Goal: Task Accomplishment & Management: Manage account settings

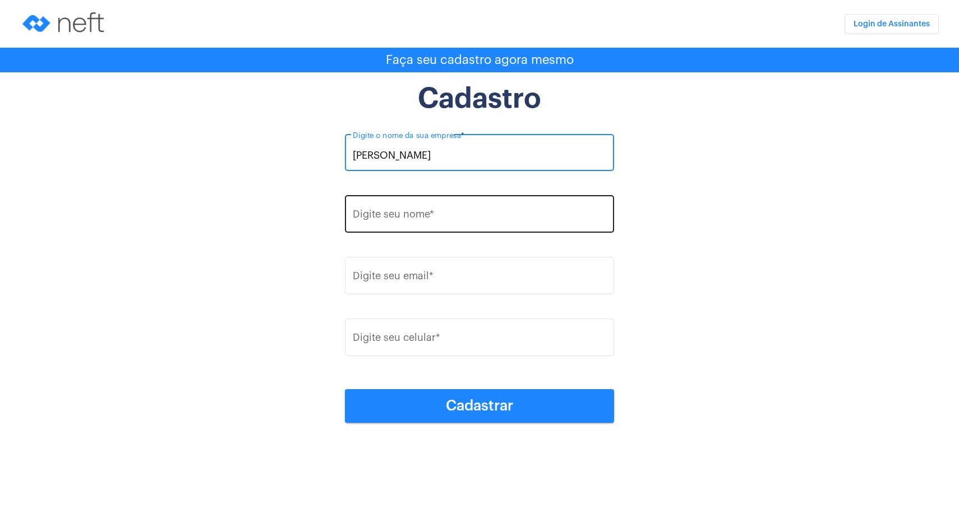
type input "Aline Silva Rodrigues De Souza"
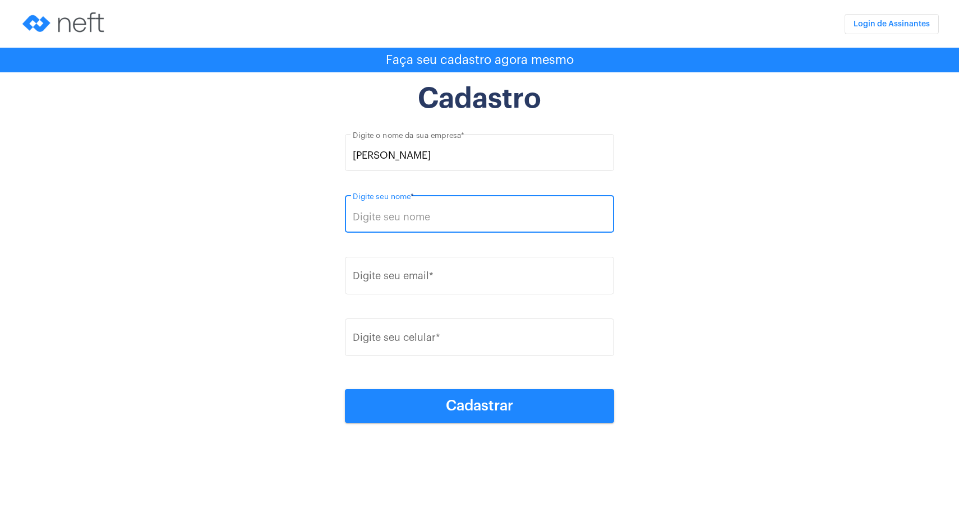
click at [409, 214] on input "Digite seu nome *" at bounding box center [480, 216] width 254 height 11
paste input "Aline Silva Rodrigues De Souza"
type input "Aline Silva Rodrigues De Souza"
click at [438, 277] on input "Digite seu email *" at bounding box center [480, 278] width 254 height 11
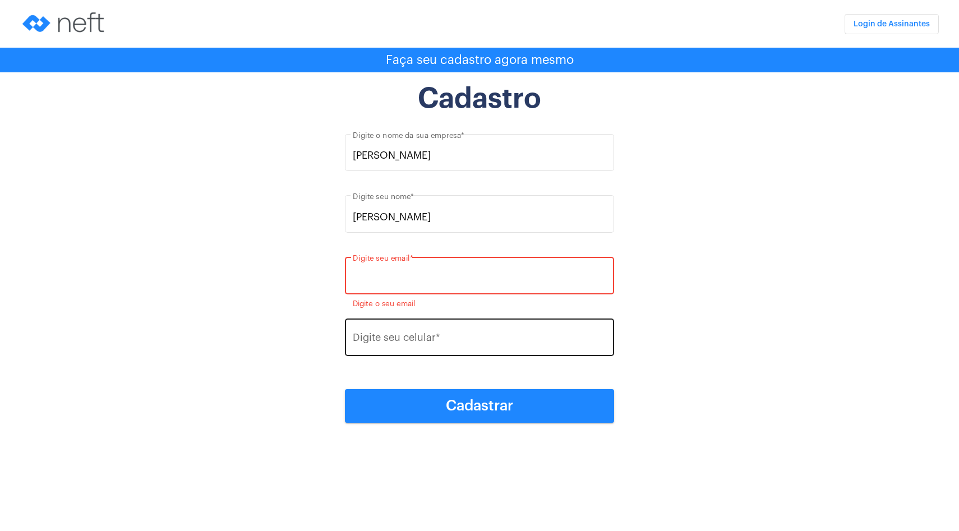
paste input "alinesrspsico@gmail.com"
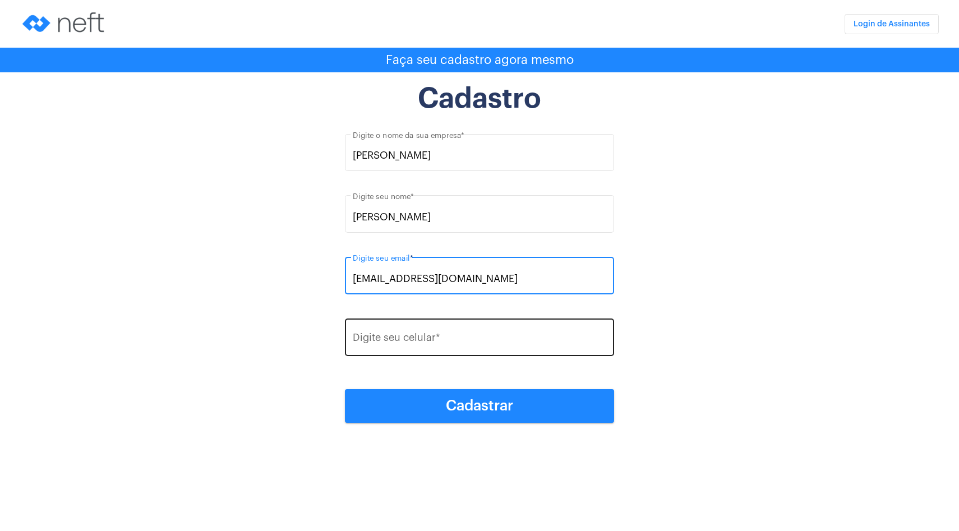
type input "alinesrspsico@gmail.com"
click at [451, 343] on input "Digite seu celular *" at bounding box center [480, 340] width 254 height 11
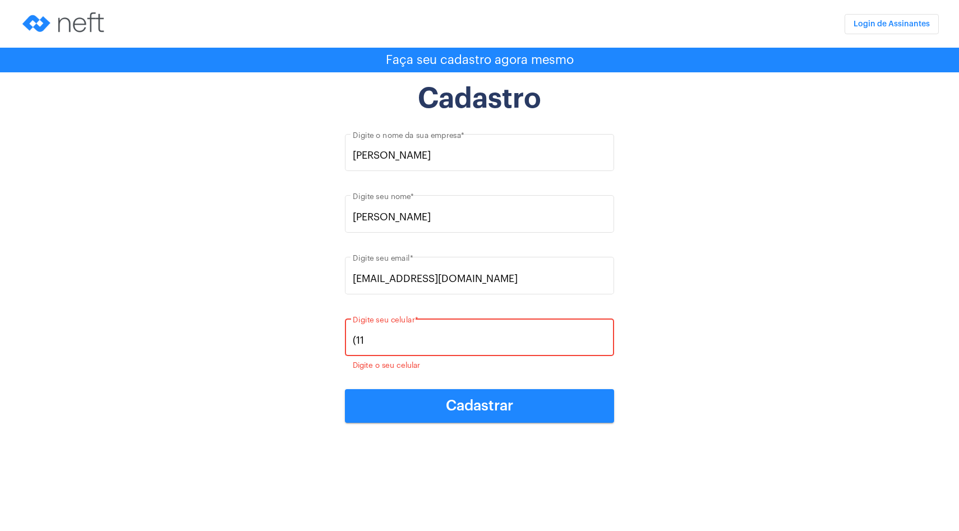
paste input ") 98106-7151"
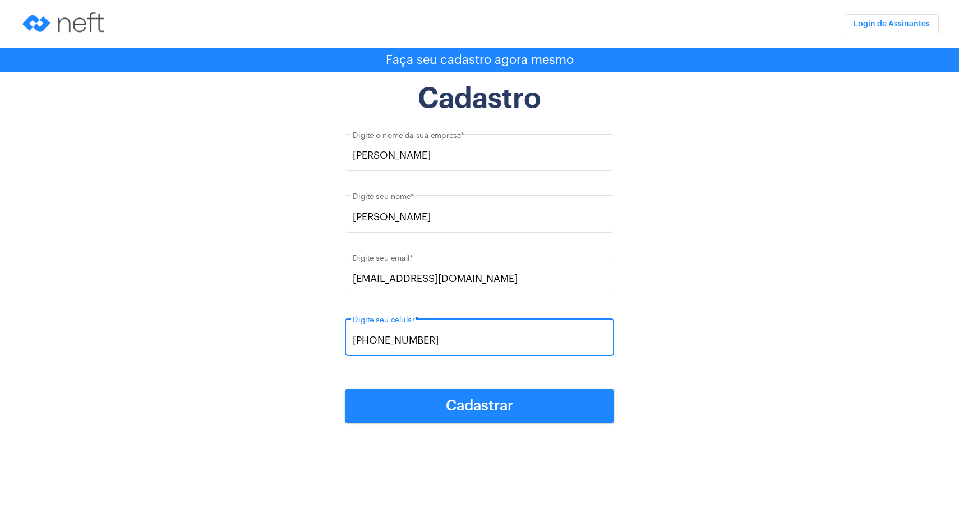
type input "(11) 98106-7151"
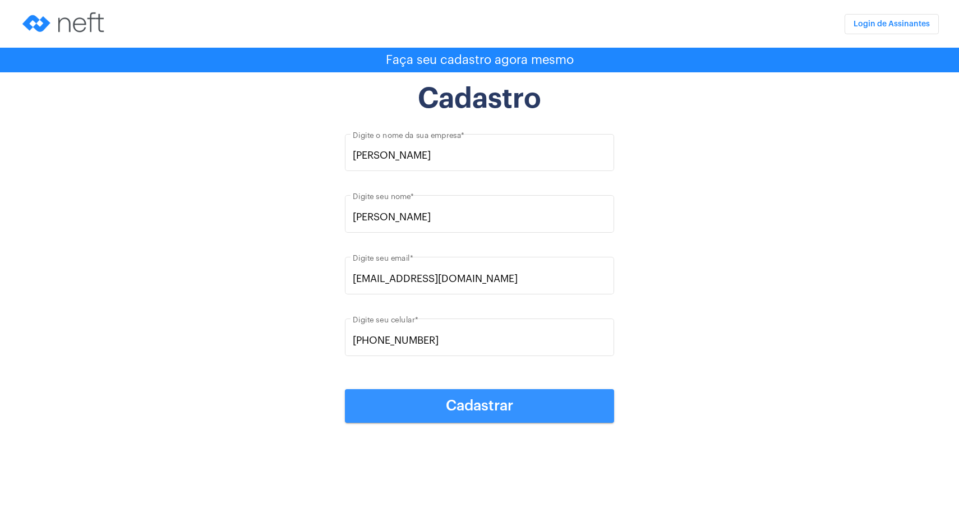
click at [478, 410] on span "Cadastrar" at bounding box center [479, 406] width 67 height 15
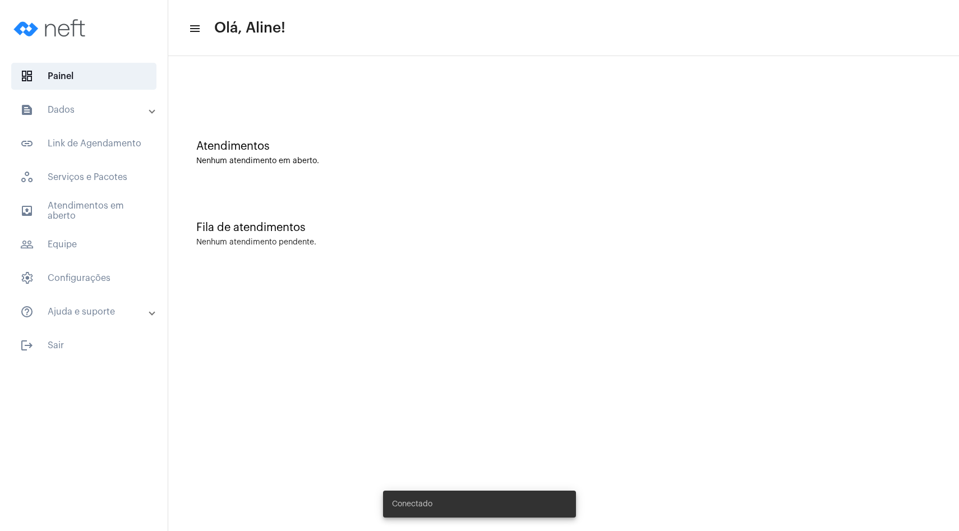
click at [129, 115] on mat-panel-title "text_snippet_outlined Dados" at bounding box center [85, 109] width 130 height 13
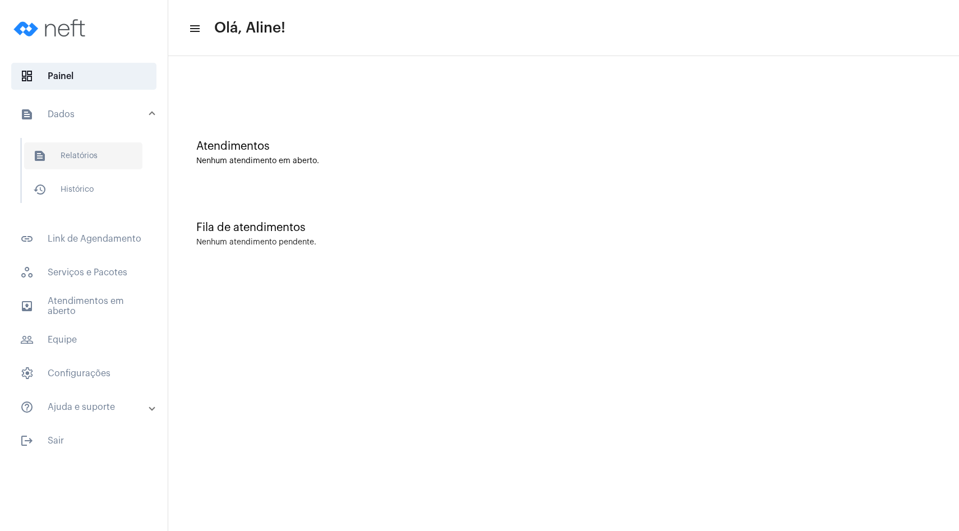
click at [104, 154] on span "text_snippet_outlined Relatórios" at bounding box center [83, 155] width 118 height 27
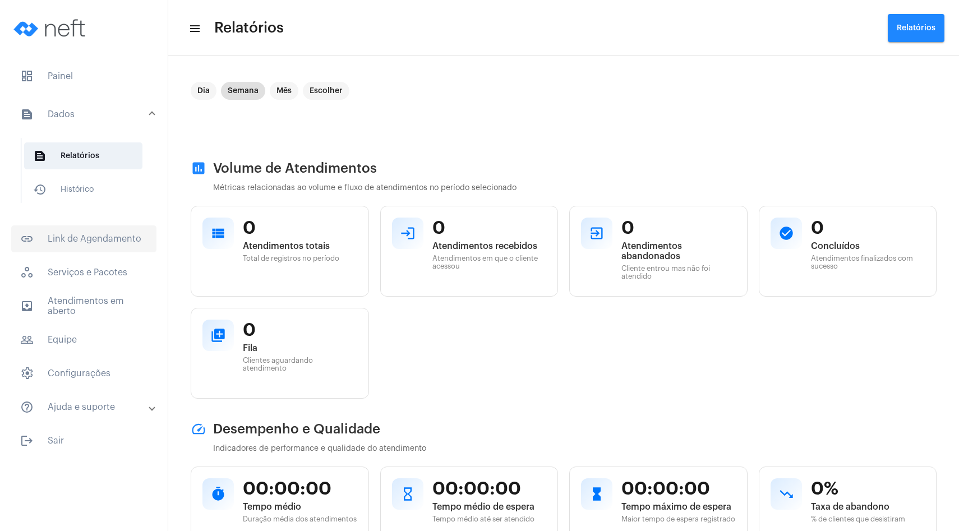
click at [120, 241] on span "link_outlined Link de Agendamento" at bounding box center [83, 238] width 145 height 27
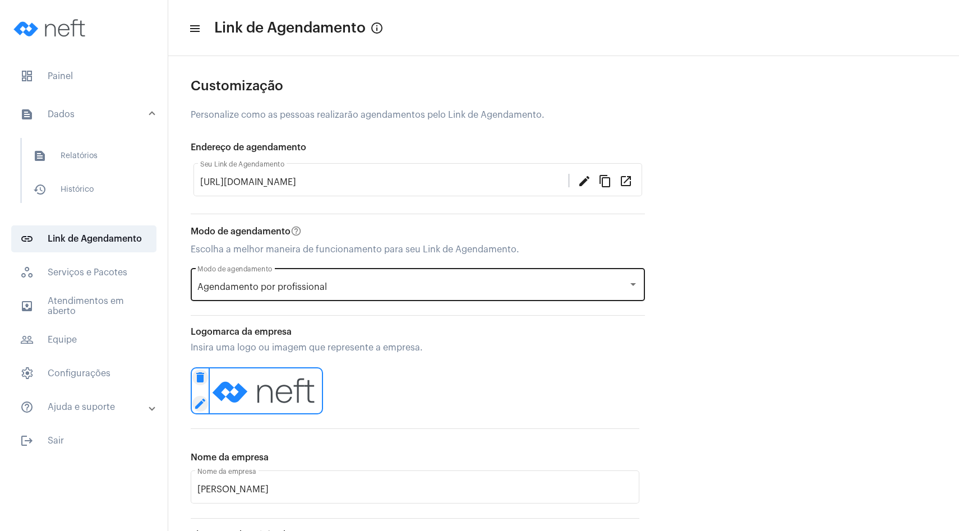
click at [271, 291] on span "Agendamento por profissional" at bounding box center [262, 287] width 130 height 9
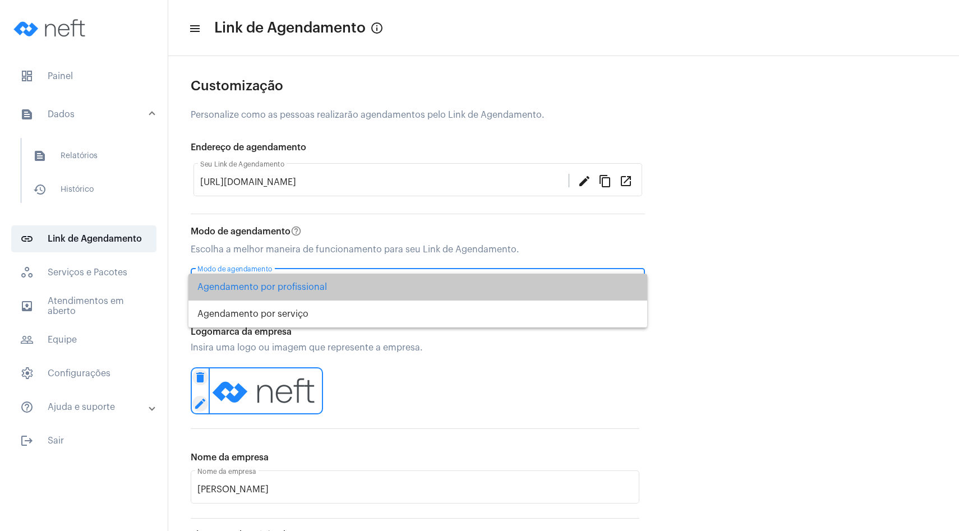
click at [257, 293] on span "Agendamento por profissional" at bounding box center [417, 287] width 441 height 27
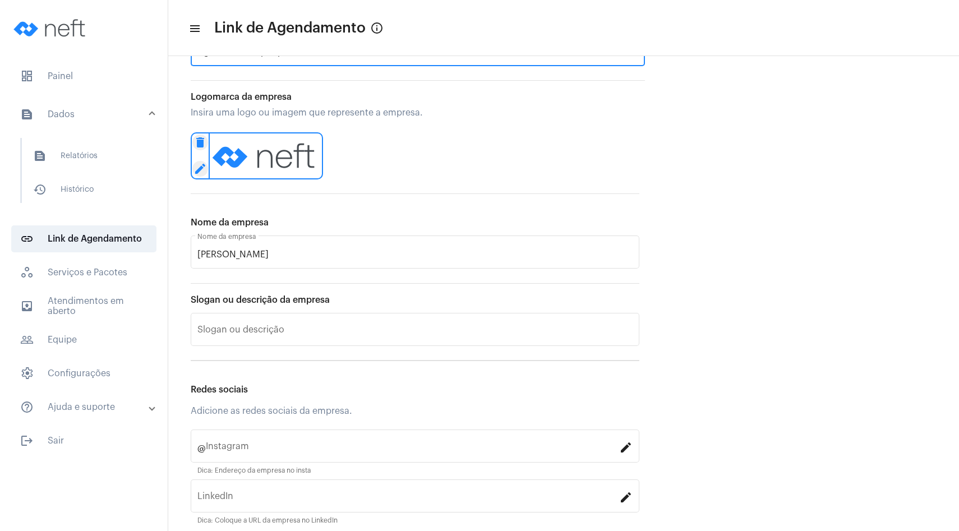
scroll to position [275, 0]
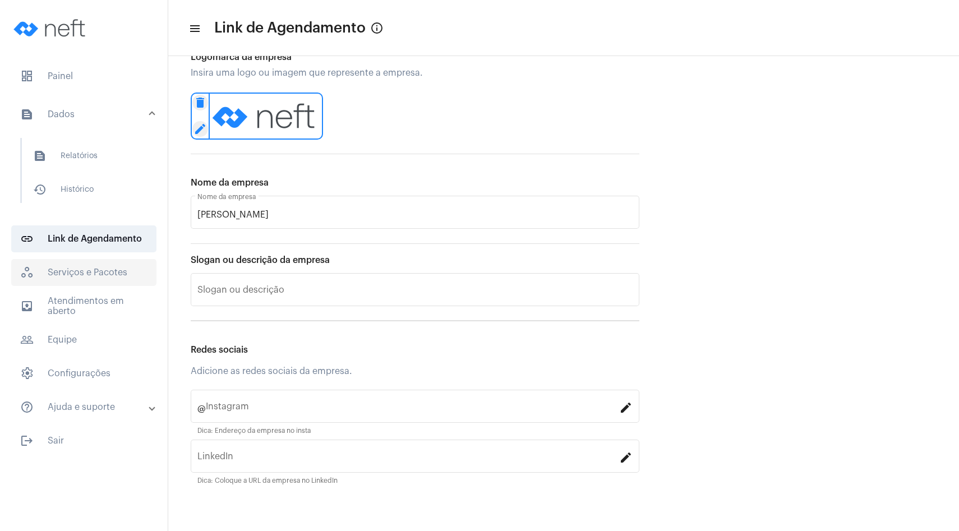
click at [104, 270] on span "workspaces_outlined Serviços e Pacotes" at bounding box center [83, 272] width 145 height 27
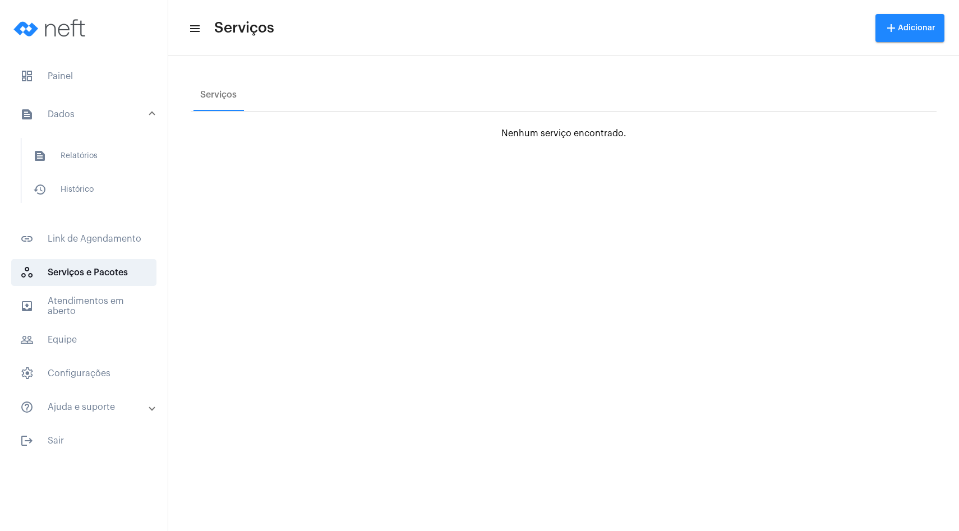
click at [915, 27] on span "add Adicionar" at bounding box center [909, 28] width 51 height 8
click at [903, 64] on span "work_outlined Serviço" at bounding box center [907, 59] width 45 height 20
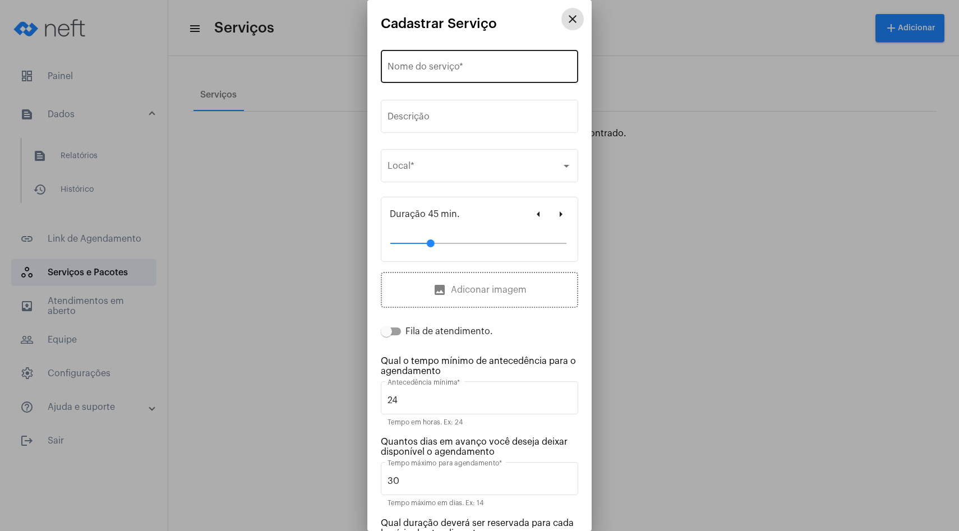
click at [438, 70] on input "Nome do serviço *" at bounding box center [479, 69] width 184 height 10
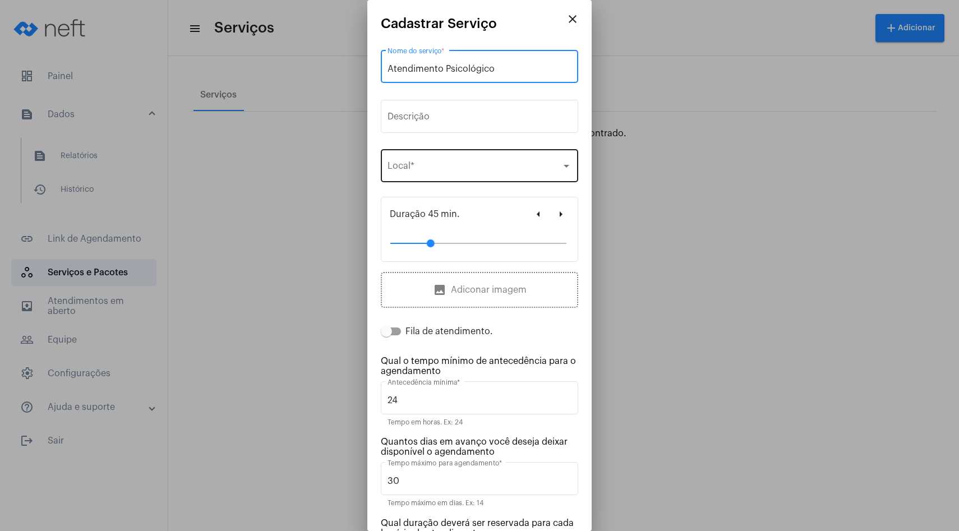
type input "Atendimento Psicológico"
click at [432, 167] on span "Selecione o local" at bounding box center [474, 168] width 174 height 10
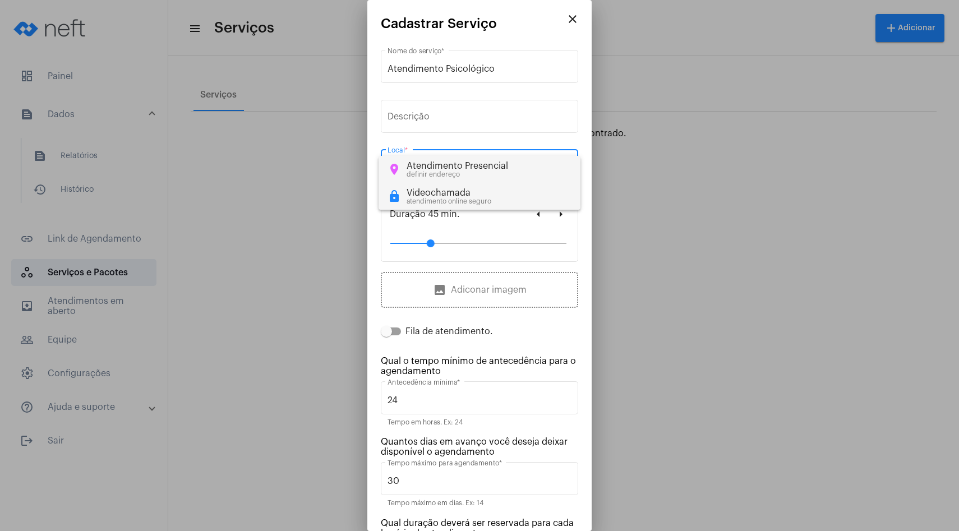
click at [464, 195] on div "Videochamada" at bounding box center [448, 193] width 85 height 10
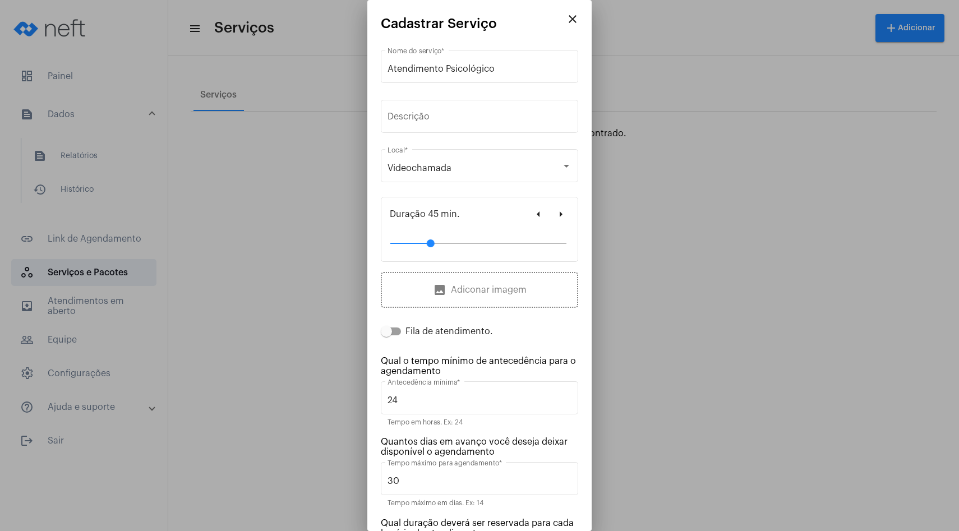
click at [445, 190] on div "Videochamada Local *" at bounding box center [479, 171] width 197 height 45
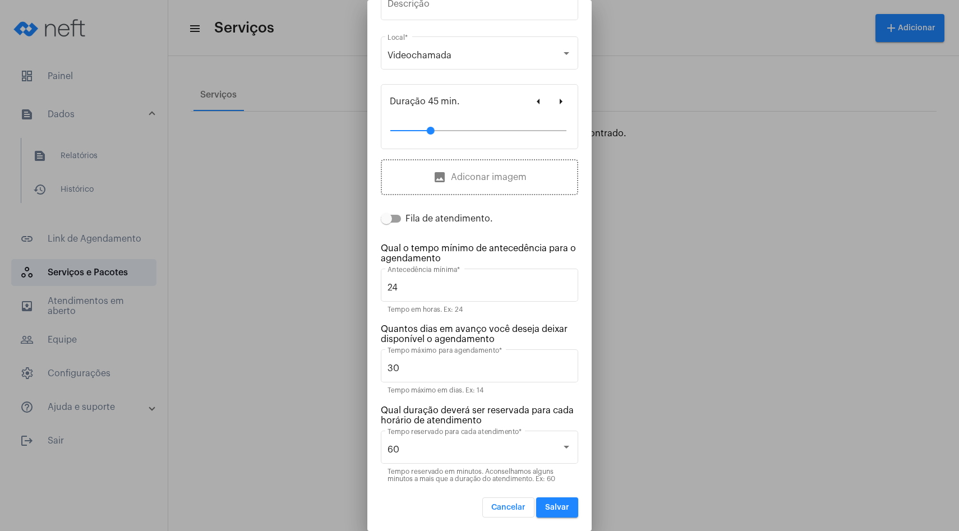
scroll to position [112, 0]
click at [458, 451] on div "60" at bounding box center [474, 451] width 174 height 10
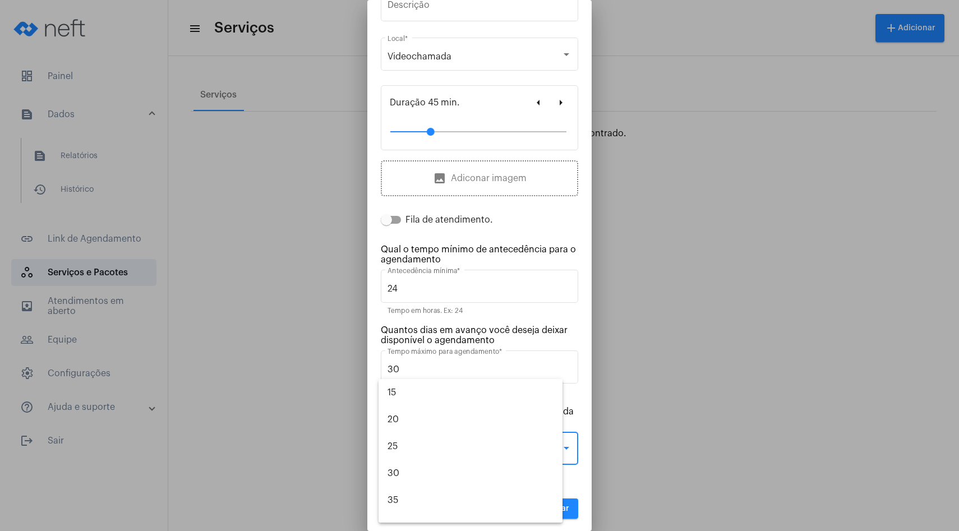
scroll to position [184, 0]
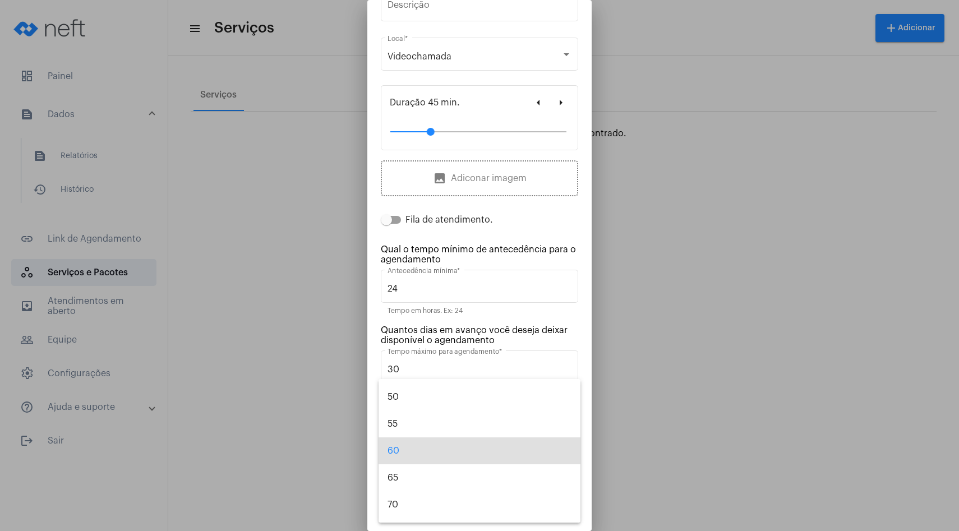
click at [375, 431] on div at bounding box center [479, 265] width 959 height 531
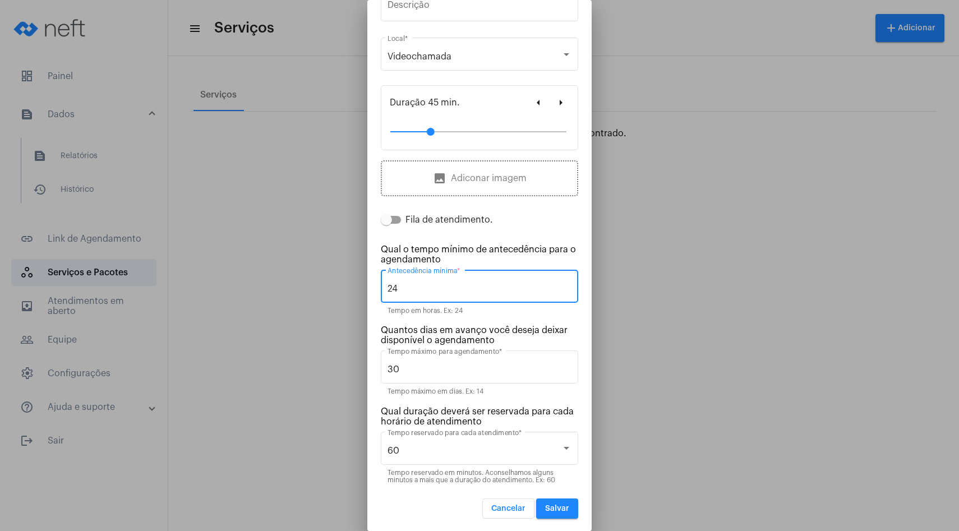
click at [436, 292] on input "24" at bounding box center [479, 289] width 184 height 10
type input "6"
click at [373, 314] on mat-dialog-container "close Cadastrar Serviço Atendimento Psicológico Nome do serviço * Descrição Vid…" at bounding box center [479, 265] width 224 height 531
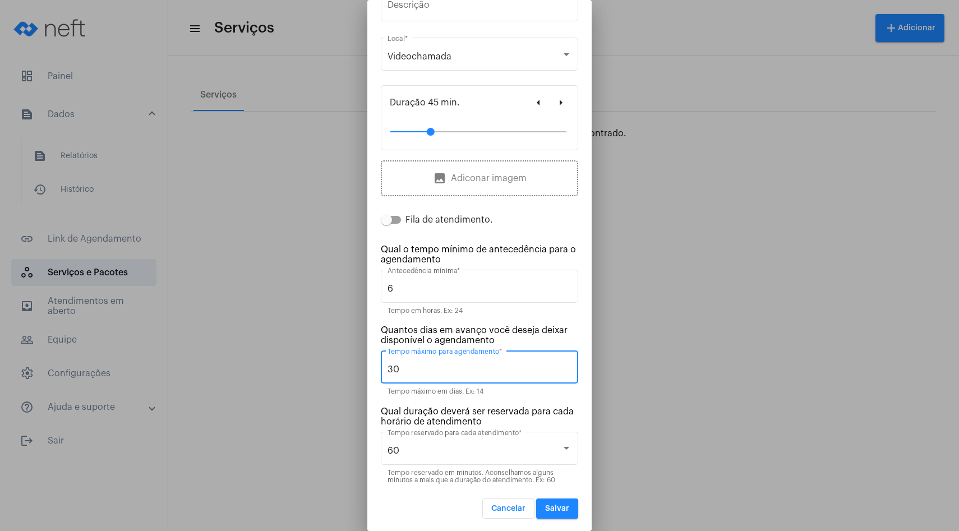
drag, startPoint x: 412, startPoint y: 368, endPoint x: 352, endPoint y: 369, distance: 60.0
click at [353, 368] on div "close Cadastrar Serviço Atendimento Psicológico Nome do serviço * Descrição Vid…" at bounding box center [479, 265] width 959 height 531
type input "14"
click at [374, 324] on mat-dialog-container "close Cadastrar Serviço Atendimento Psicológico Nome do serviço * Descrição Vid…" at bounding box center [479, 265] width 224 height 531
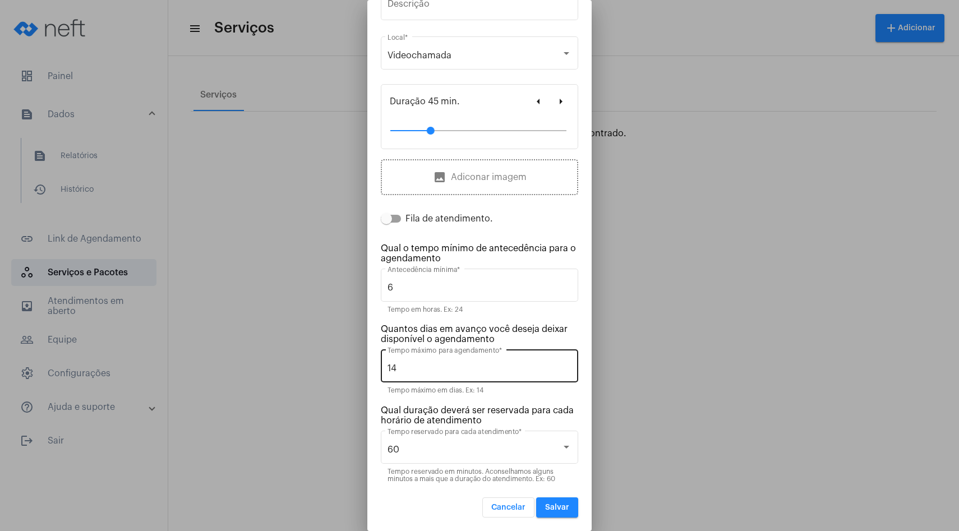
click at [427, 364] on input "14" at bounding box center [479, 368] width 184 height 10
type input "30"
click at [574, 321] on div "6 Antecedência mínima * Tempo em horas. Ex: 24" at bounding box center [479, 294] width 197 height 56
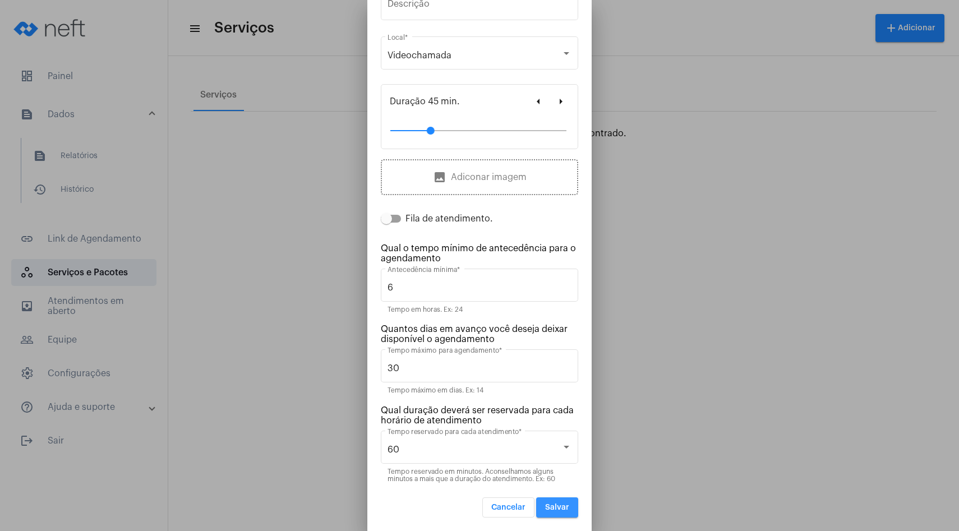
click at [561, 503] on span "Salvar" at bounding box center [557, 507] width 24 height 8
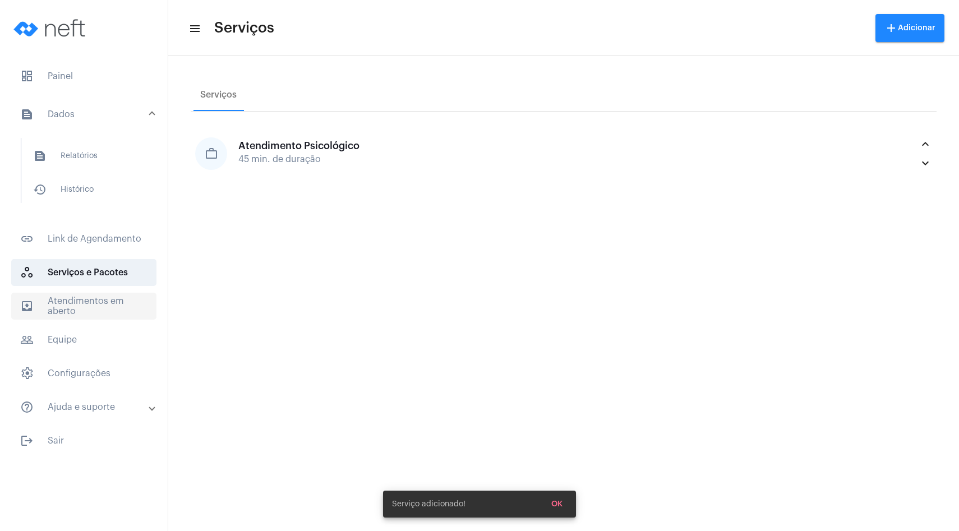
click at [89, 307] on span "outbox_outline Atendimentos em aberto" at bounding box center [83, 306] width 145 height 27
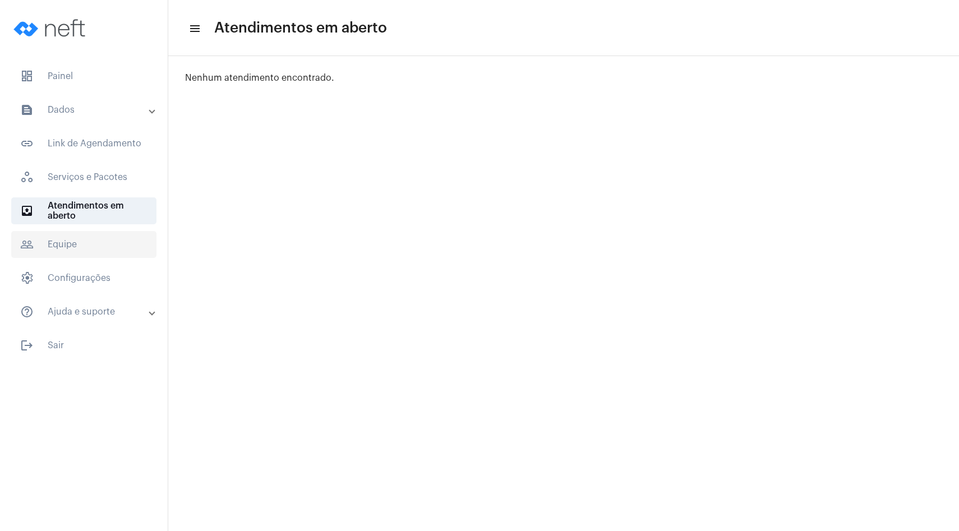
click at [85, 251] on span "people_outline Equipe" at bounding box center [83, 244] width 145 height 27
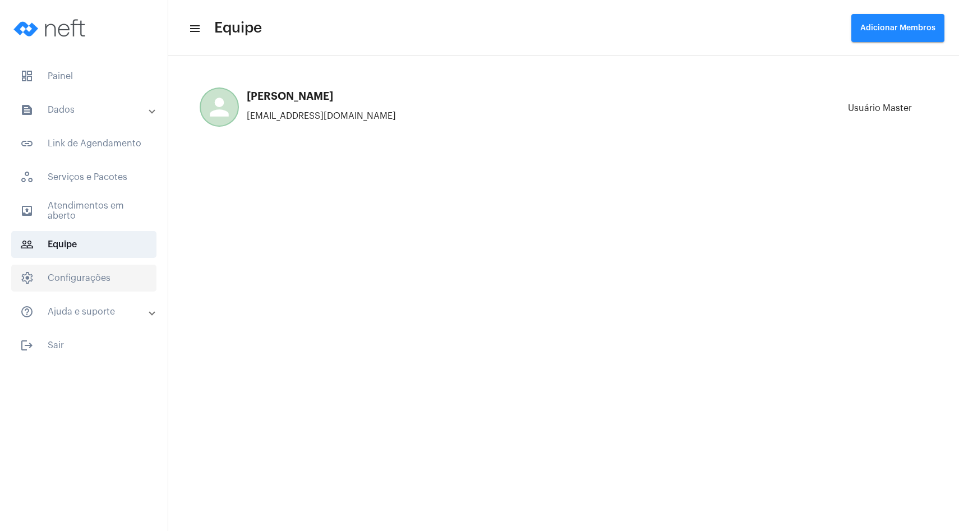
click at [86, 280] on span "settings Configurações" at bounding box center [83, 278] width 145 height 27
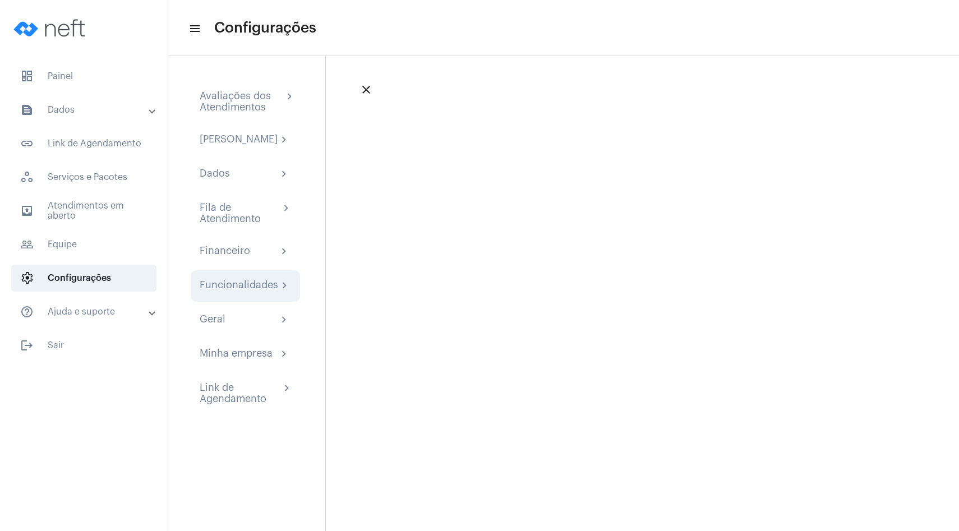
click at [242, 289] on div "Funcionalidades" at bounding box center [239, 285] width 78 height 13
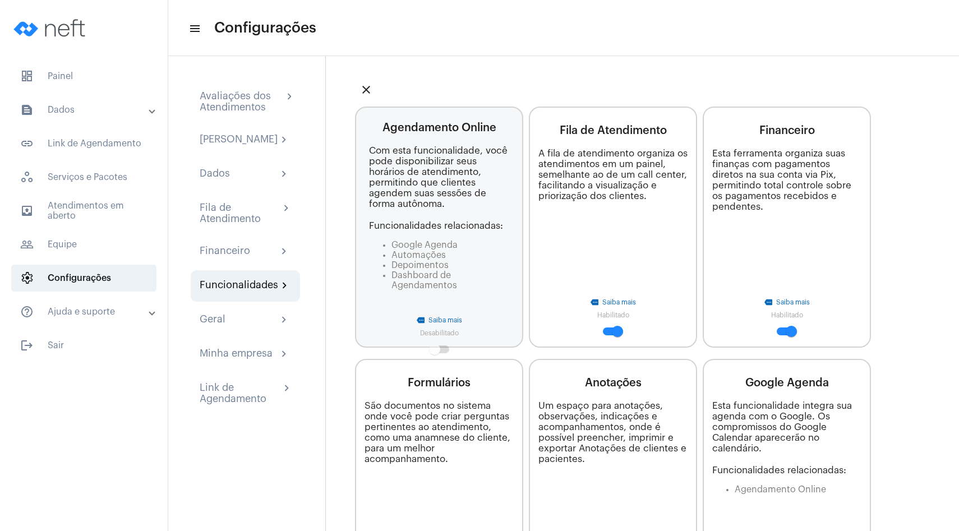
click at [436, 347] on span at bounding box center [434, 349] width 11 height 11
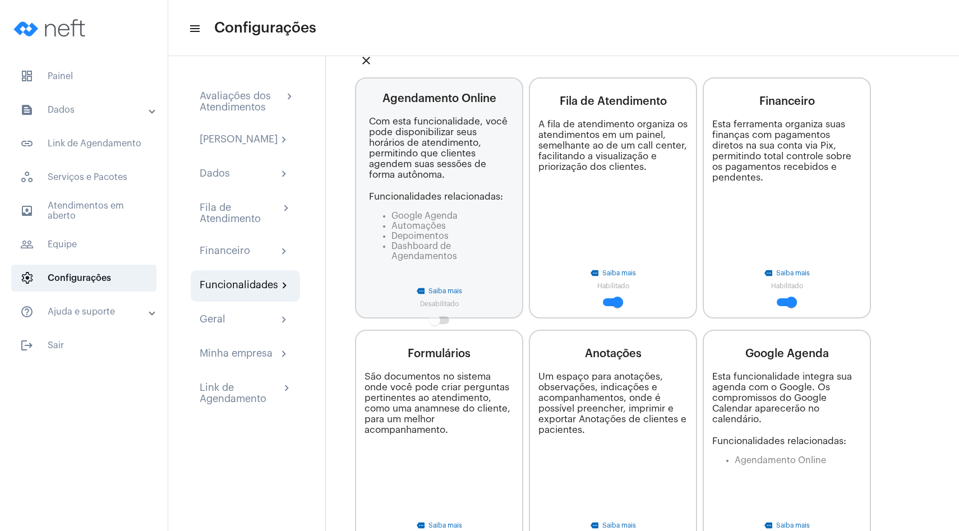
scroll to position [344, 0]
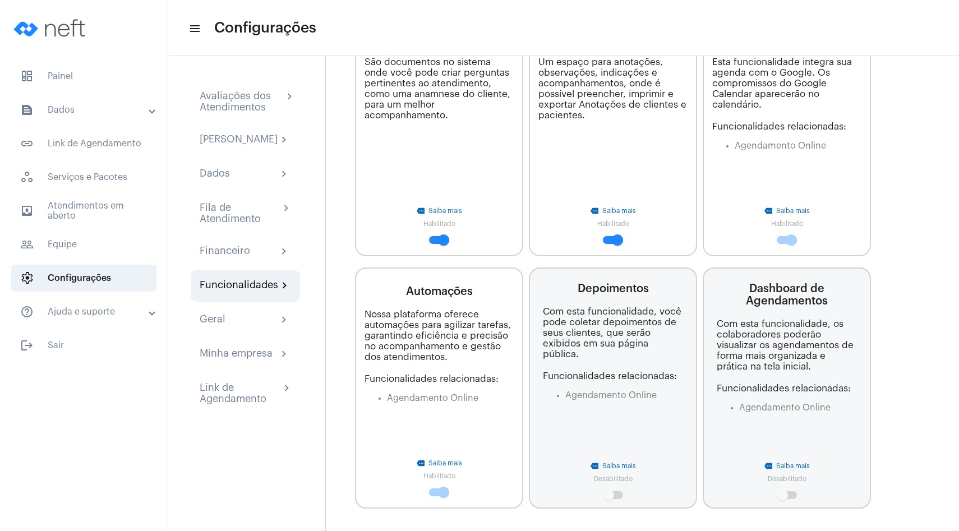
click at [787, 496] on span at bounding box center [782, 494] width 11 height 11
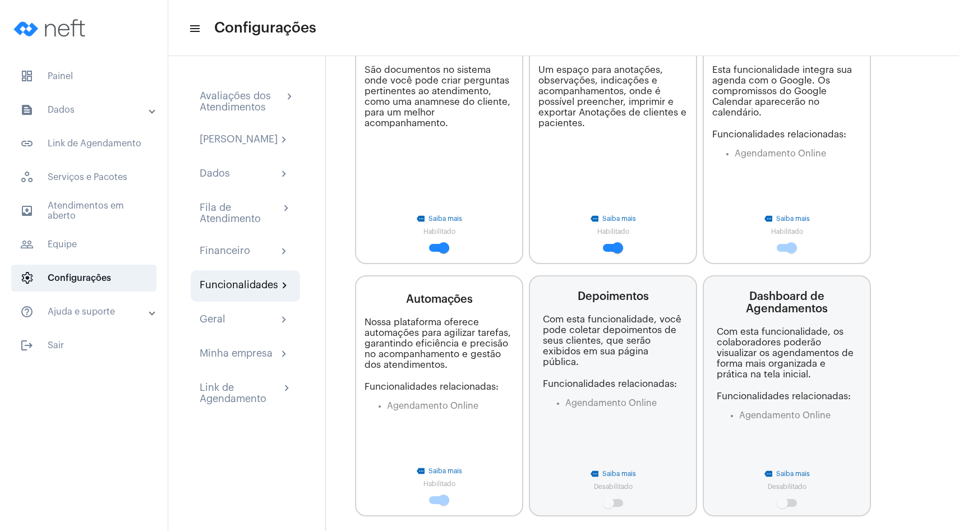
scroll to position [335, 0]
click at [442, 502] on span at bounding box center [443, 500] width 11 height 11
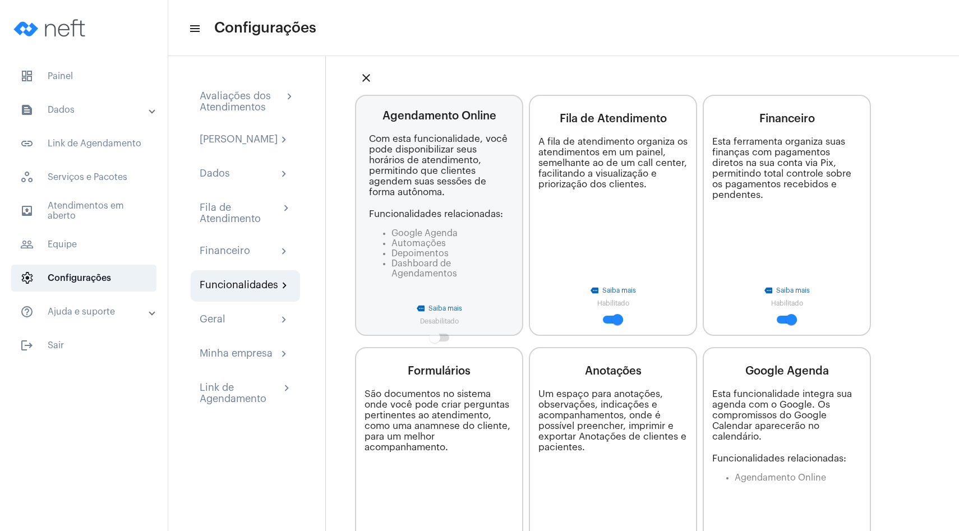
scroll to position [0, 0]
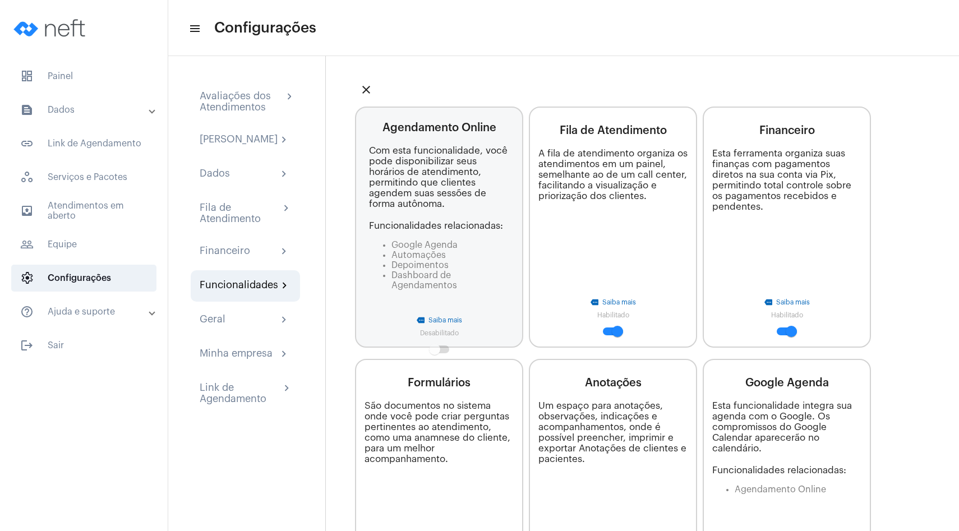
click at [437, 344] on span at bounding box center [434, 349] width 11 height 11
click at [614, 333] on span at bounding box center [617, 331] width 11 height 11
click at [608, 335] on input "checkbox" at bounding box center [608, 335] width 1 height 1
checkbox input "false"
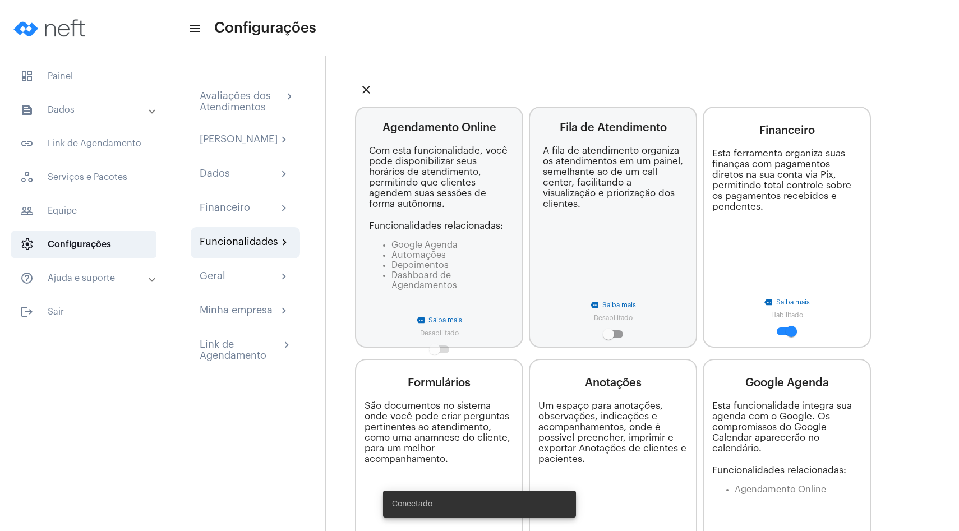
click at [613, 335] on span at bounding box center [608, 334] width 11 height 11
click at [608, 338] on input "checkbox" at bounding box center [608, 338] width 1 height 1
checkbox input "true"
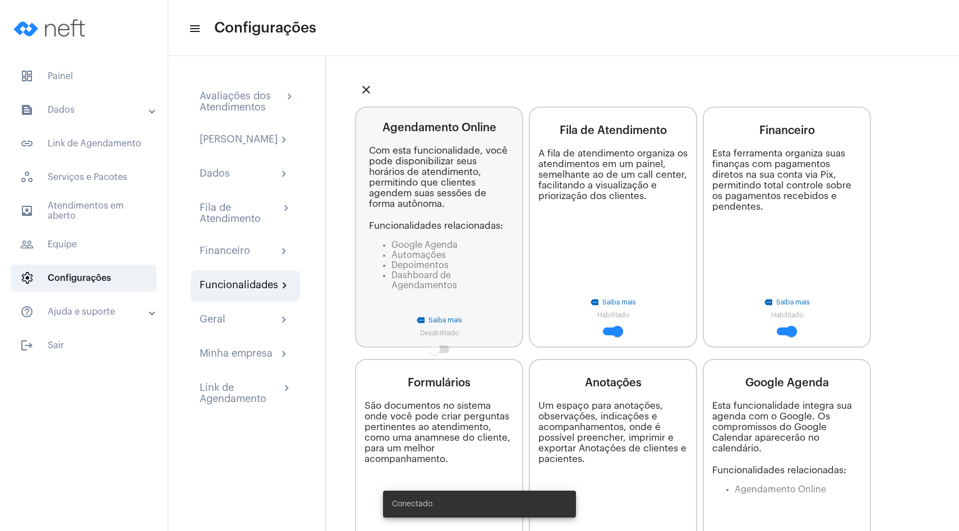
click at [787, 336] on span at bounding box center [791, 331] width 11 height 11
click at [782, 336] on input "checkbox" at bounding box center [782, 335] width 1 height 1
checkbox input "false"
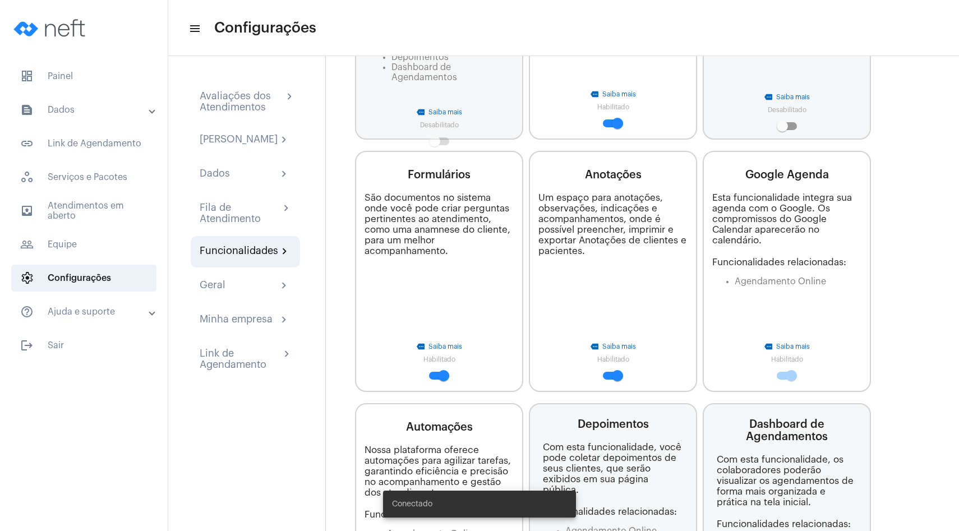
scroll to position [206, 0]
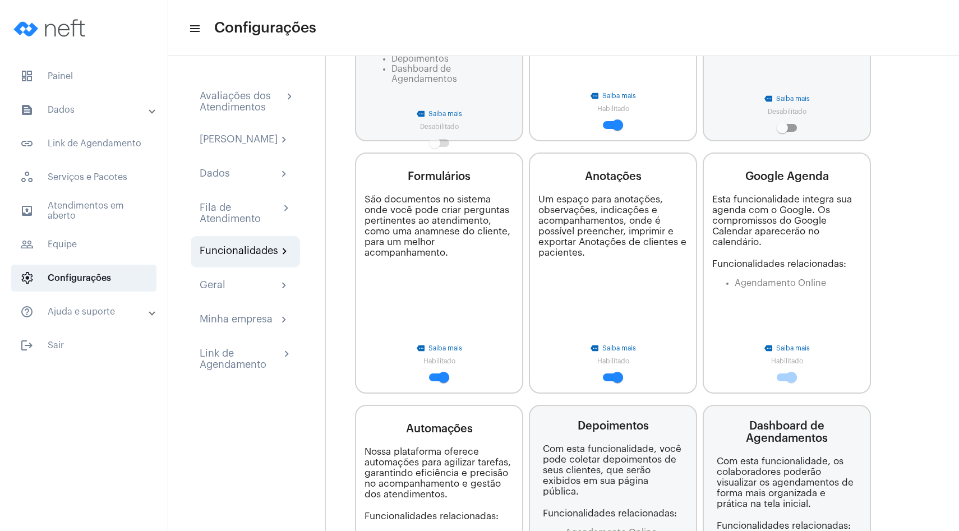
click at [441, 376] on span at bounding box center [443, 377] width 11 height 11
click at [435, 381] on input "checkbox" at bounding box center [434, 381] width 1 height 1
checkbox input "false"
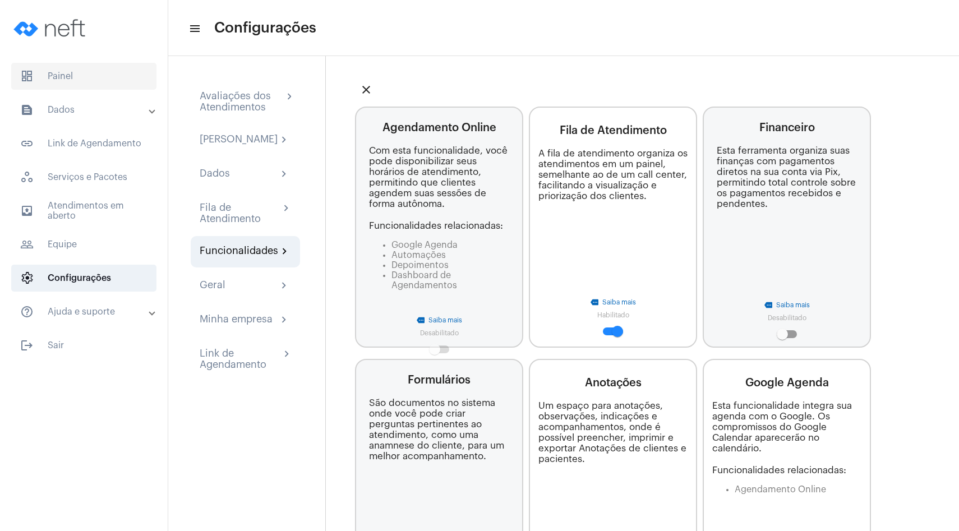
click at [83, 65] on span "dashboard Painel" at bounding box center [83, 76] width 145 height 27
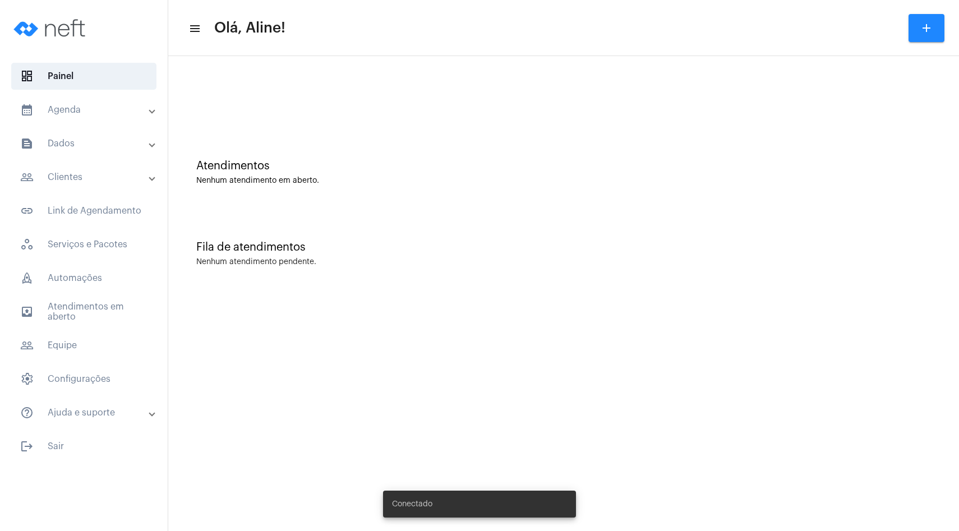
click at [87, 187] on mat-expansion-panel-header "people_outline Clientes" at bounding box center [87, 177] width 161 height 27
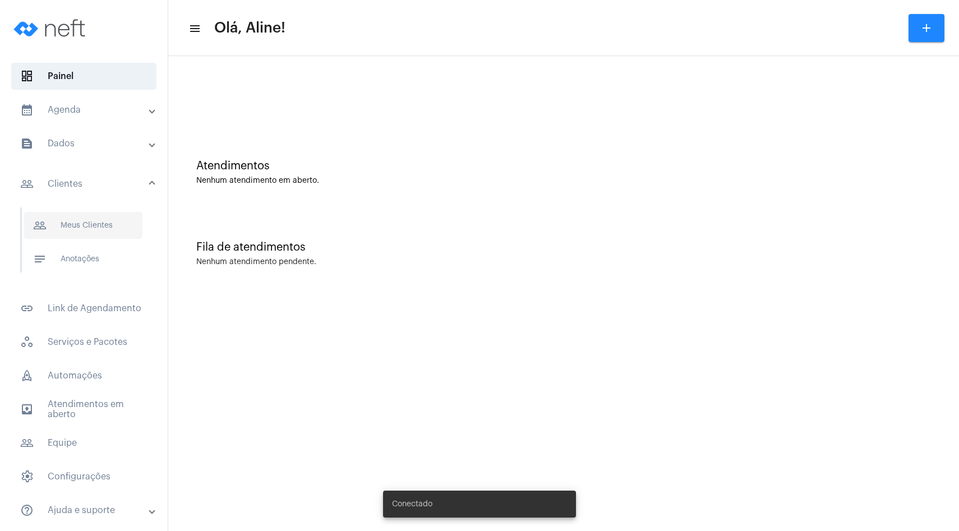
click at [95, 235] on span "people_outline Meus Clientes" at bounding box center [83, 225] width 118 height 27
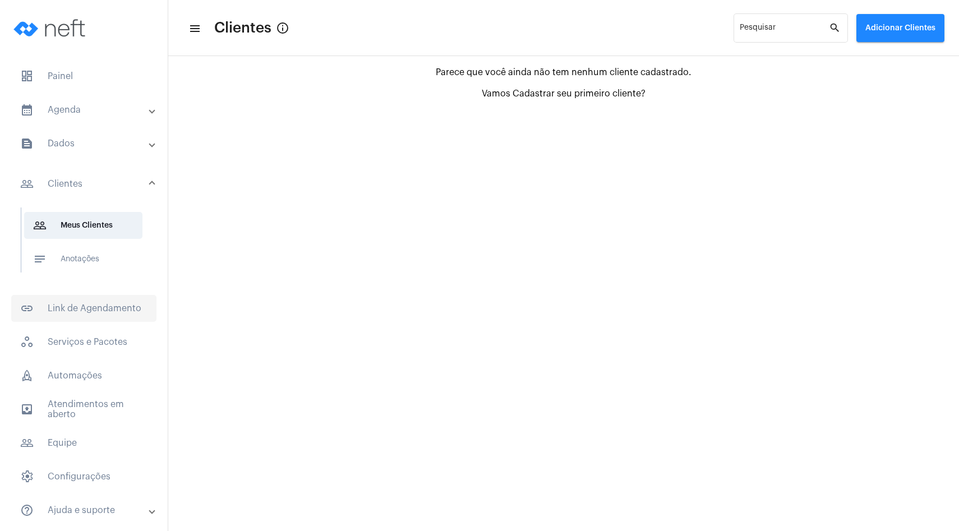
click at [109, 312] on span "link_outlined Link de Agendamento" at bounding box center [83, 308] width 145 height 27
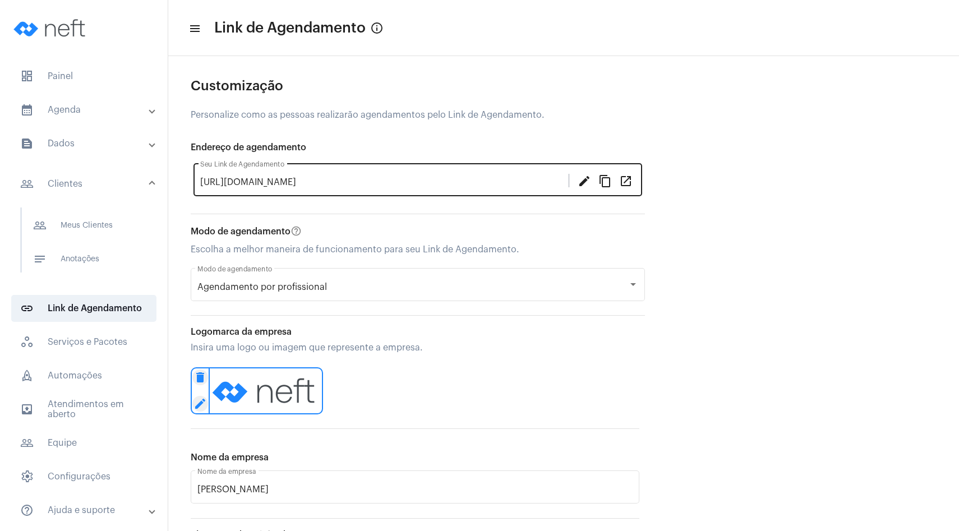
click at [624, 182] on mat-icon "open_in_new" at bounding box center [625, 180] width 13 height 13
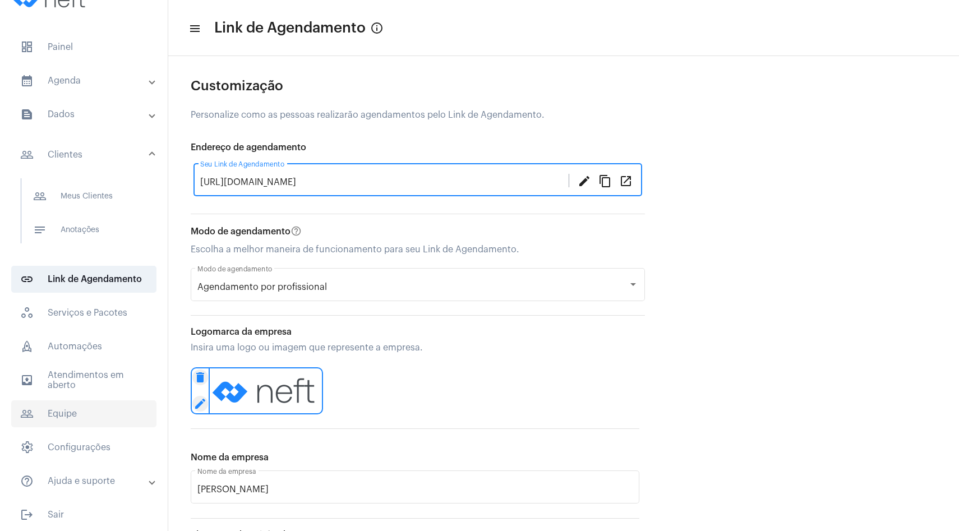
scroll to position [33, 0]
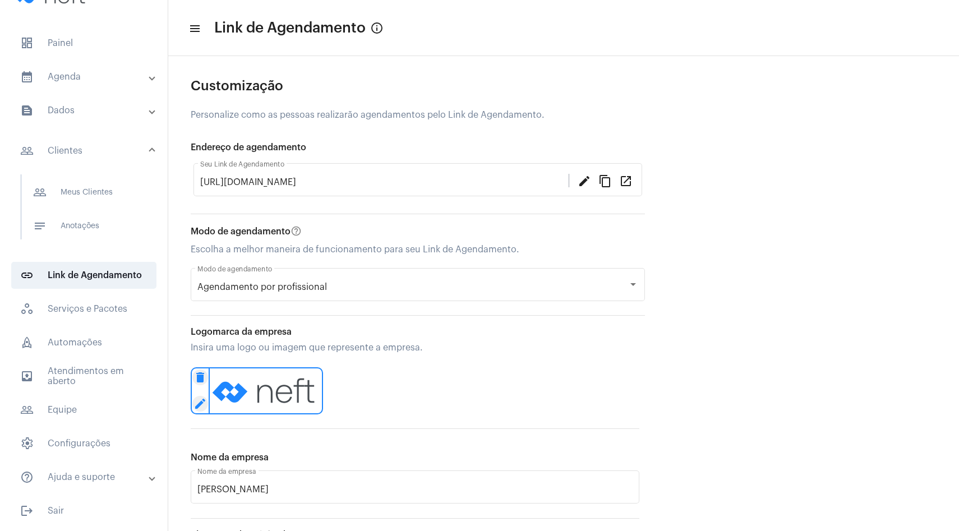
click at [82, 147] on mat-panel-title "people_outline Clientes" at bounding box center [85, 150] width 130 height 13
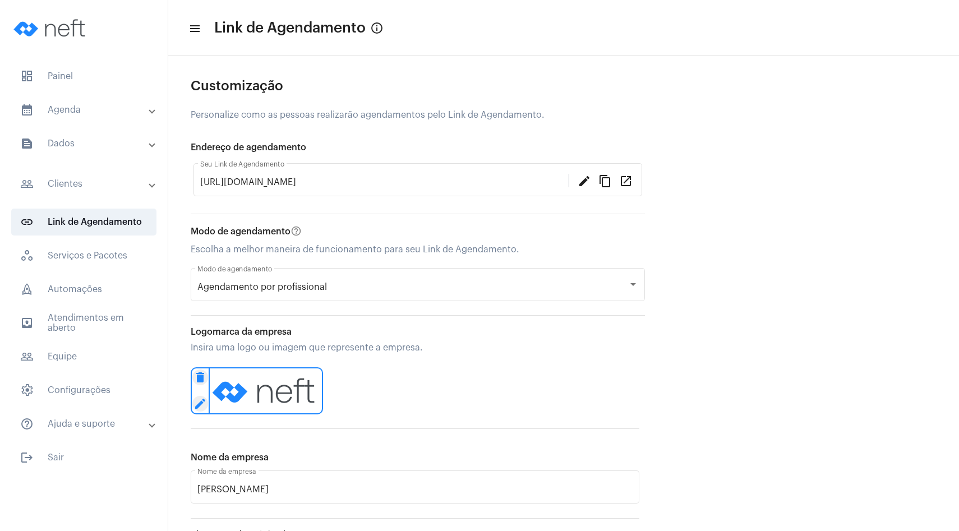
scroll to position [0, 0]
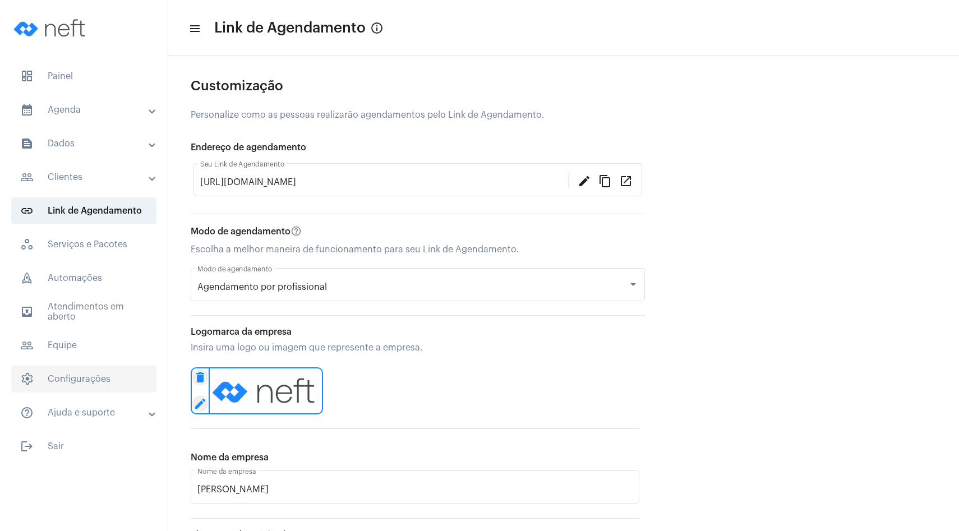
click at [75, 377] on span "settings Configurações" at bounding box center [83, 379] width 145 height 27
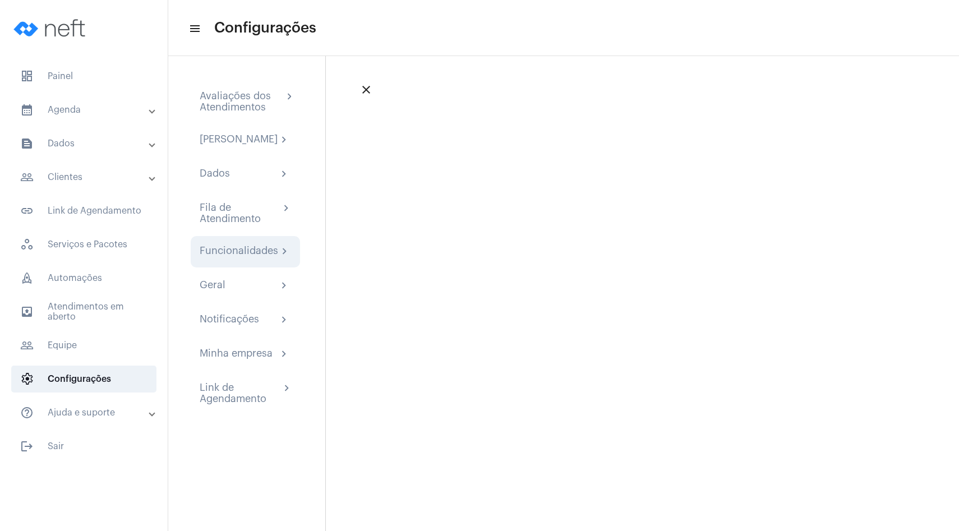
click at [250, 256] on div "Funcionalidades" at bounding box center [239, 251] width 78 height 13
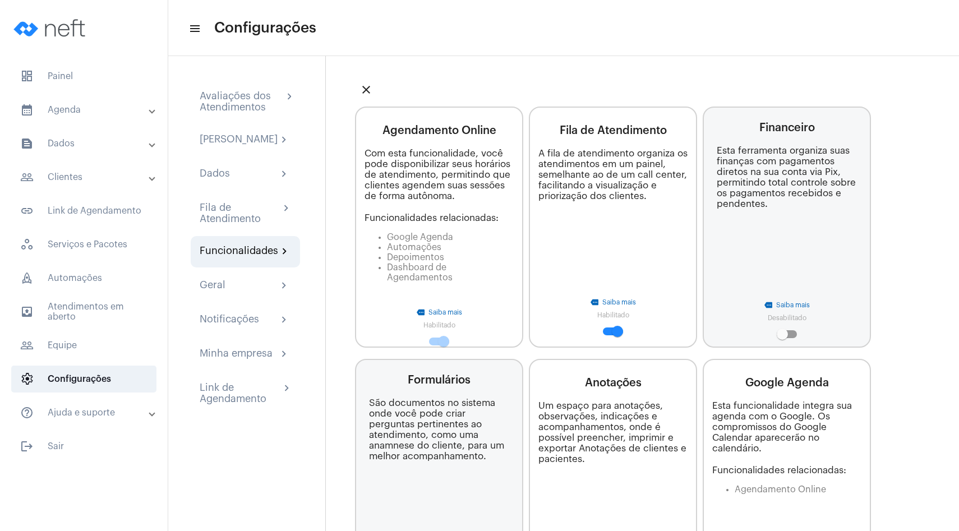
click at [612, 329] on span at bounding box center [617, 331] width 11 height 11
click at [608, 335] on input "checkbox" at bounding box center [608, 335] width 1 height 1
checkbox input "false"
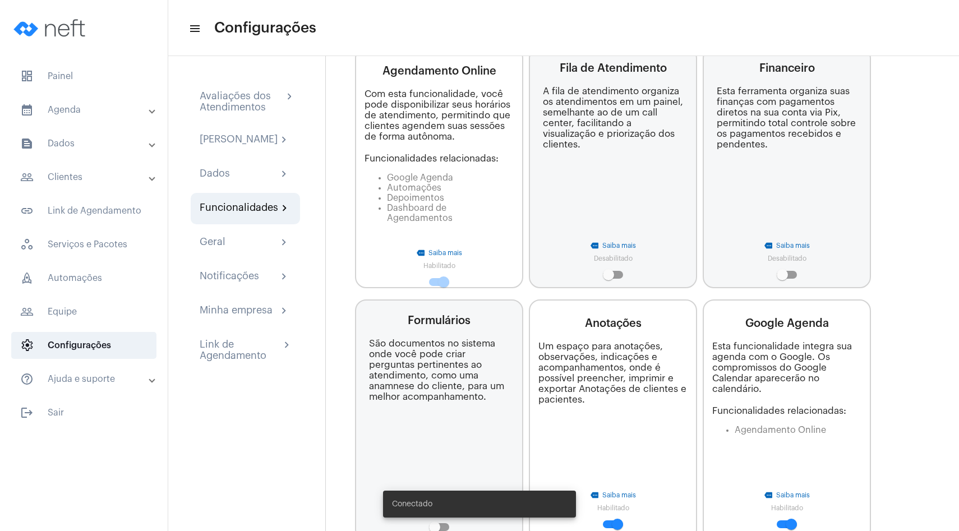
scroll to position [344, 0]
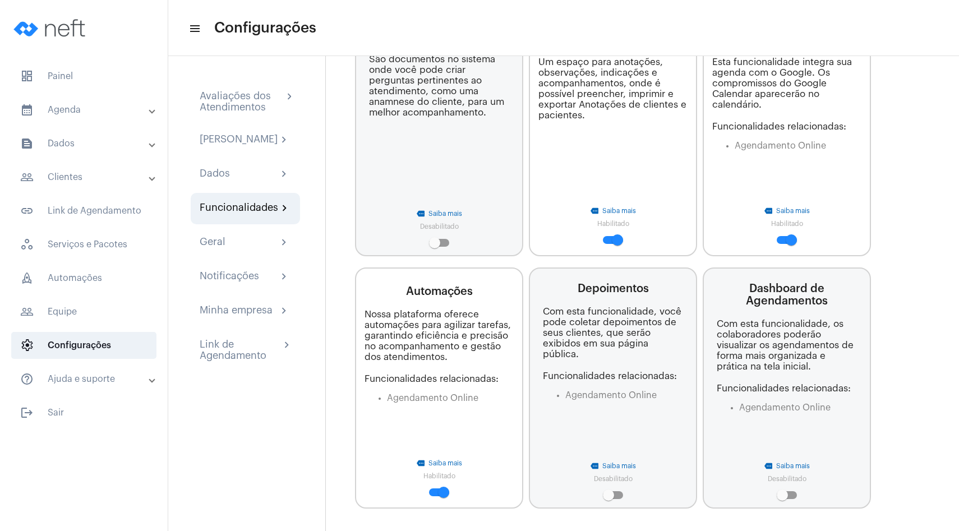
click at [791, 495] on span at bounding box center [787, 495] width 20 height 8
click at [782, 499] on input "checkbox" at bounding box center [782, 499] width 1 height 1
checkbox input "true"
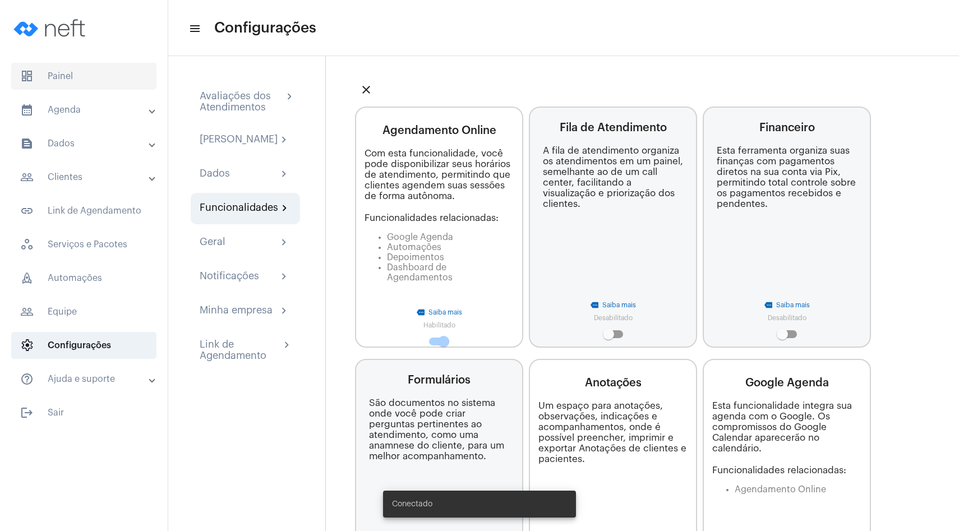
click at [96, 70] on span "dashboard Painel" at bounding box center [83, 76] width 145 height 27
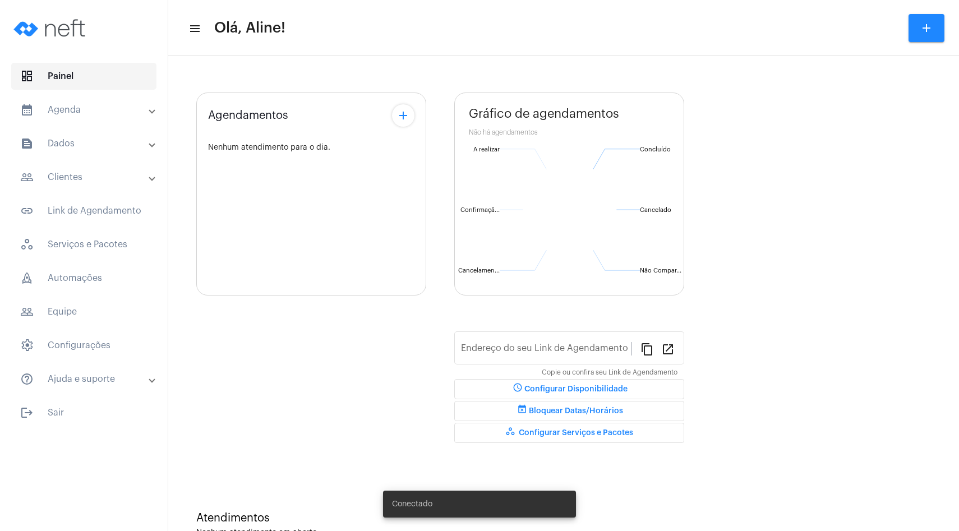
type input "[URL][DOMAIN_NAME]"
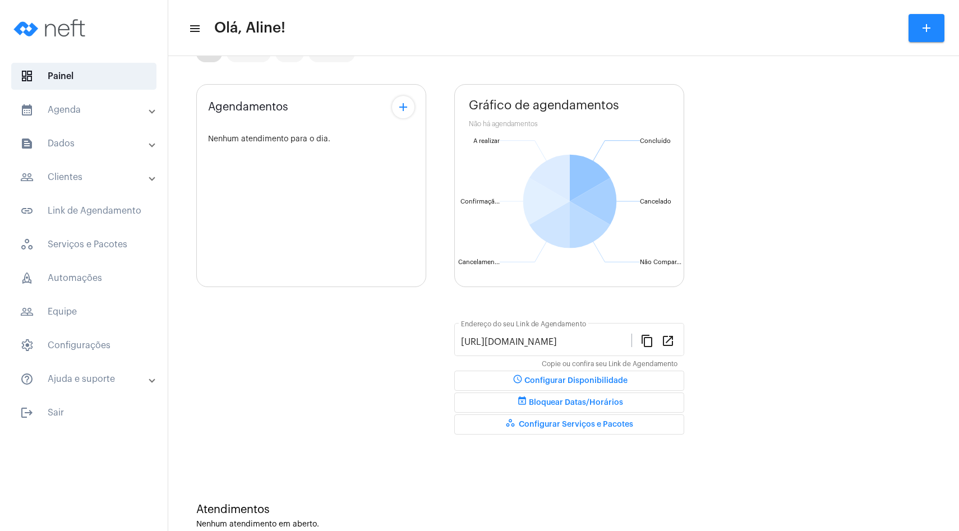
scroll to position [50, 0]
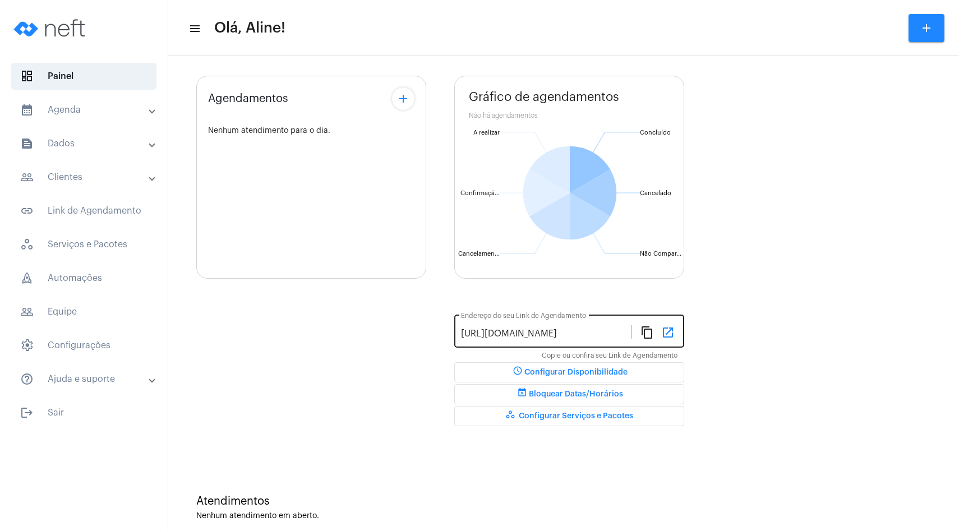
click at [669, 331] on mat-icon "open_in_new" at bounding box center [667, 331] width 13 height 13
click at [69, 354] on span "settings Configurações" at bounding box center [83, 345] width 145 height 27
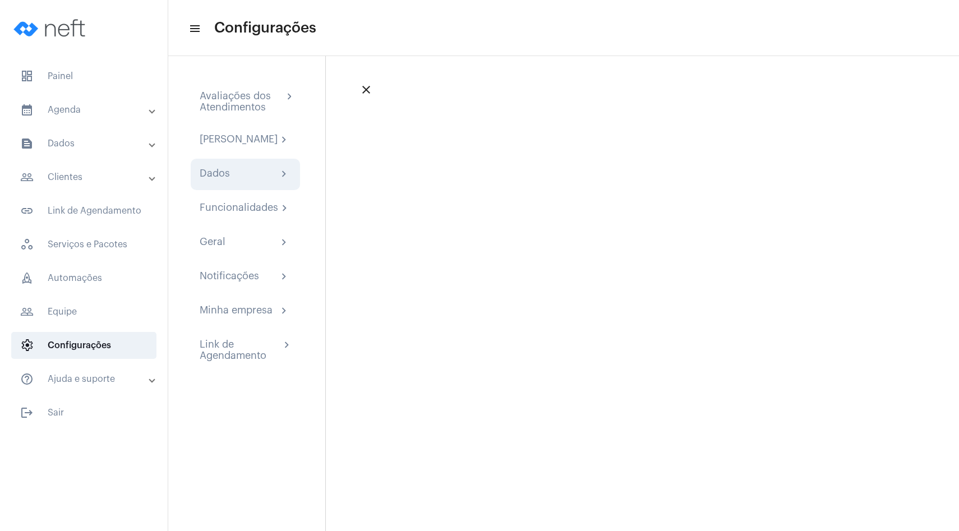
click at [251, 181] on div "Dados chevron_right" at bounding box center [245, 174] width 91 height 13
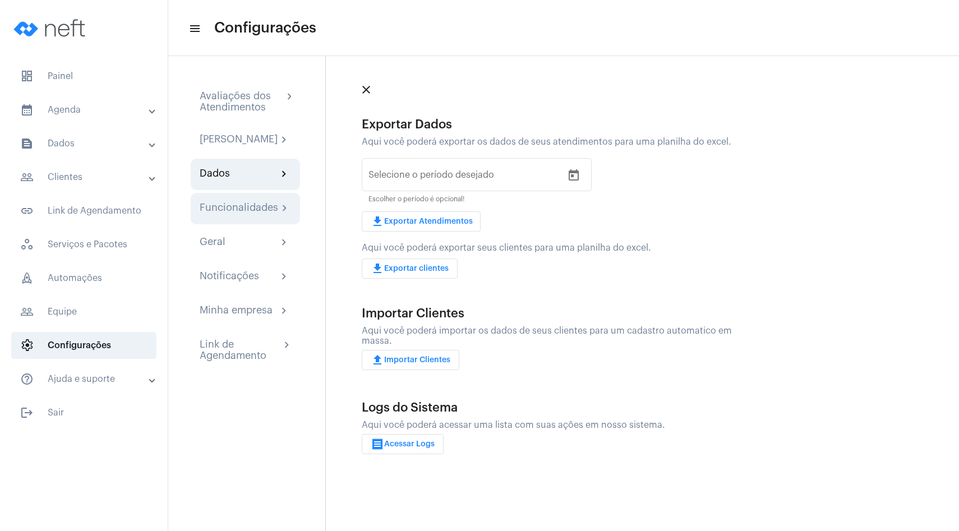
click at [255, 213] on div "Funcionalidades" at bounding box center [239, 208] width 78 height 13
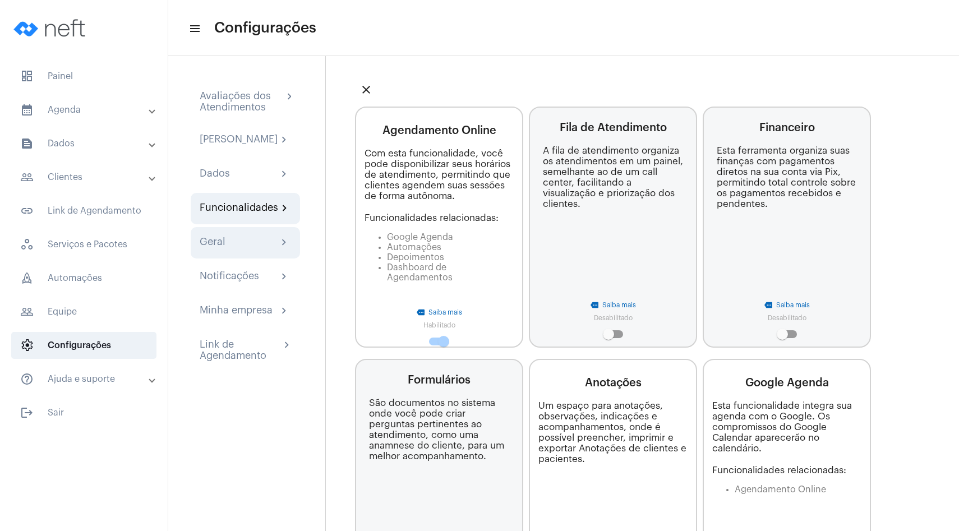
click at [250, 246] on div "Geral chevron_right" at bounding box center [245, 242] width 91 height 13
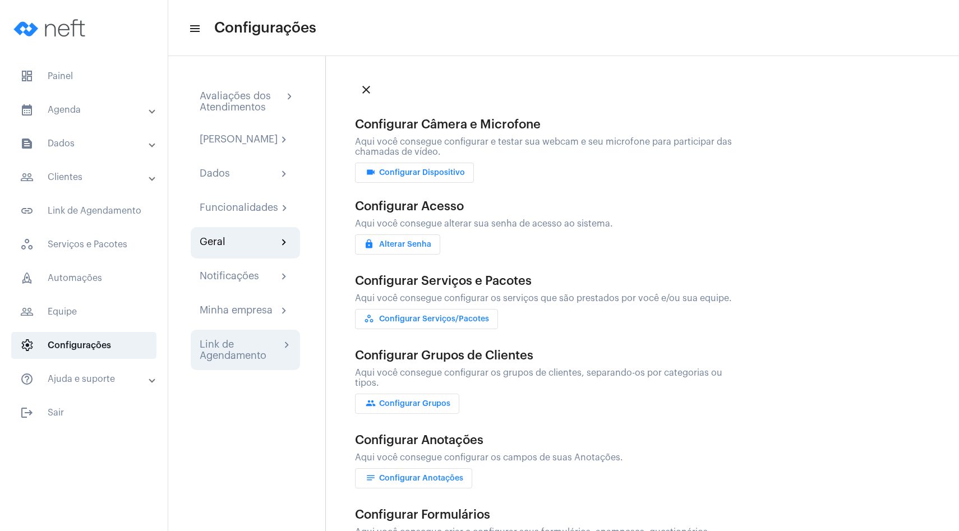
click at [241, 354] on div "Link de Agendamento" at bounding box center [240, 350] width 81 height 22
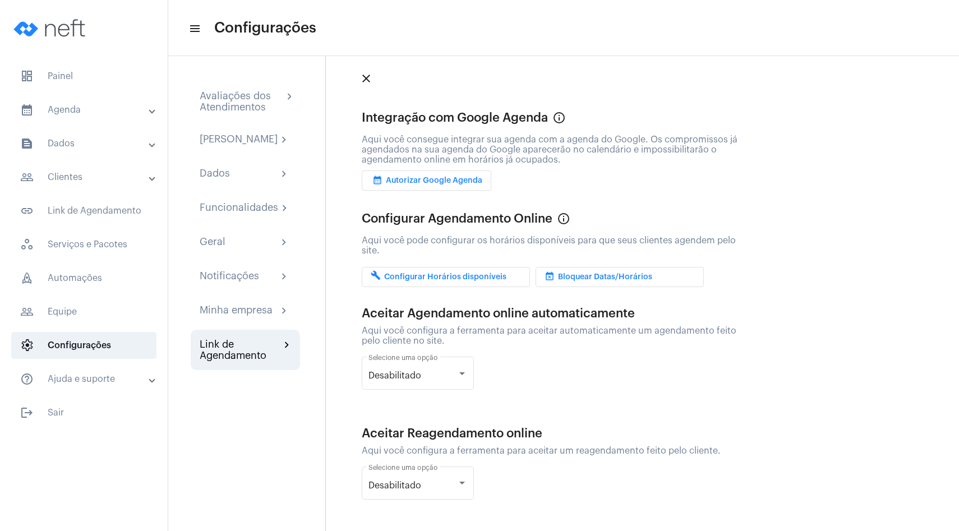
scroll to position [17, 0]
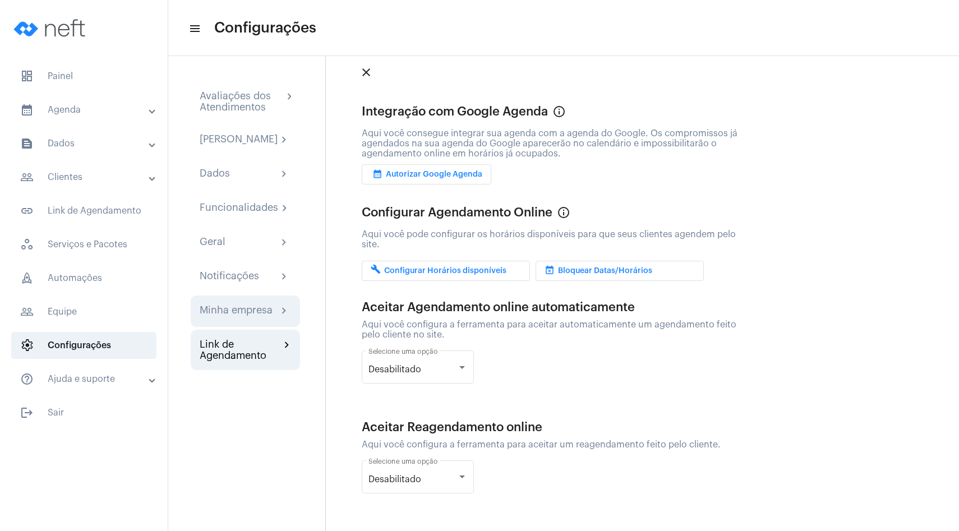
click at [244, 318] on div "Minha empresa" at bounding box center [236, 310] width 73 height 13
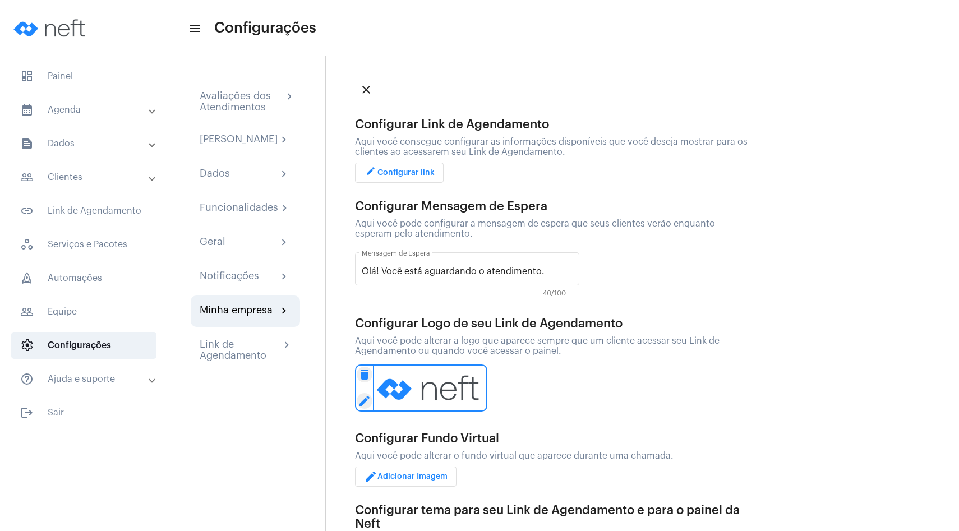
click at [391, 174] on span "edit Configurar link" at bounding box center [399, 173] width 71 height 8
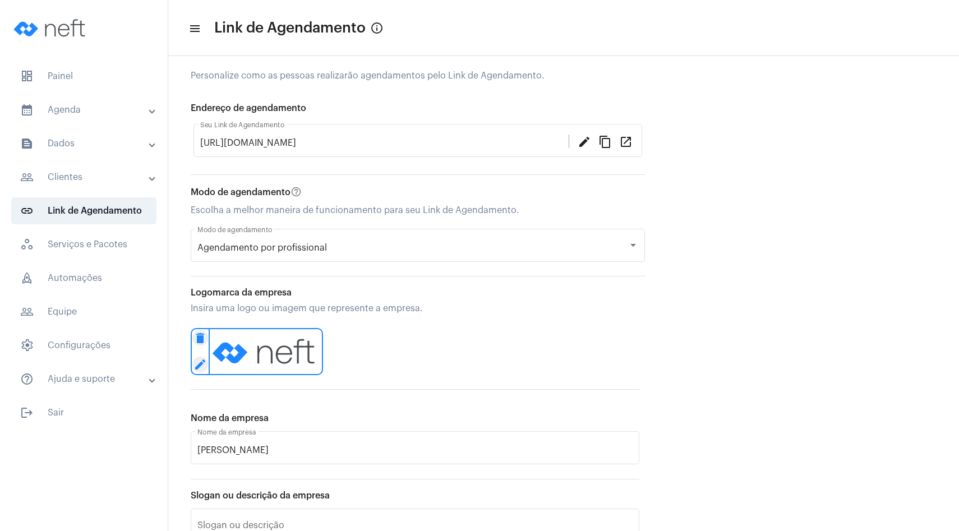
scroll to position [13, 0]
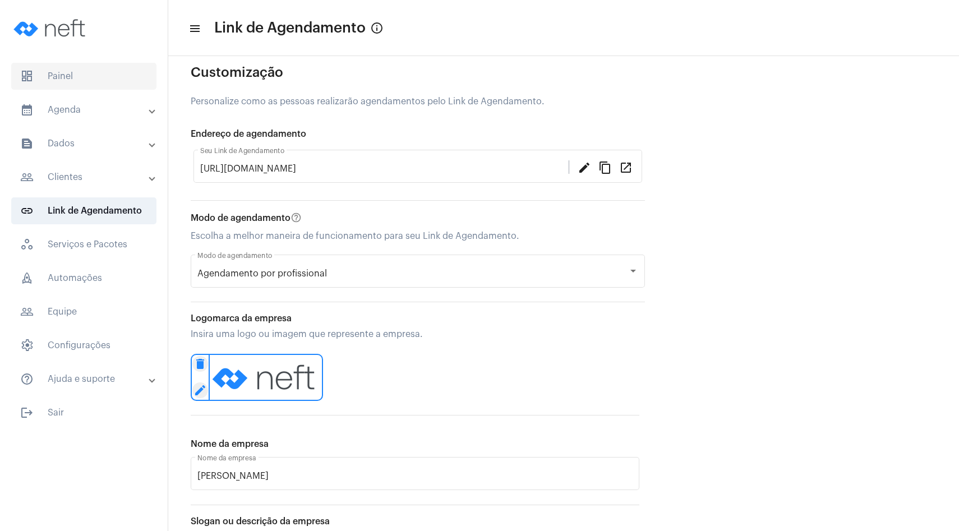
click at [90, 75] on span "dashboard Painel" at bounding box center [83, 76] width 145 height 27
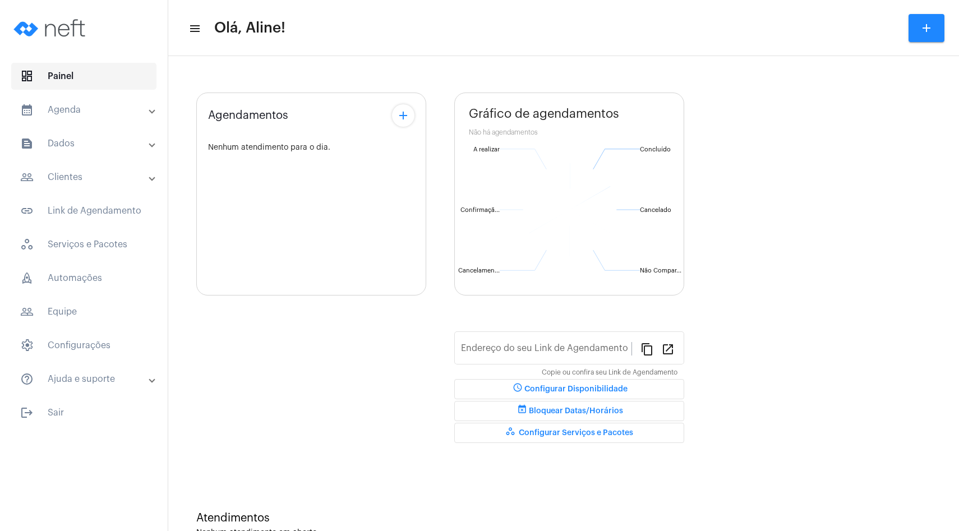
type input "[URL][DOMAIN_NAME]"
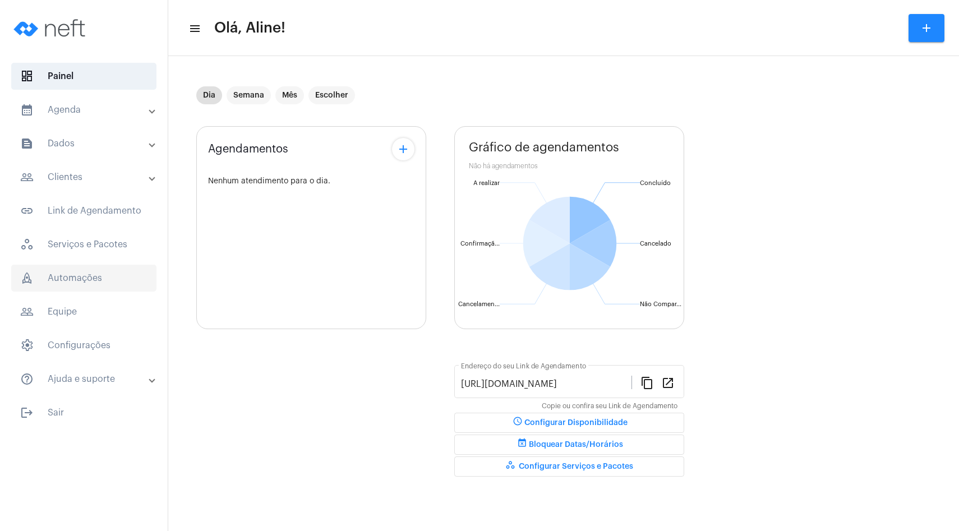
click at [89, 281] on span "rocket_outlined Automações" at bounding box center [83, 278] width 145 height 27
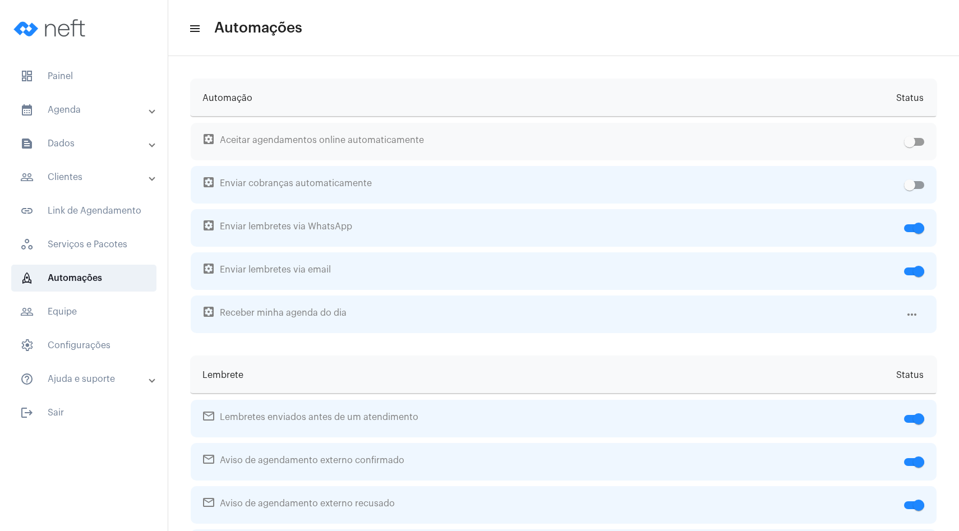
click at [909, 140] on span at bounding box center [909, 141] width 11 height 11
click at [909, 146] on input "checkbox" at bounding box center [909, 146] width 1 height 1
checkbox input "true"
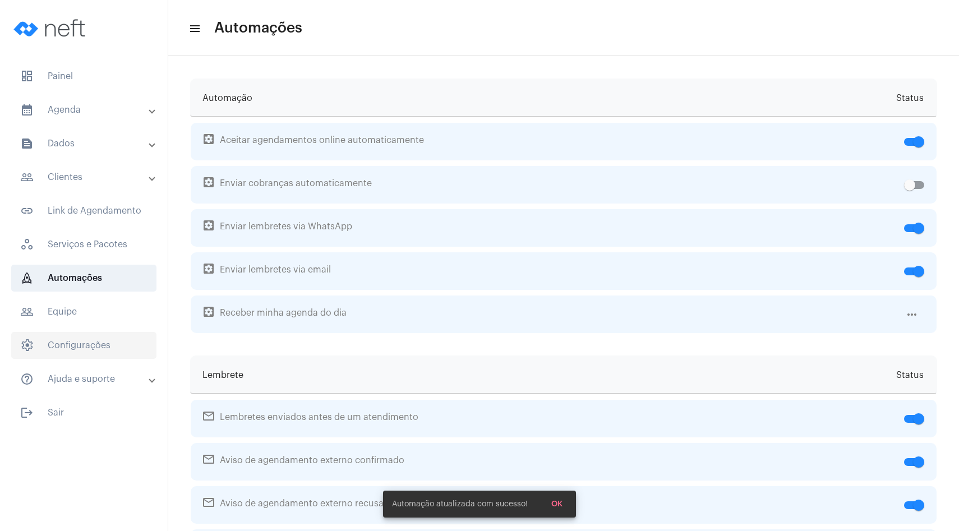
click at [46, 342] on span "settings Configurações" at bounding box center [83, 345] width 145 height 27
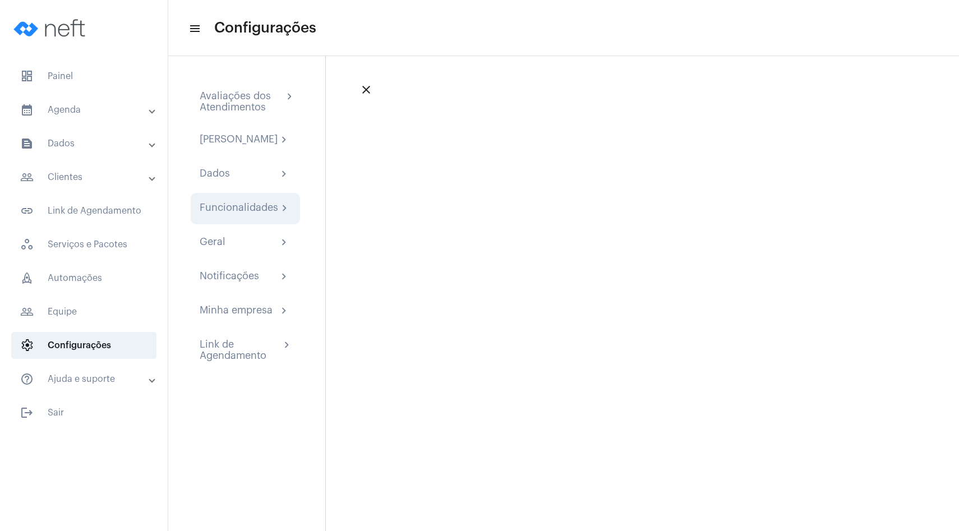
click at [261, 215] on div "Funcionalidades" at bounding box center [239, 208] width 78 height 13
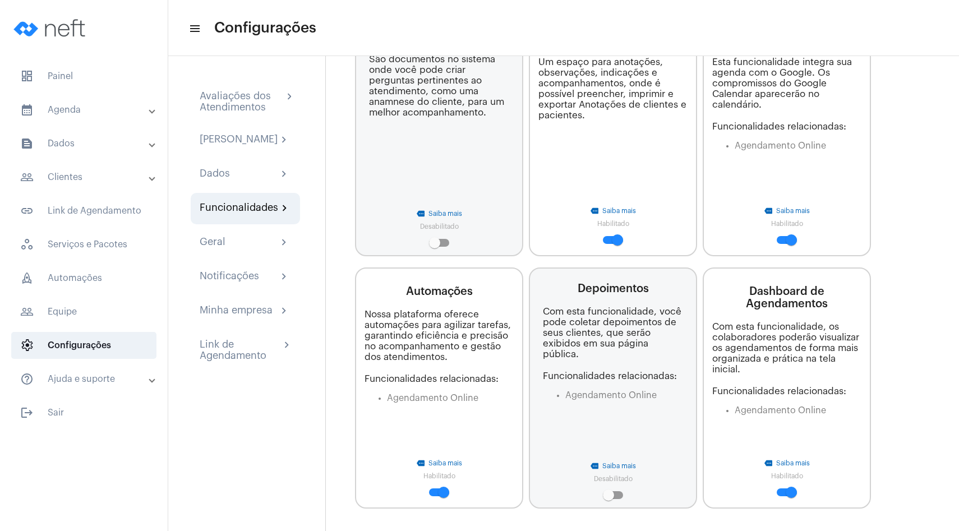
scroll to position [343, 0]
click at [85, 276] on span "rocket_outlined Automações" at bounding box center [83, 278] width 145 height 27
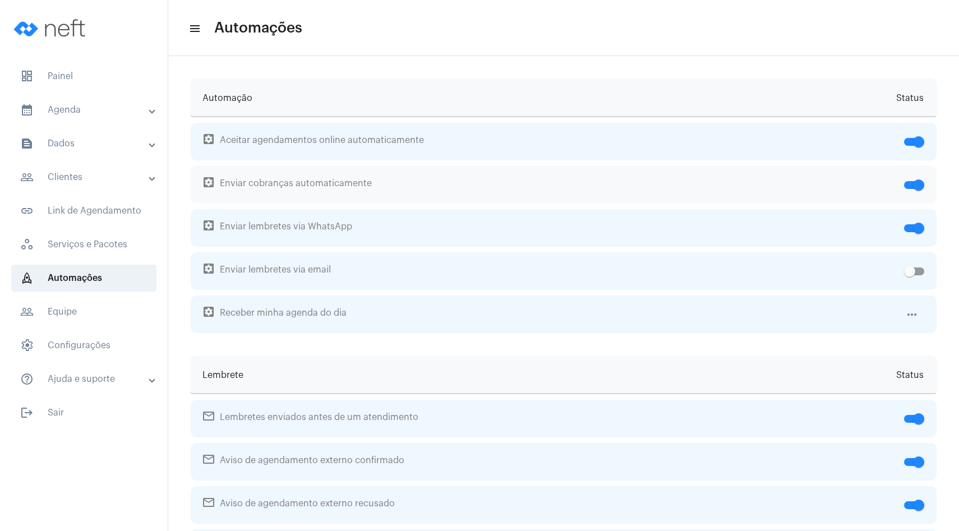
click at [911, 188] on span at bounding box center [914, 185] width 20 height 8
click at [909, 189] on input "checkbox" at bounding box center [909, 189] width 1 height 1
checkbox input "false"
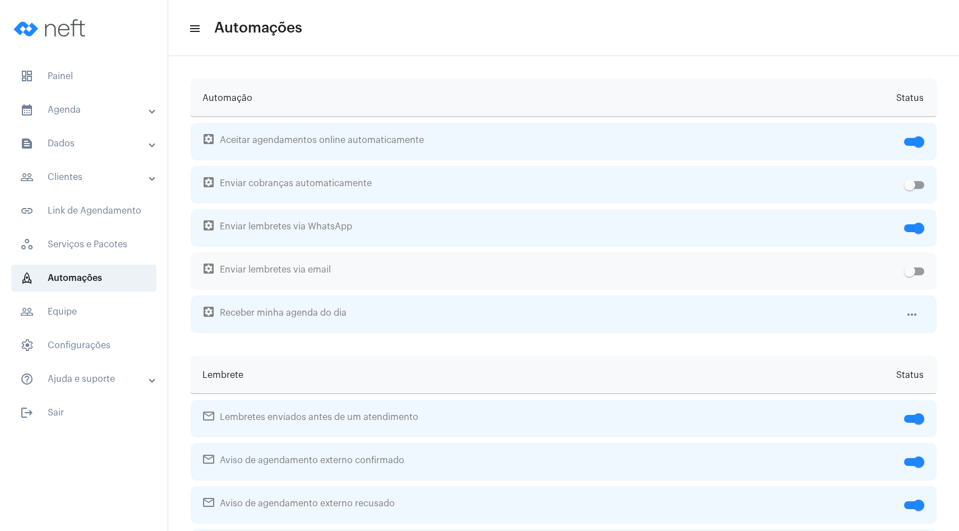
click at [914, 269] on span at bounding box center [909, 271] width 11 height 11
click at [909, 275] on input "checkbox" at bounding box center [909, 275] width 1 height 1
checkbox input "true"
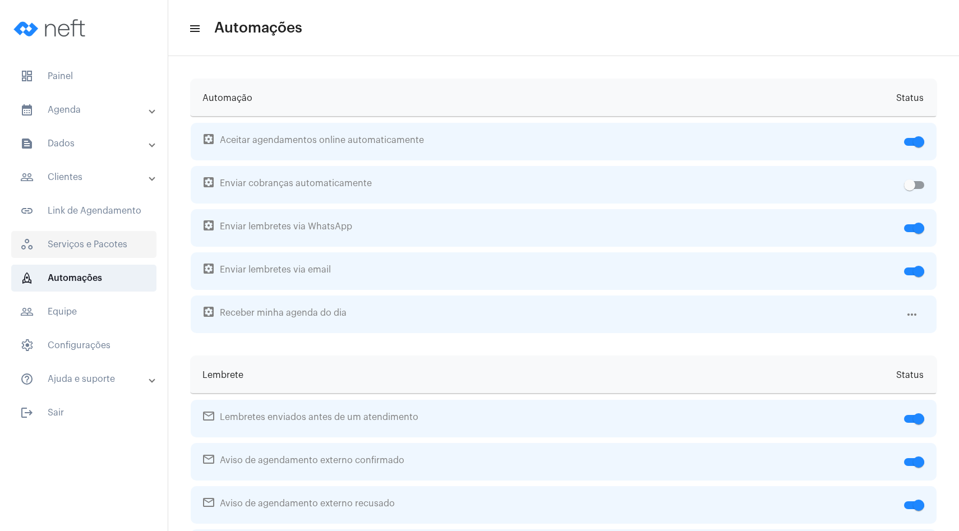
click at [75, 245] on span "workspaces_outlined Serviços e Pacotes" at bounding box center [83, 244] width 145 height 27
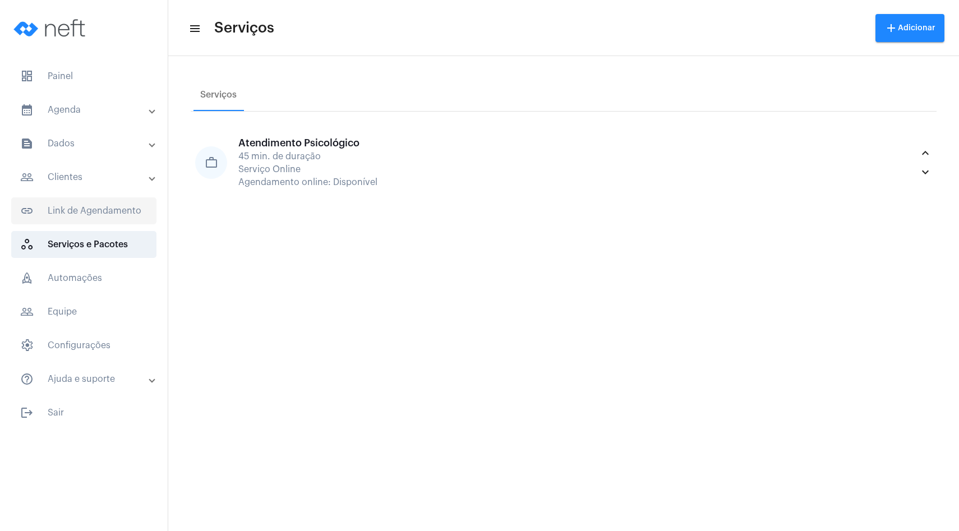
click at [88, 218] on span "link_outlined Link de Agendamento" at bounding box center [83, 210] width 145 height 27
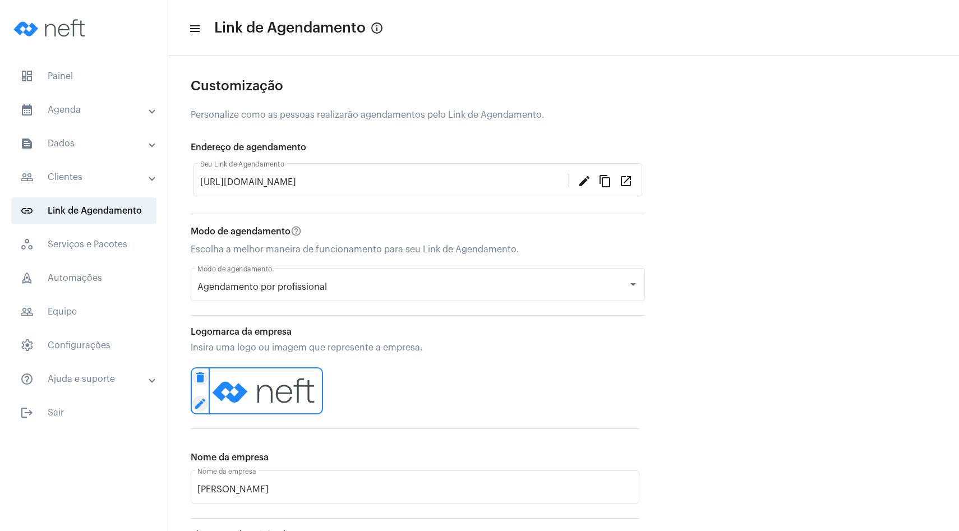
click at [84, 145] on mat-panel-title "text_snippet_outlined Dados" at bounding box center [85, 143] width 130 height 13
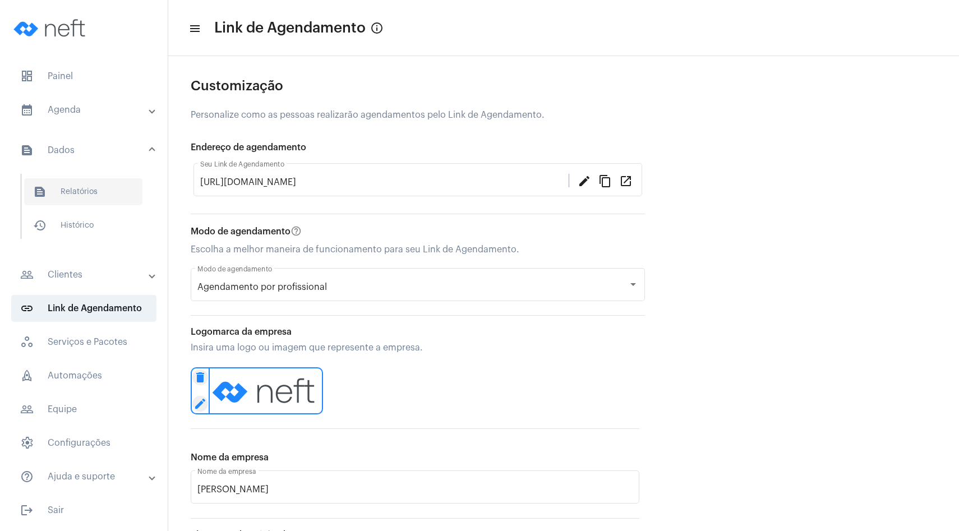
click at [83, 191] on span "text_snippet_outlined Relatórios" at bounding box center [83, 191] width 118 height 27
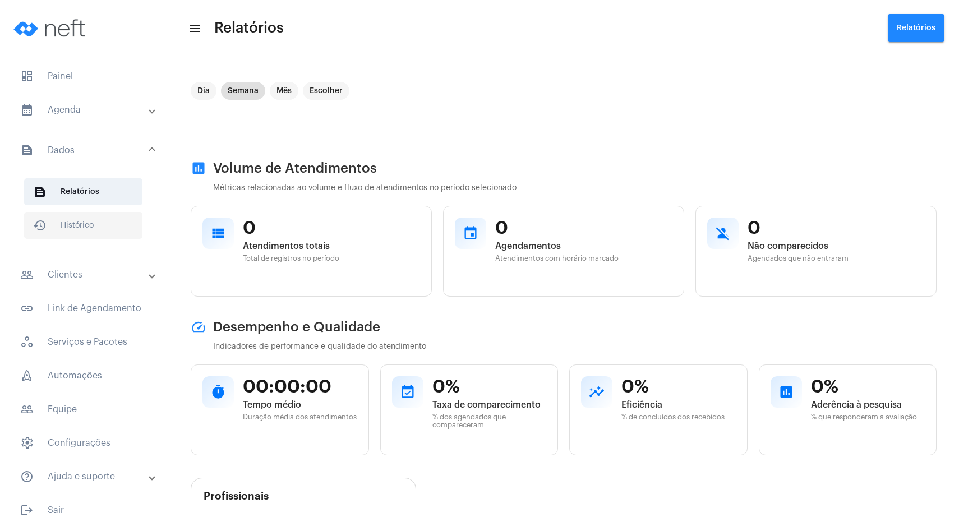
click at [91, 224] on span "history_outlined Histórico" at bounding box center [83, 225] width 118 height 27
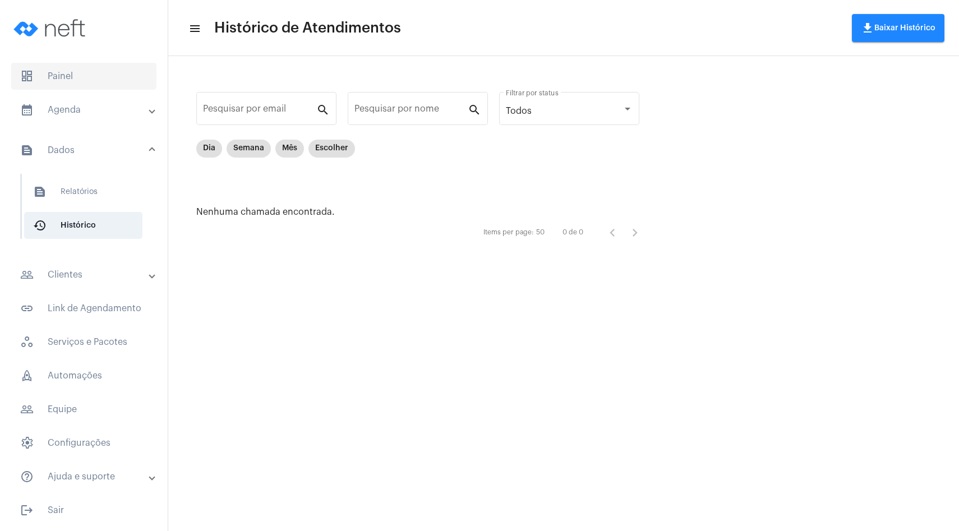
click at [92, 78] on span "dashboard Painel" at bounding box center [83, 76] width 145 height 27
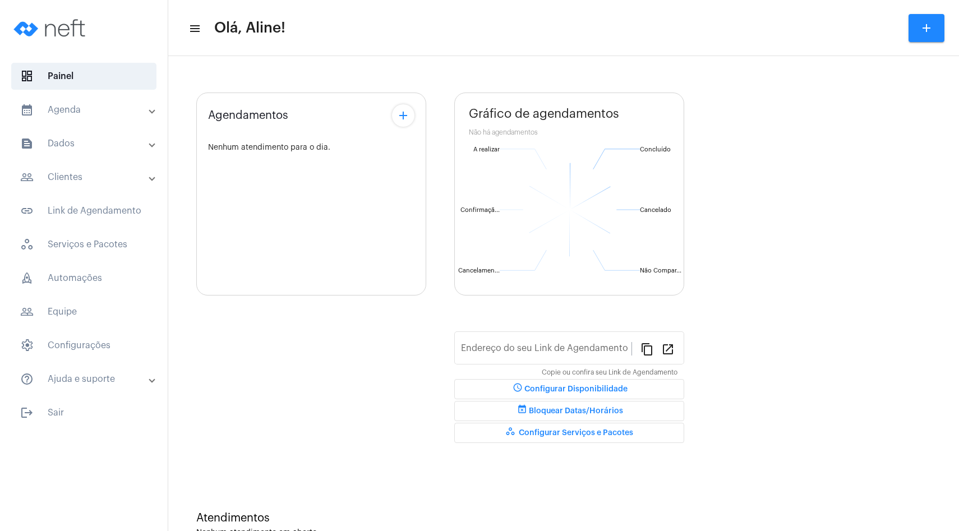
type input "[URL][DOMAIN_NAME]"
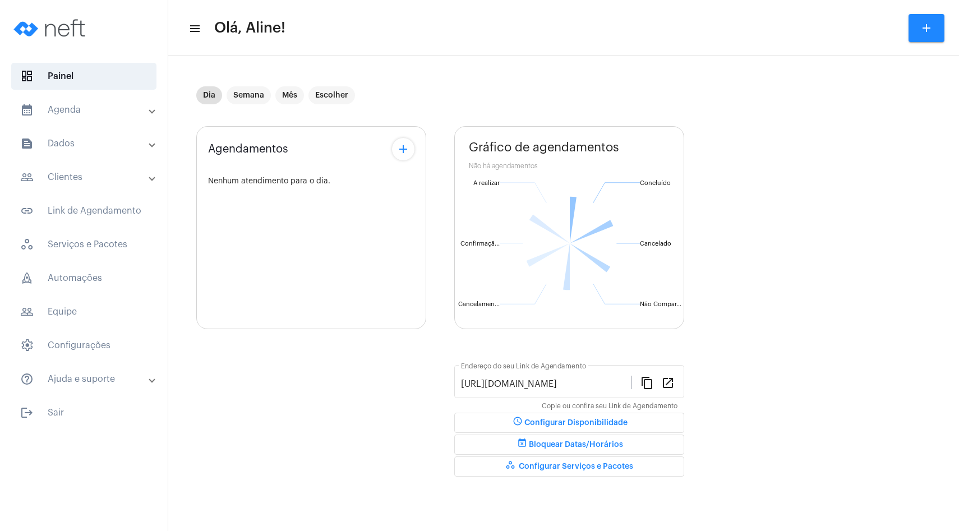
click at [82, 119] on mat-expansion-panel-header "calendar_month_outlined Agenda" at bounding box center [87, 109] width 161 height 27
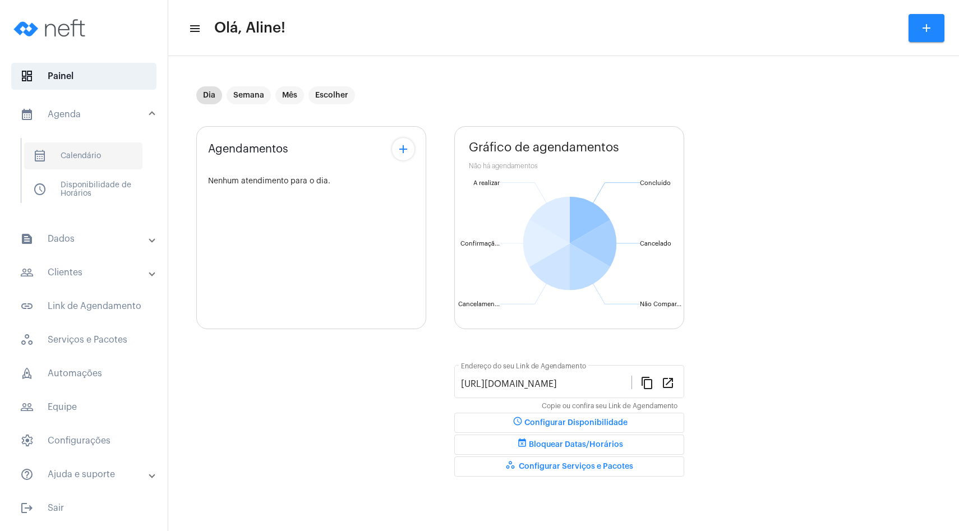
click at [90, 156] on span "calendar_month_outlined Calendário" at bounding box center [83, 155] width 118 height 27
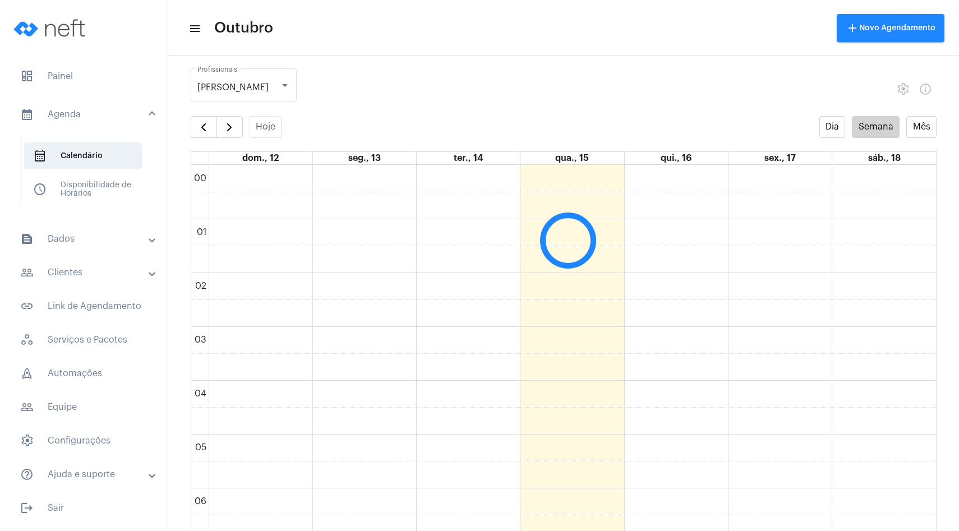
scroll to position [324, 0]
click at [103, 191] on span "schedule Disponibilidade de Horários" at bounding box center [83, 189] width 118 height 27
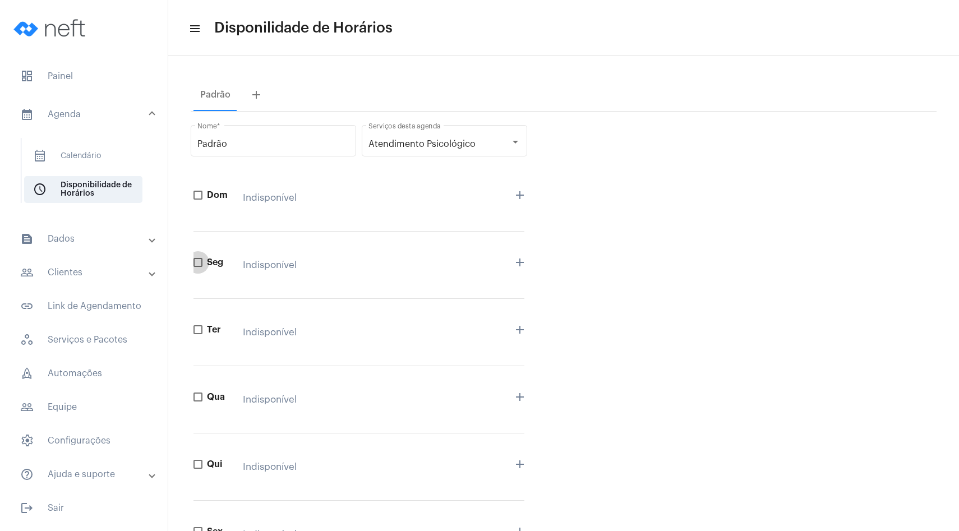
click at [196, 260] on span at bounding box center [197, 262] width 9 height 9
click at [197, 267] on input "Seg" at bounding box center [197, 267] width 1 height 1
checkbox input "true"
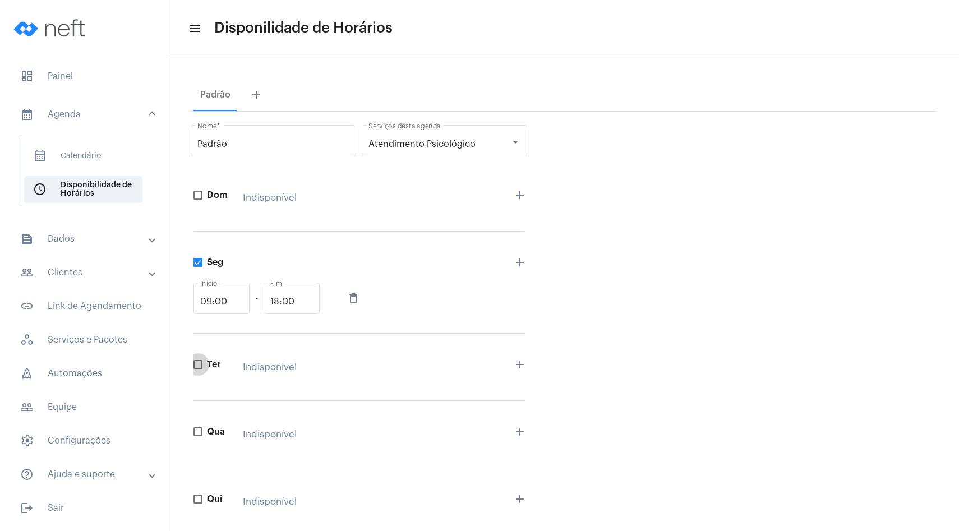
click at [200, 362] on span at bounding box center [197, 364] width 9 height 9
click at [198, 369] on input "Ter" at bounding box center [197, 369] width 1 height 1
checkbox input "true"
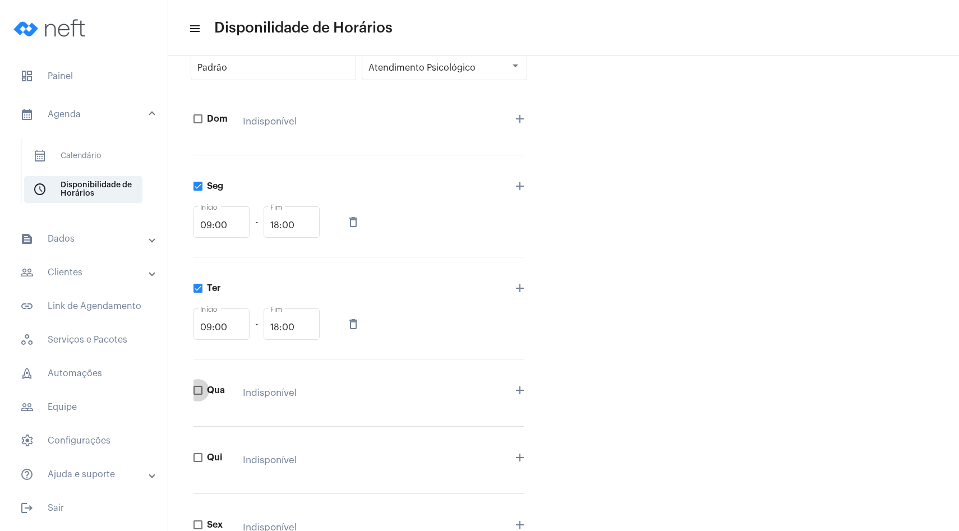
click at [197, 394] on span at bounding box center [197, 390] width 9 height 9
click at [197, 395] on input "Qua" at bounding box center [197, 395] width 1 height 1
checkbox input "true"
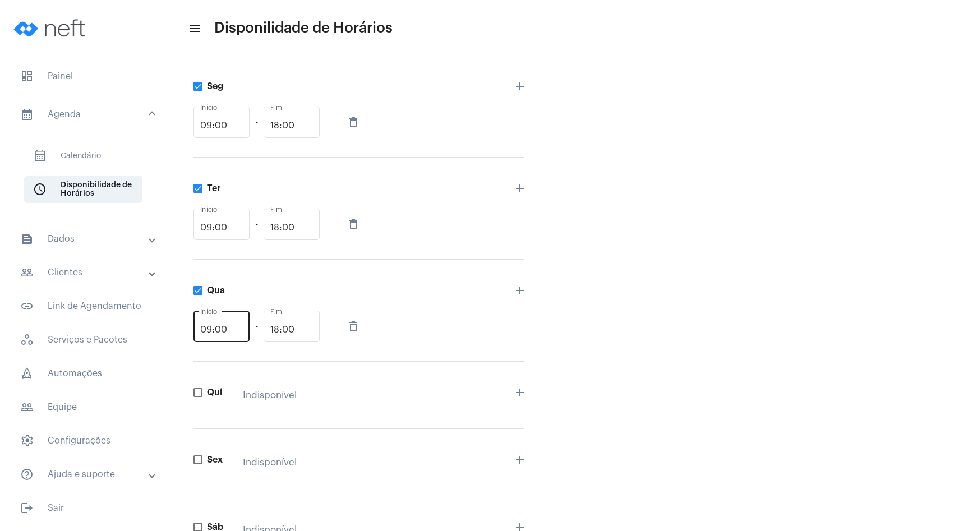
scroll to position [192, 0]
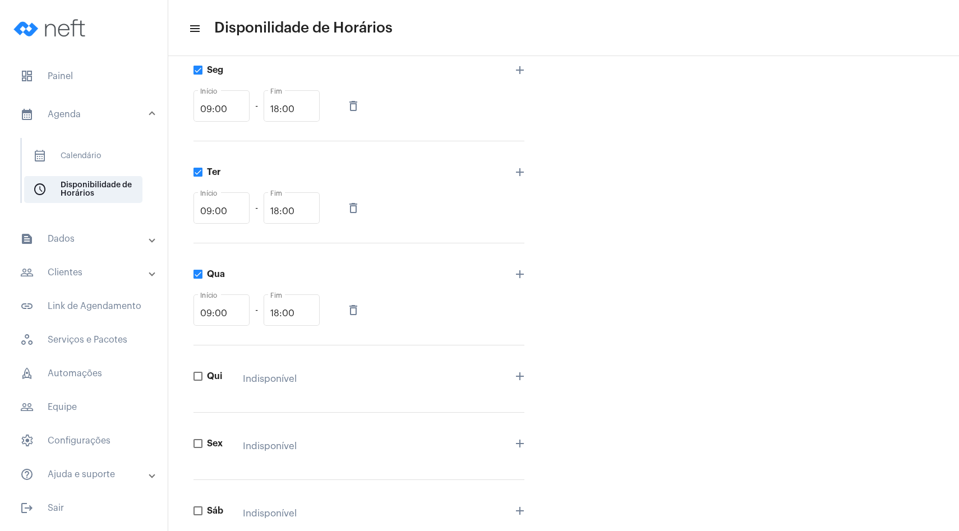
click at [197, 384] on div "Qui Indisponível add" at bounding box center [358, 378] width 331 height 67
click at [198, 377] on span at bounding box center [197, 376] width 9 height 9
click at [198, 381] on input "Qui" at bounding box center [197, 381] width 1 height 1
checkbox input "true"
click at [199, 479] on span at bounding box center [197, 478] width 9 height 9
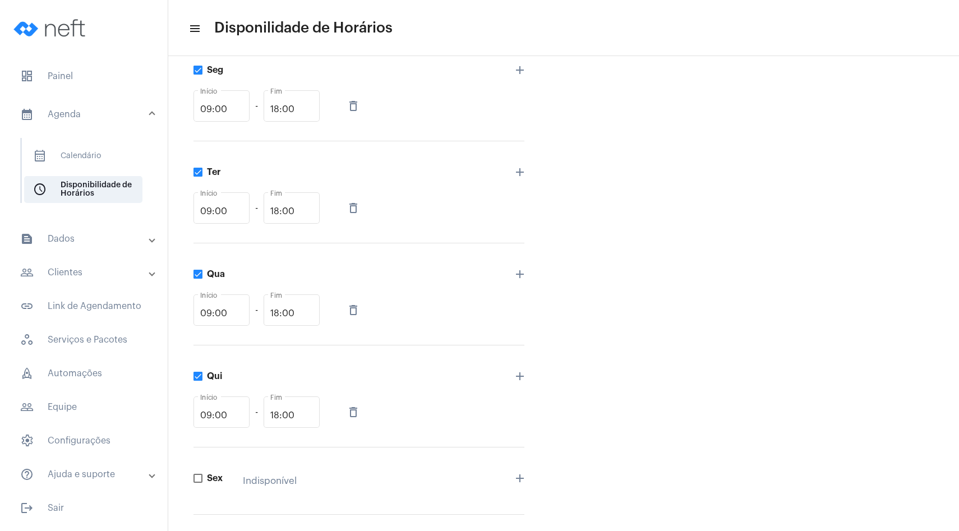
click at [198, 483] on input "Sex" at bounding box center [197, 483] width 1 height 1
checkbox input "true"
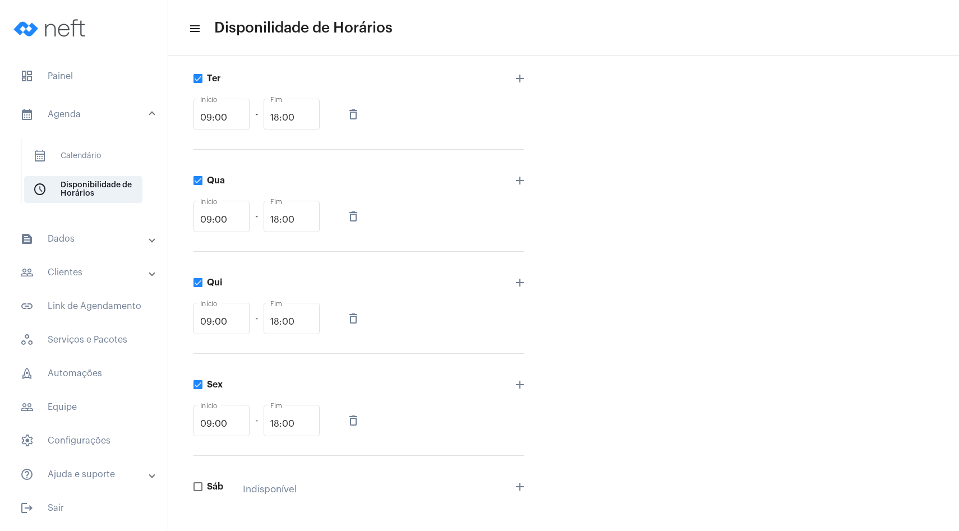
scroll to position [345, 0]
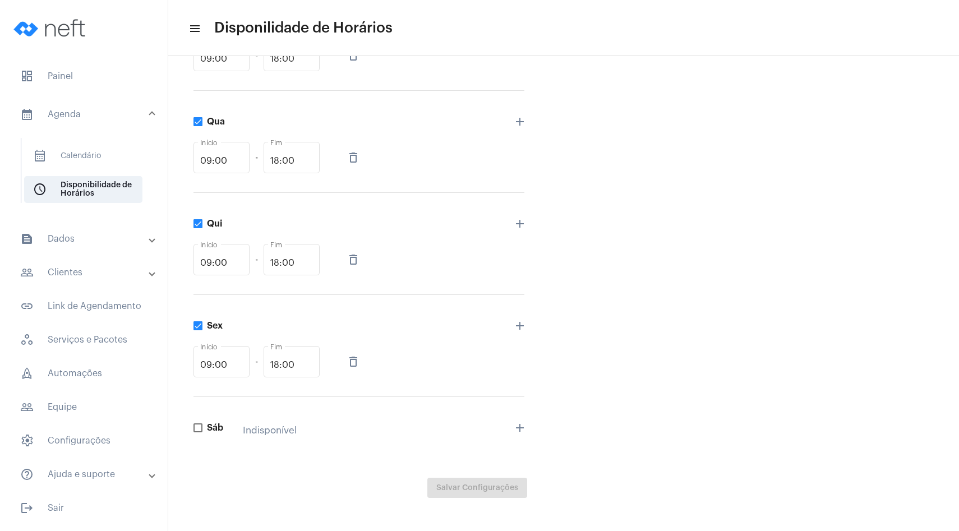
click at [581, 316] on div "Padrão Nome * Atendimento Psicológico Serviços desta agenda Dom Indisponível ad…" at bounding box center [564, 138] width 746 height 742
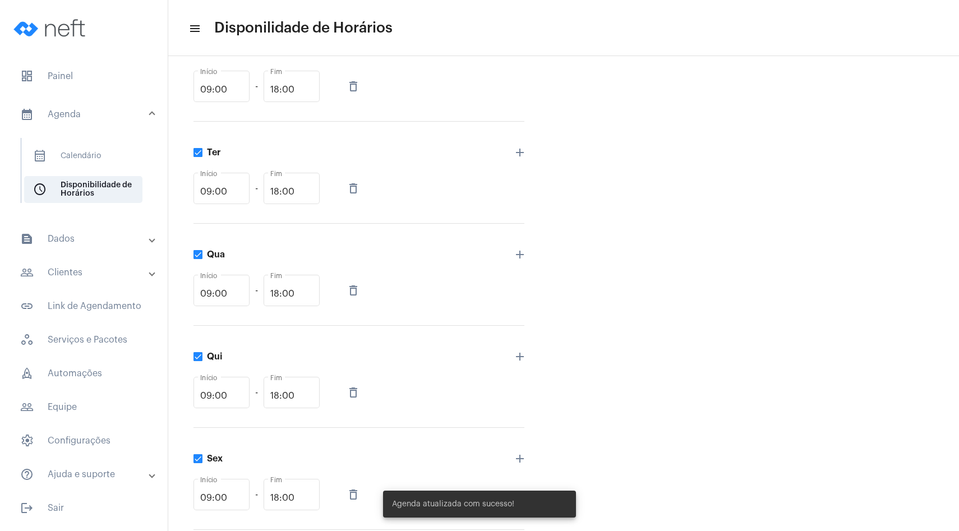
scroll to position [0, 0]
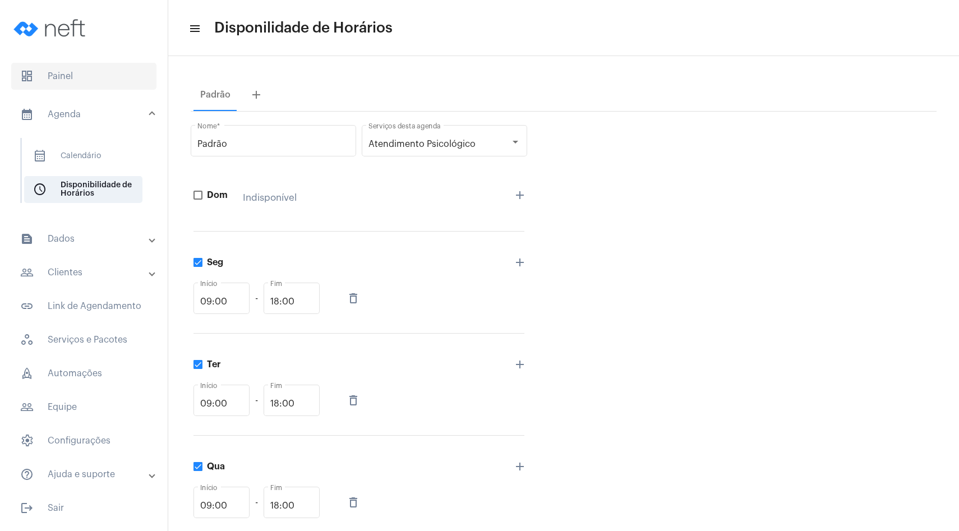
click at [90, 86] on span "dashboard Painel" at bounding box center [83, 76] width 145 height 27
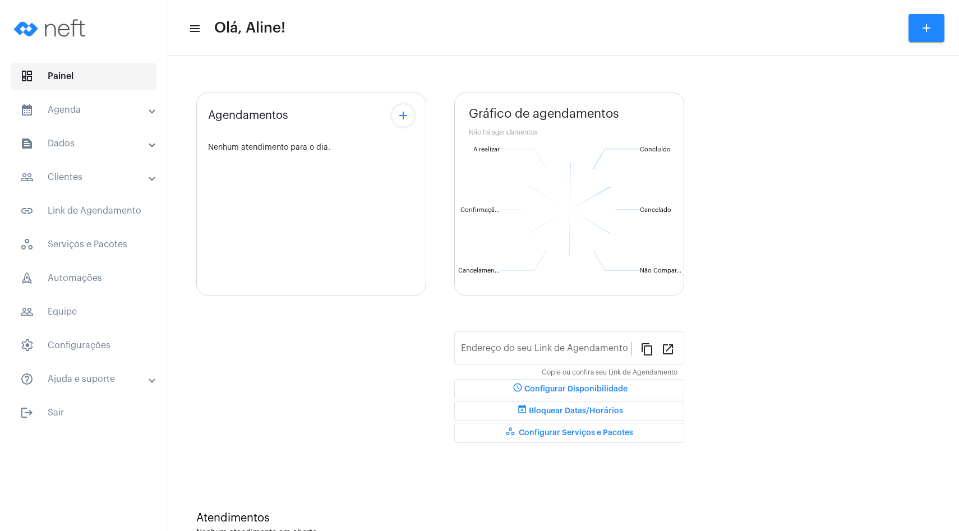
type input "[URL][DOMAIN_NAME]"
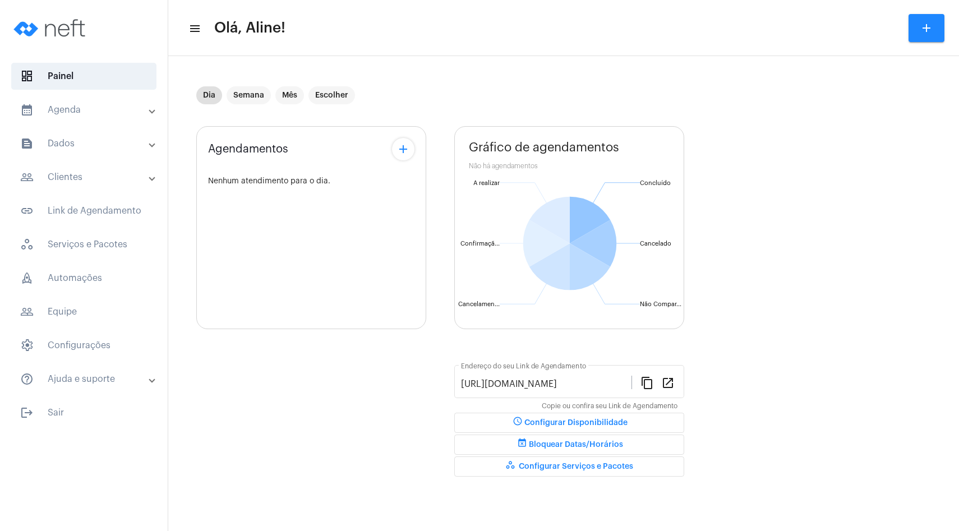
click at [557, 426] on span "schedule Configurar Disponibilidade" at bounding box center [569, 423] width 117 height 8
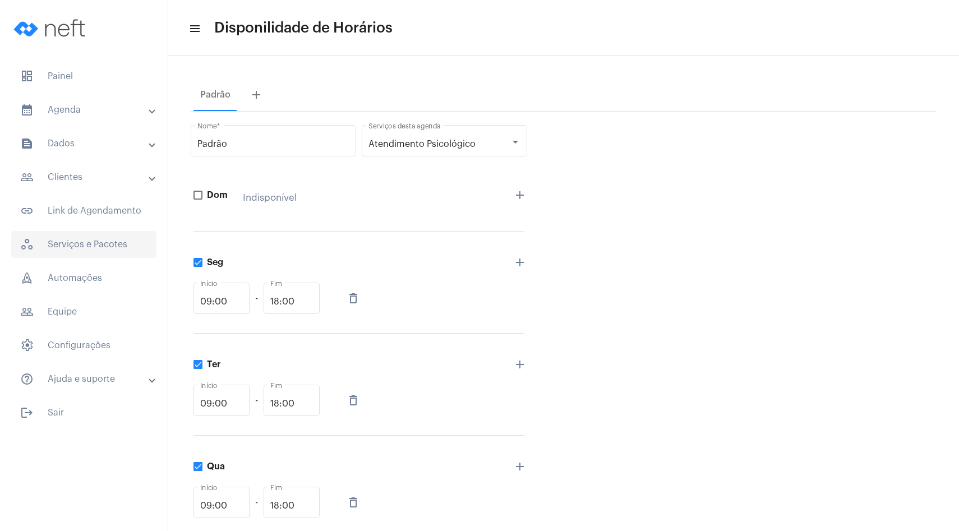
click at [103, 248] on span "workspaces_outlined Serviços e Pacotes" at bounding box center [83, 244] width 145 height 27
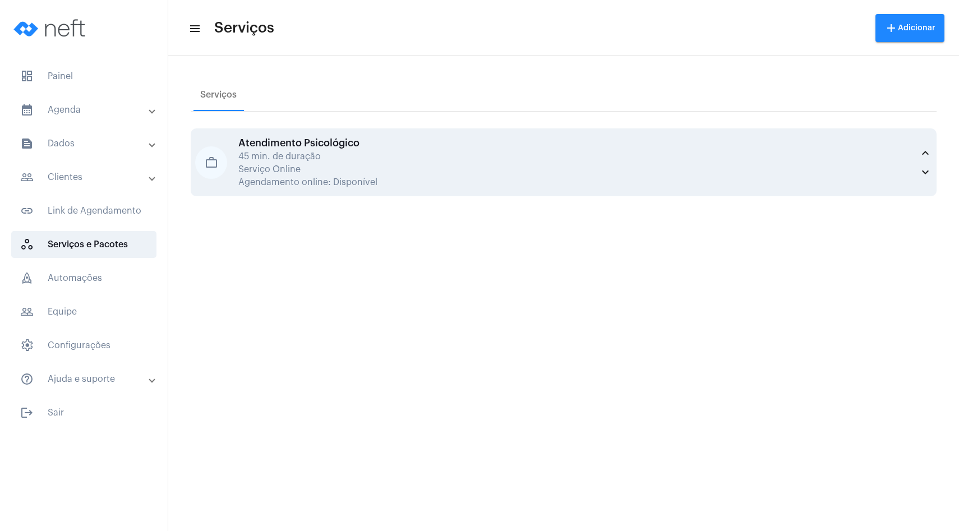
click at [299, 175] on div "Atendimento Psicológico 45 min. de duração Serviço Online Agendamento online: D…" at bounding box center [575, 162] width 674 height 50
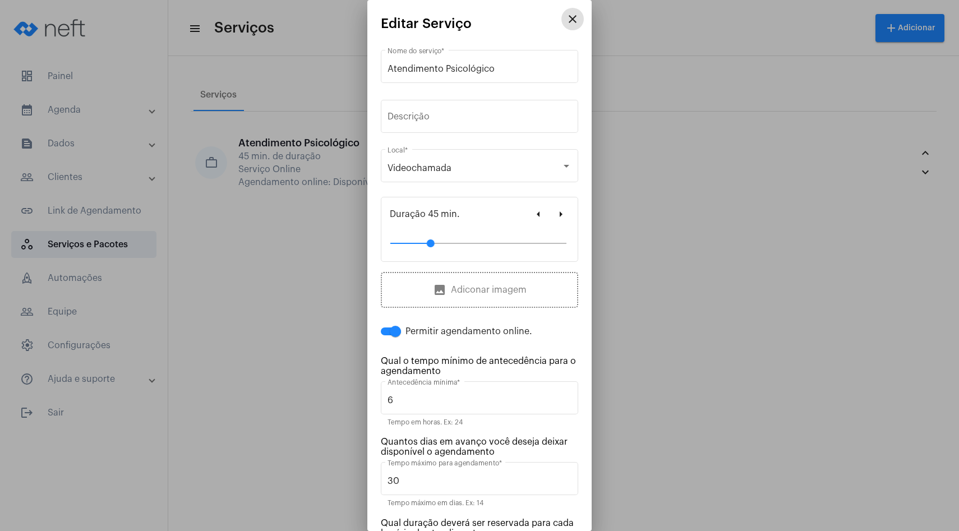
click at [574, 23] on mat-icon "close" at bounding box center [572, 18] width 13 height 13
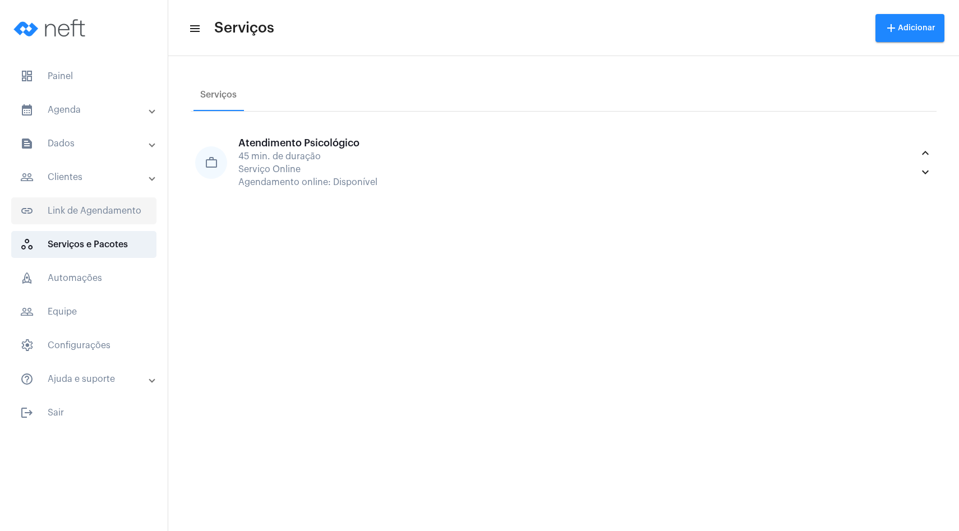
click at [108, 206] on span "link_outlined Link de Agendamento" at bounding box center [83, 210] width 145 height 27
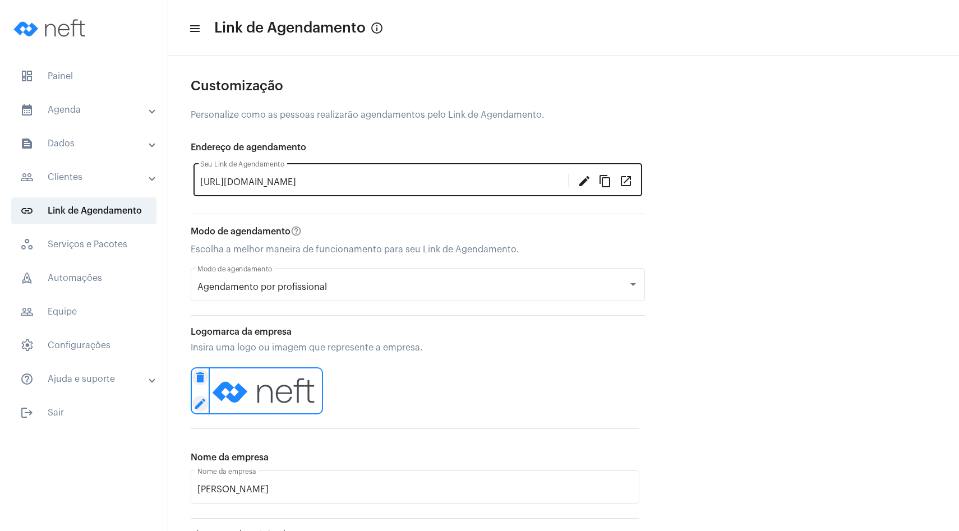
click at [625, 181] on mat-icon "open_in_new" at bounding box center [625, 180] width 13 height 13
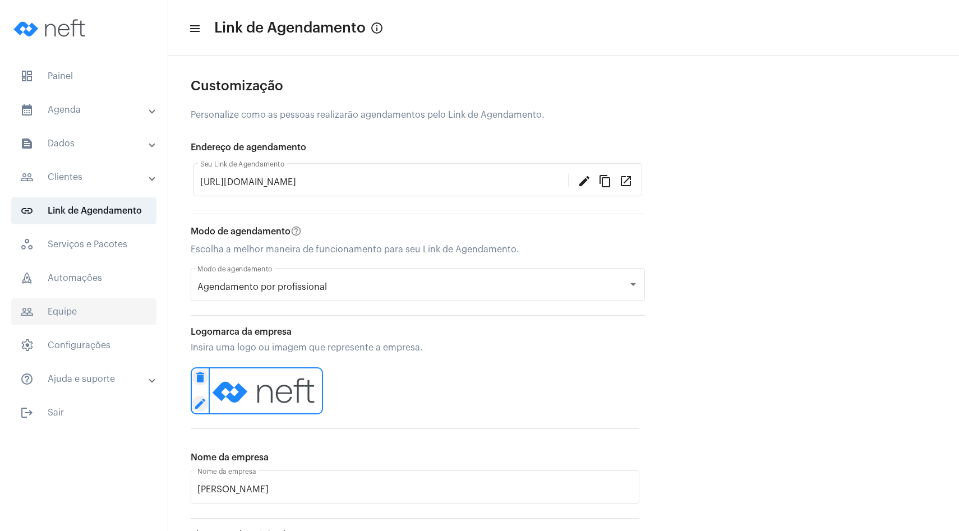
click at [55, 308] on span "people_outline Equipe" at bounding box center [83, 311] width 145 height 27
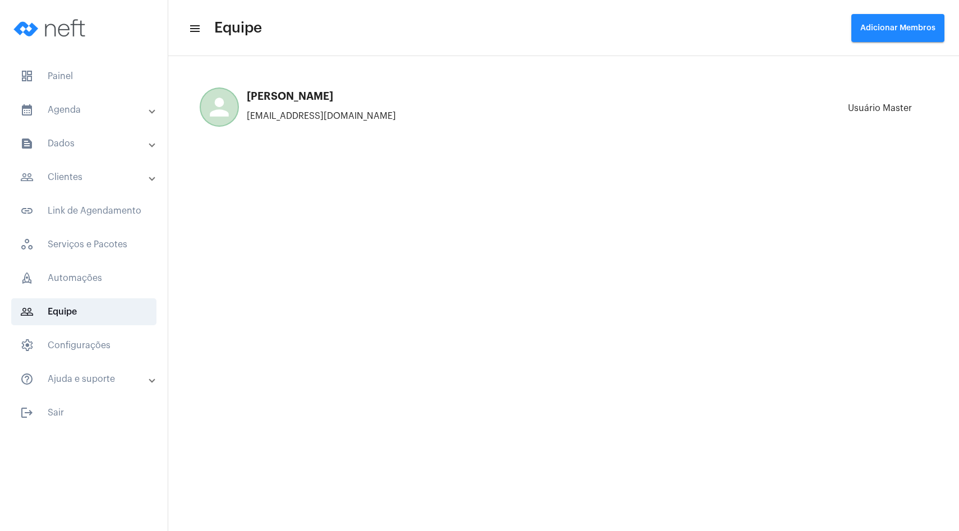
click at [90, 147] on mat-panel-title "text_snippet_outlined Dados" at bounding box center [85, 143] width 130 height 13
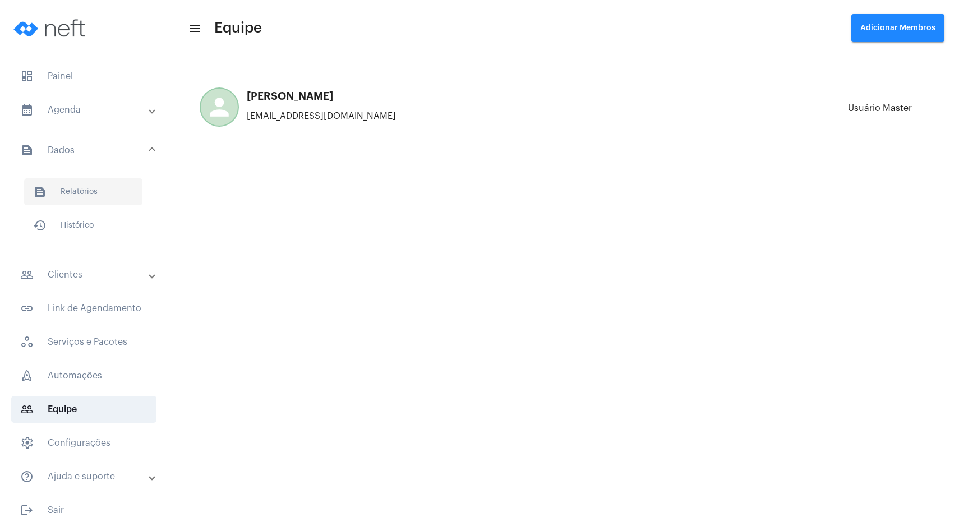
click at [77, 189] on span "text_snippet_outlined Relatórios" at bounding box center [83, 191] width 118 height 27
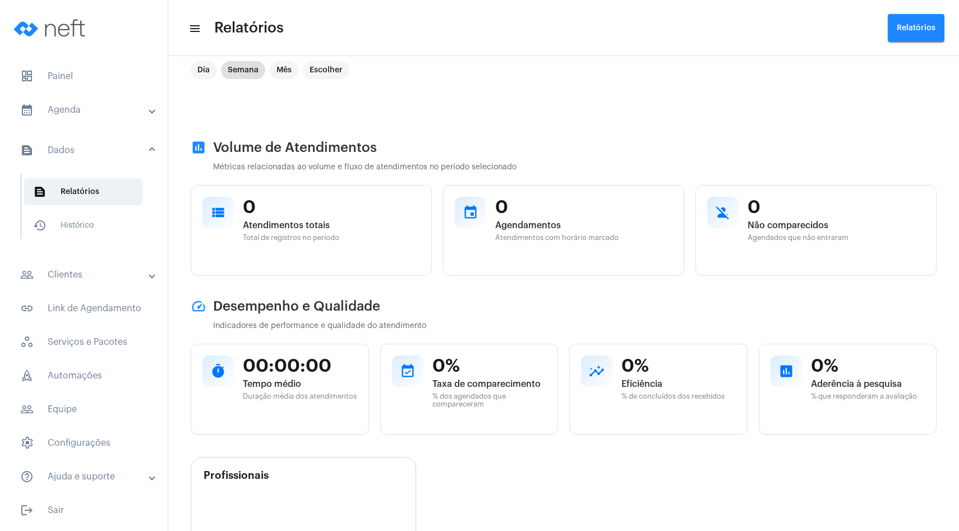
scroll to position [19, 0]
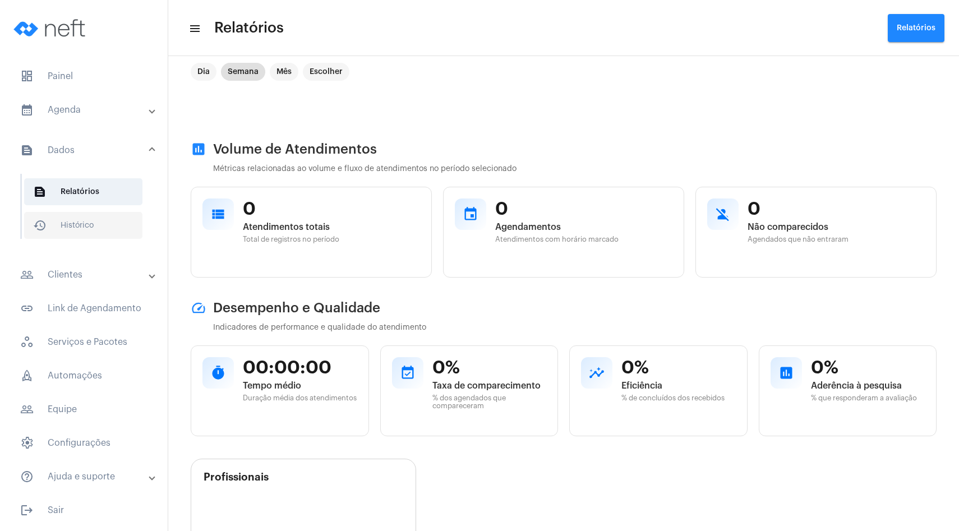
click at [104, 234] on span "history_outlined Histórico" at bounding box center [83, 225] width 118 height 27
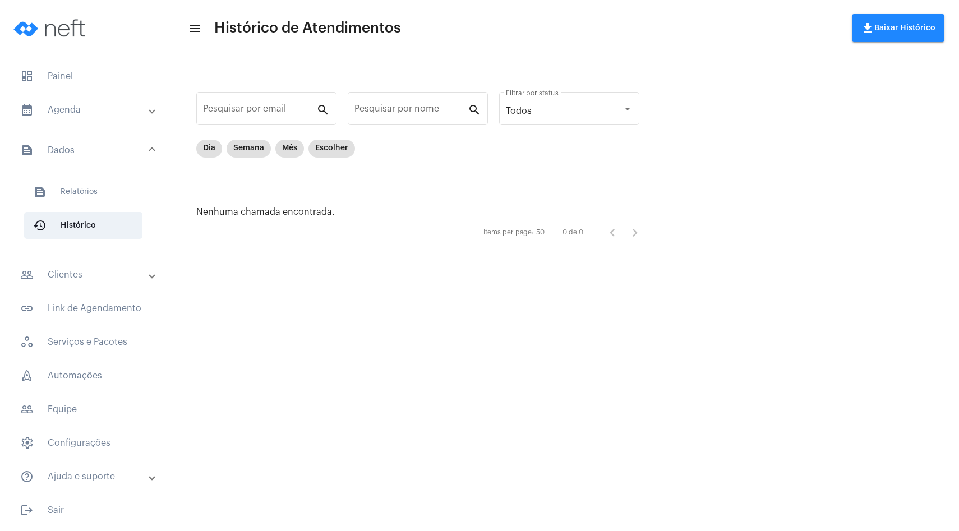
click at [95, 114] on mat-panel-title "calendar_month_outlined Agenda" at bounding box center [85, 109] width 130 height 13
click at [75, 165] on span "calendar_month_outlined Calendário" at bounding box center [83, 155] width 118 height 27
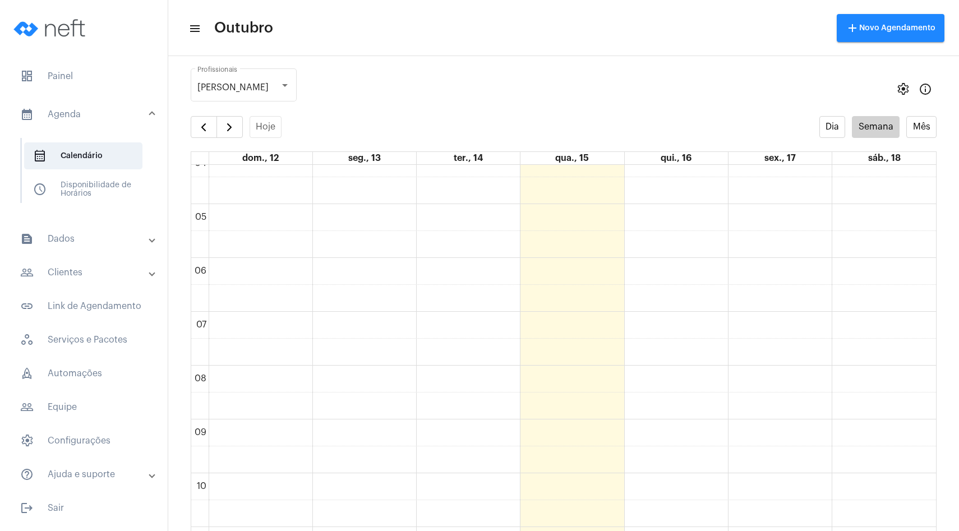
scroll to position [224, 0]
click at [90, 452] on span "settings Configurações" at bounding box center [83, 440] width 145 height 27
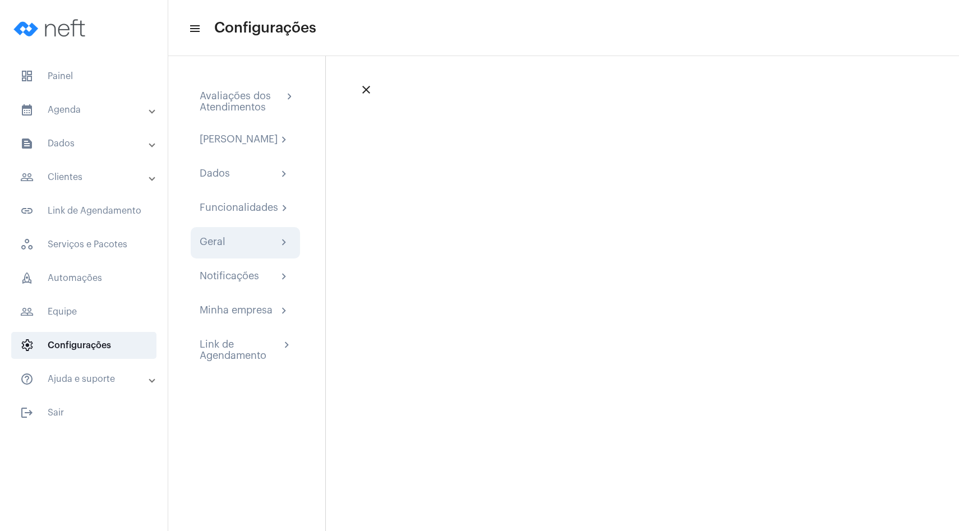
click at [235, 248] on div "Geral chevron_right" at bounding box center [245, 242] width 91 height 13
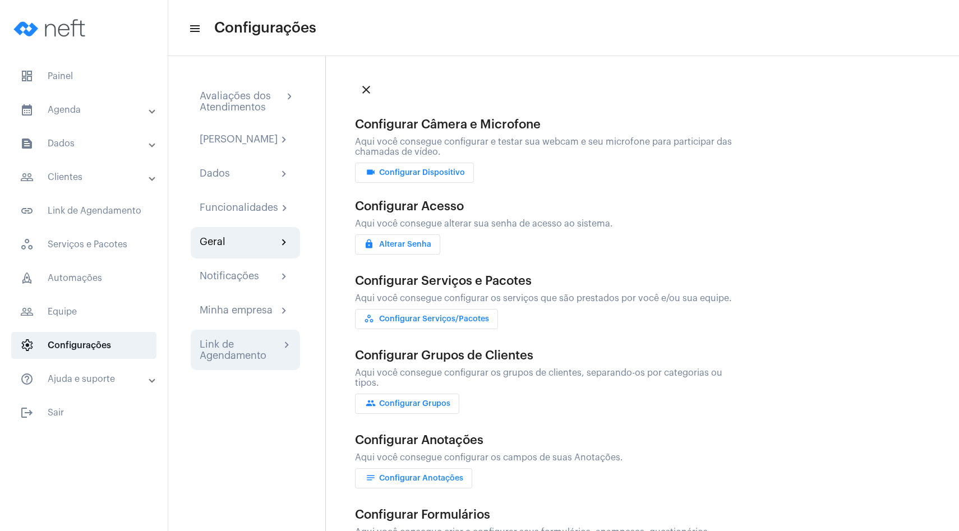
click at [237, 350] on div "Link de Agendamento" at bounding box center [240, 350] width 81 height 22
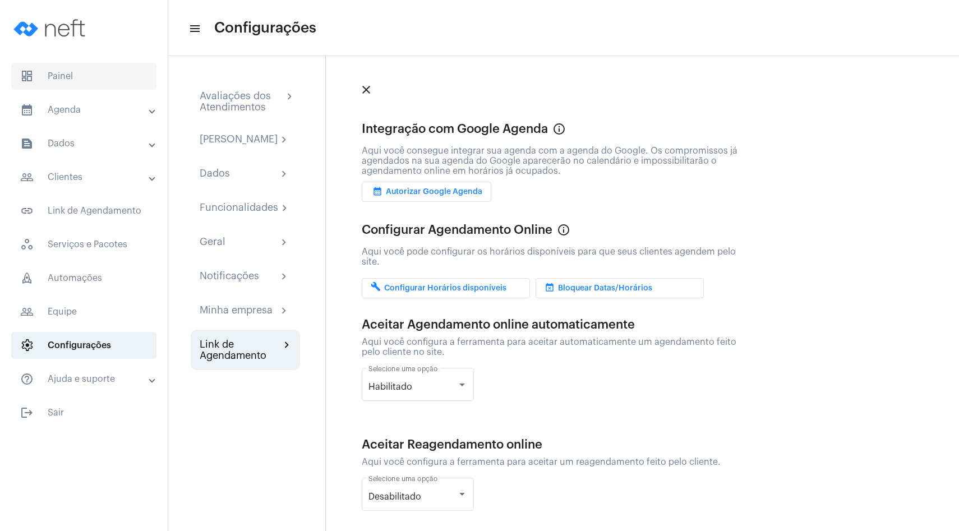
click at [94, 67] on span "dashboard Painel" at bounding box center [83, 76] width 145 height 27
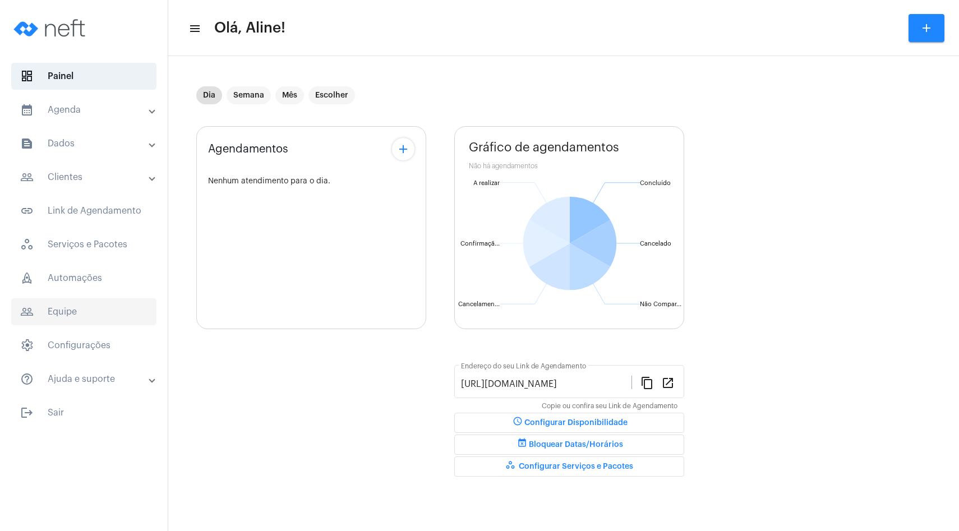
click at [60, 304] on span "people_outline Equipe" at bounding box center [83, 311] width 145 height 27
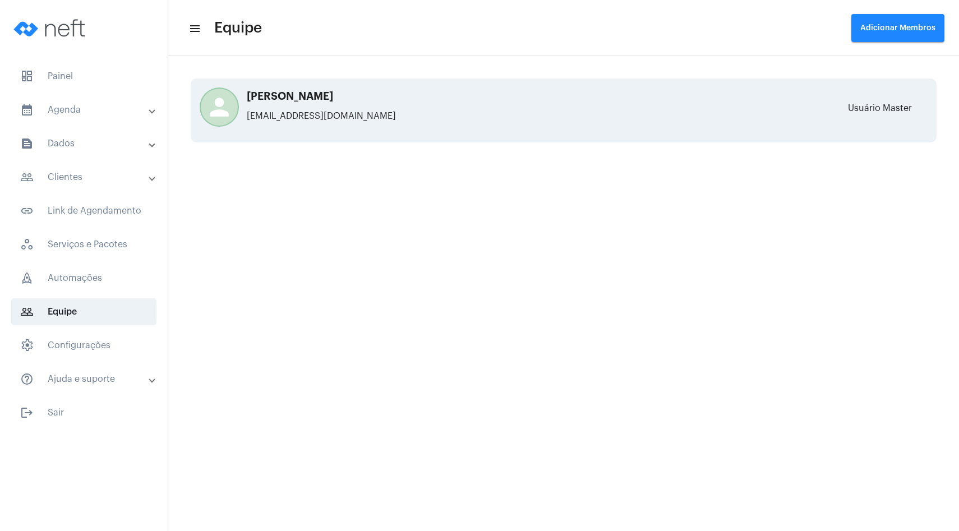
click at [368, 122] on div "person [PERSON_NAME] [PERSON_NAME][EMAIL_ADDRESS][DOMAIN_NAME]" at bounding box center [399, 110] width 392 height 39
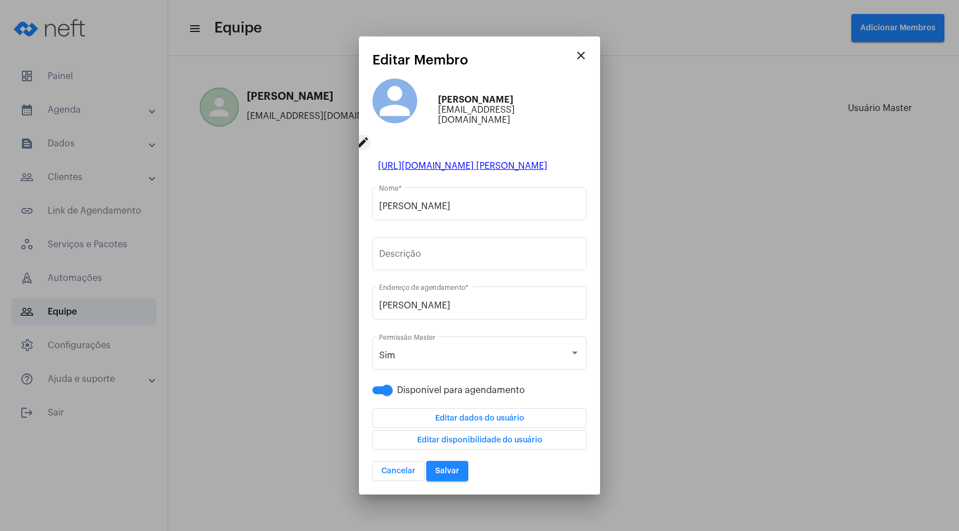
drag, startPoint x: 549, startPoint y: 109, endPoint x: 435, endPoint y: 110, distance: 113.8
click at [435, 110] on div "person edit [PERSON_NAME] [PERSON_NAME][EMAIL_ADDRESS][DOMAIN_NAME]" at bounding box center [479, 110] width 214 height 74
click at [563, 101] on span "[PERSON_NAME]" at bounding box center [512, 100] width 149 height 10
drag, startPoint x: 547, startPoint y: 111, endPoint x: 440, endPoint y: 112, distance: 106.5
click at [440, 112] on span "[EMAIL_ADDRESS][DOMAIN_NAME]" at bounding box center [512, 115] width 149 height 20
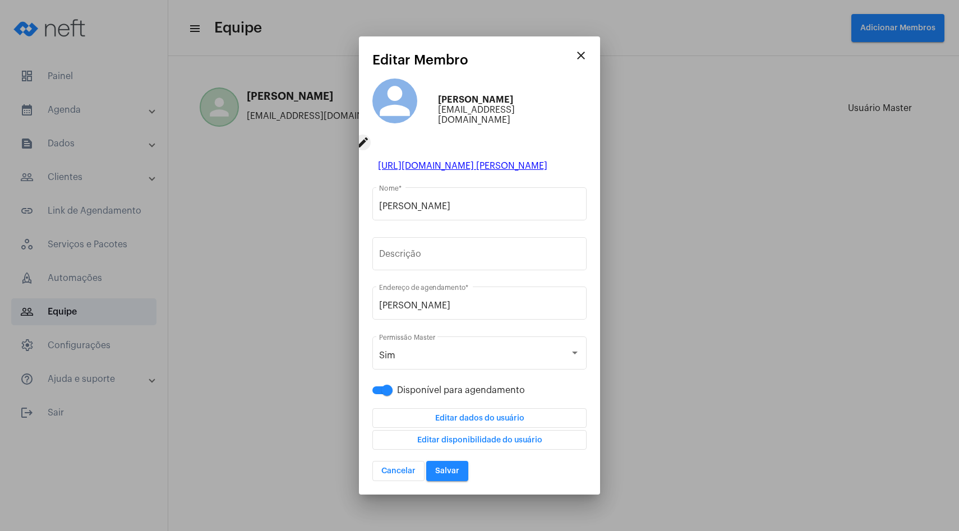
copy span "[EMAIL_ADDRESS][DOMAIN_NAME]"
click at [288, 283] on div at bounding box center [479, 265] width 959 height 531
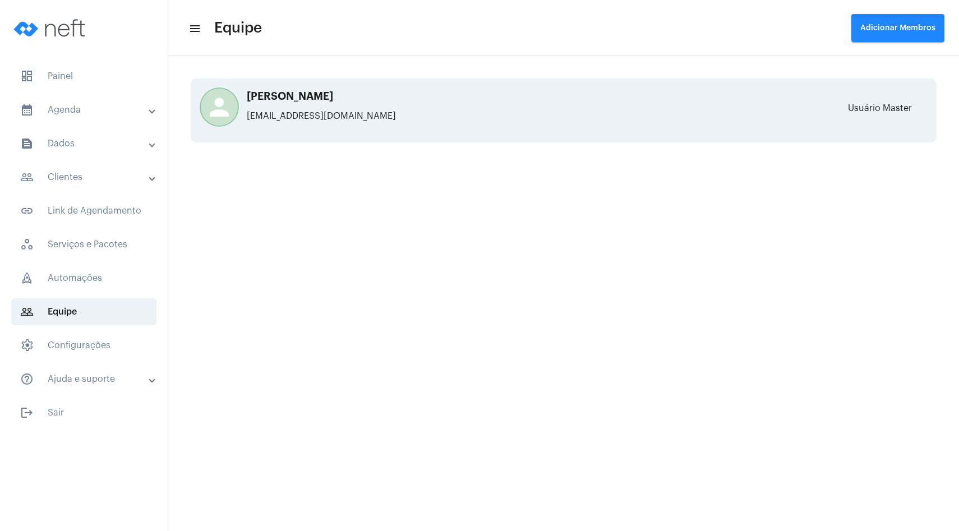
click at [311, 105] on div "person [PERSON_NAME] [PERSON_NAME][EMAIL_ADDRESS][DOMAIN_NAME]" at bounding box center [399, 110] width 392 height 39
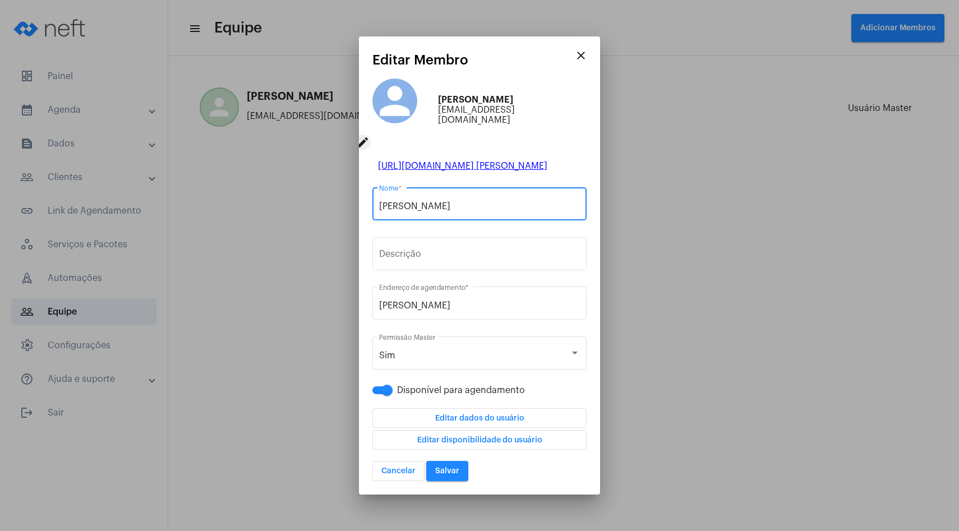
click at [504, 412] on span "Editar dados do usuário" at bounding box center [479, 418] width 89 height 19
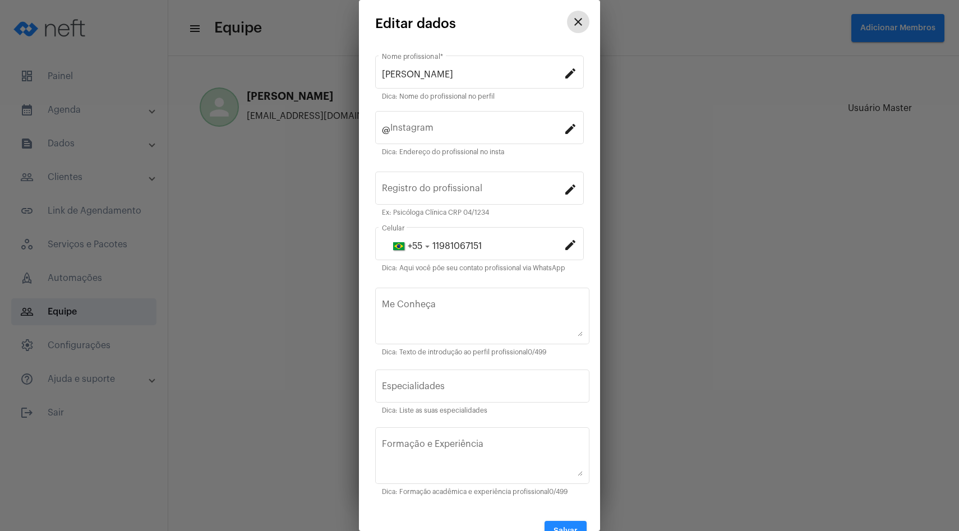
click at [583, 24] on mat-icon "close" at bounding box center [577, 21] width 13 height 13
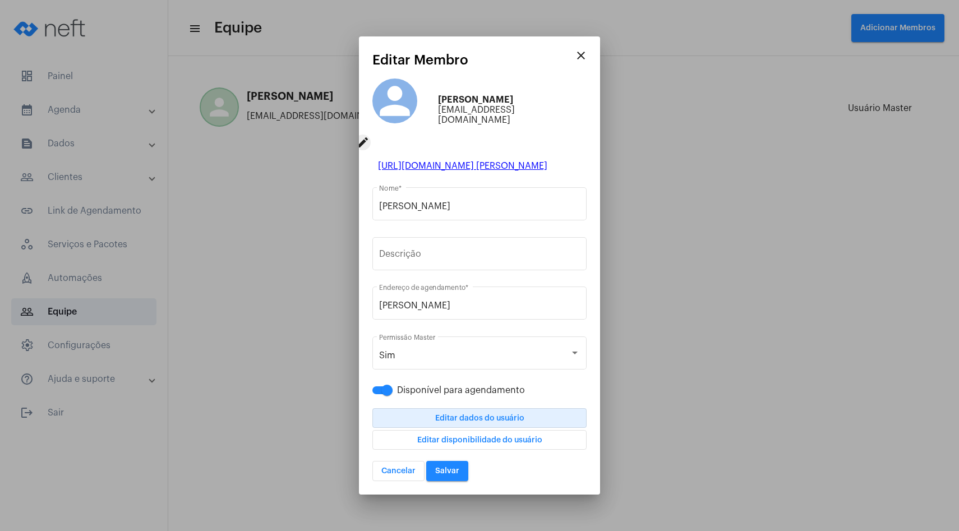
click at [584, 62] on mat-icon "close" at bounding box center [580, 55] width 13 height 13
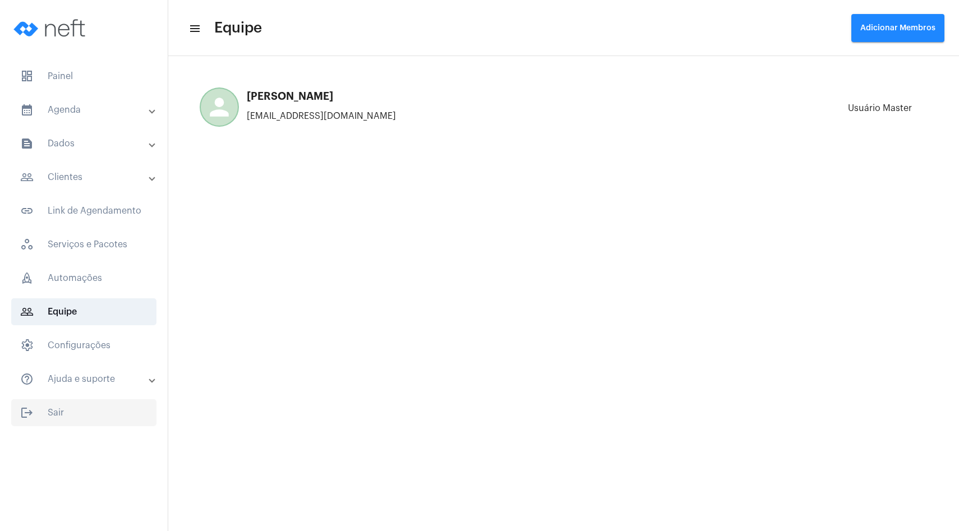
click at [75, 415] on span "logout Sair" at bounding box center [83, 412] width 145 height 27
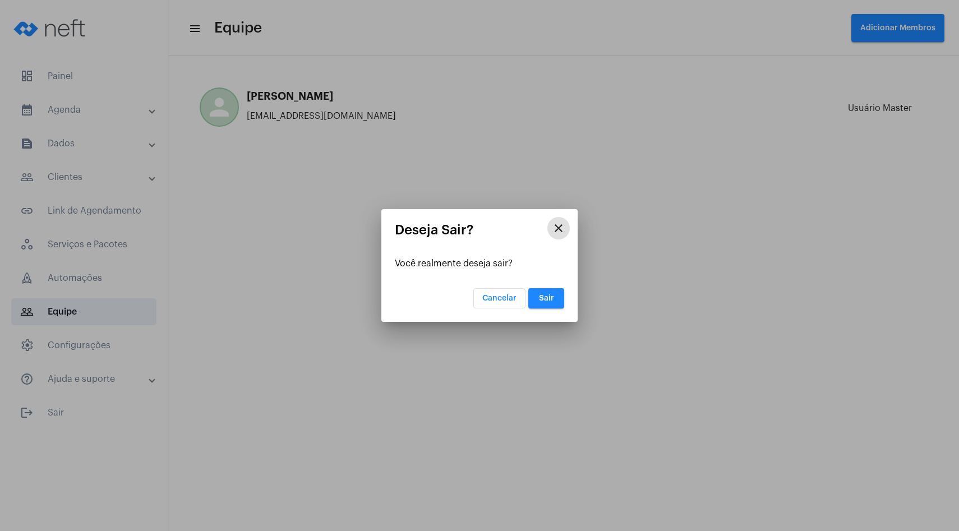
click at [546, 294] on span "Sair" at bounding box center [546, 298] width 15 height 8
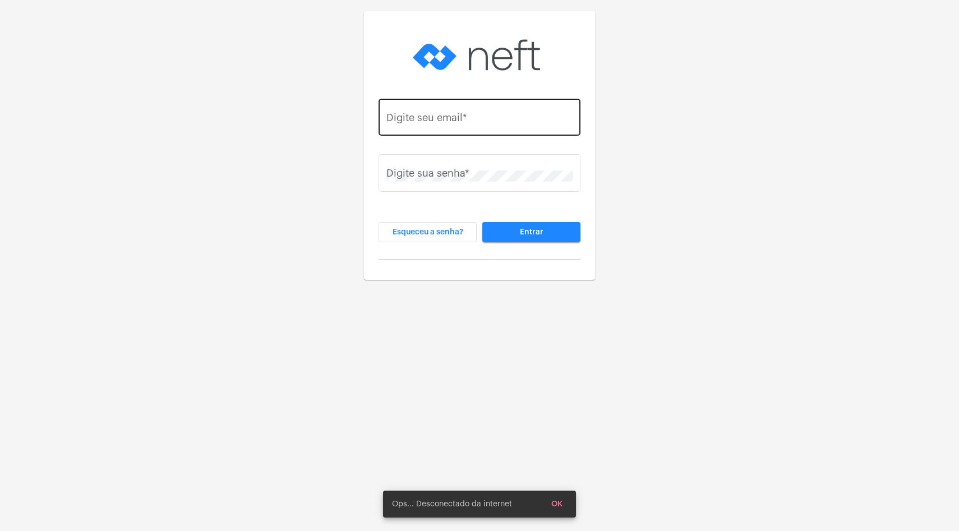
click at [484, 121] on input "Digite seu email *" at bounding box center [479, 119] width 187 height 11
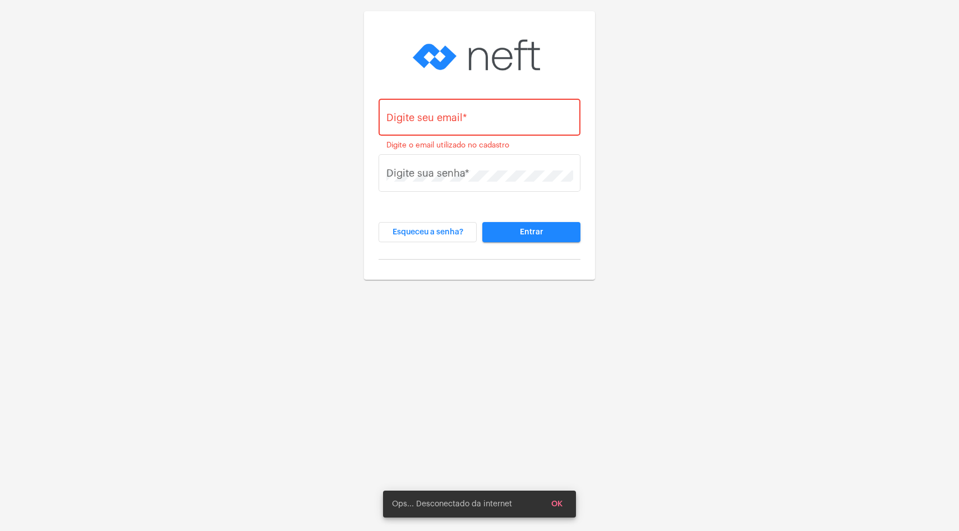
click at [259, 203] on div "Digite seu email * Digite o email utilizado no cadastro Digite sua senha * Esqu…" at bounding box center [479, 140] width 959 height 280
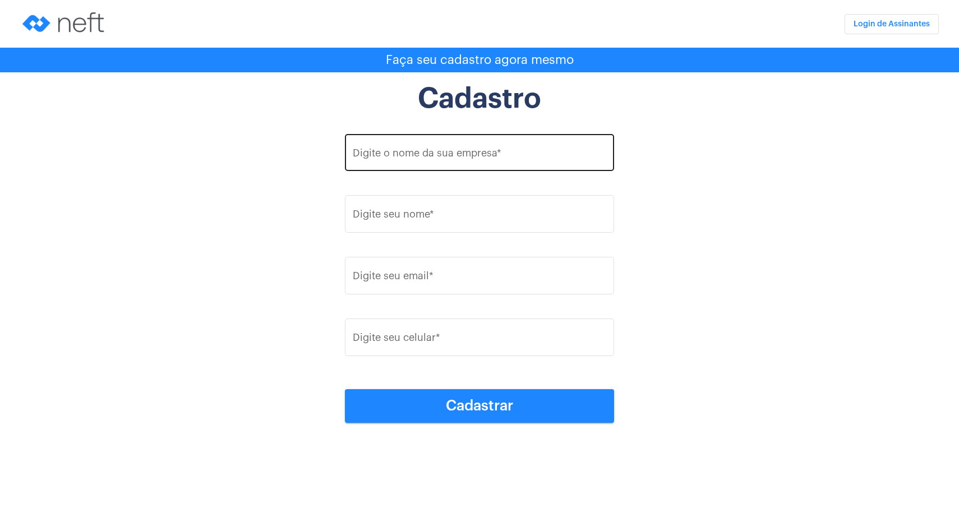
click at [437, 151] on input "Digite o nome da sua empresa *" at bounding box center [480, 155] width 254 height 11
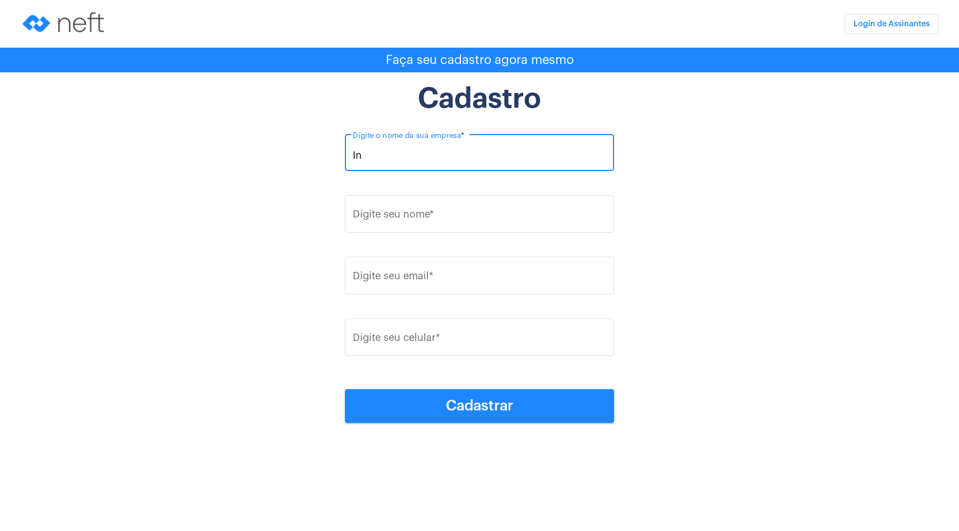
type input "I"
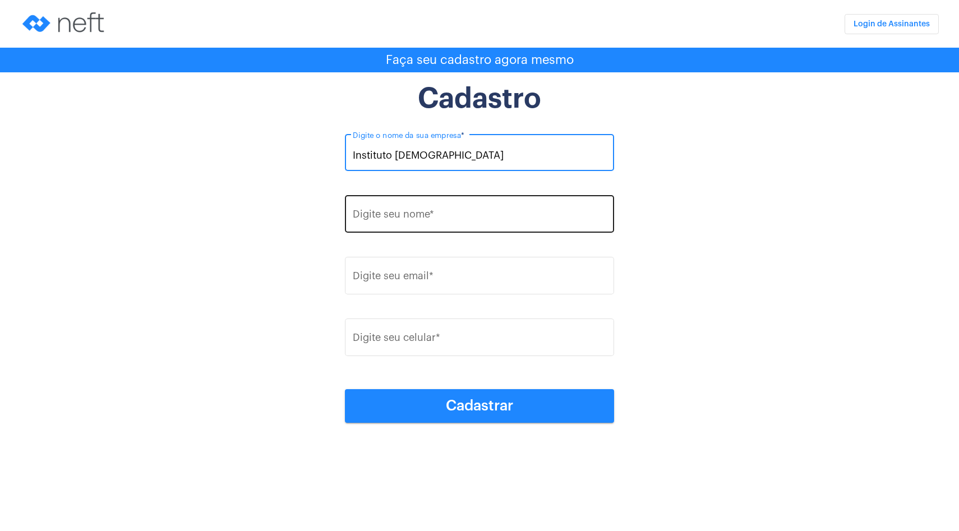
type input "Instituto Samaritano"
click at [432, 213] on input "Digite seu nome *" at bounding box center [480, 216] width 254 height 11
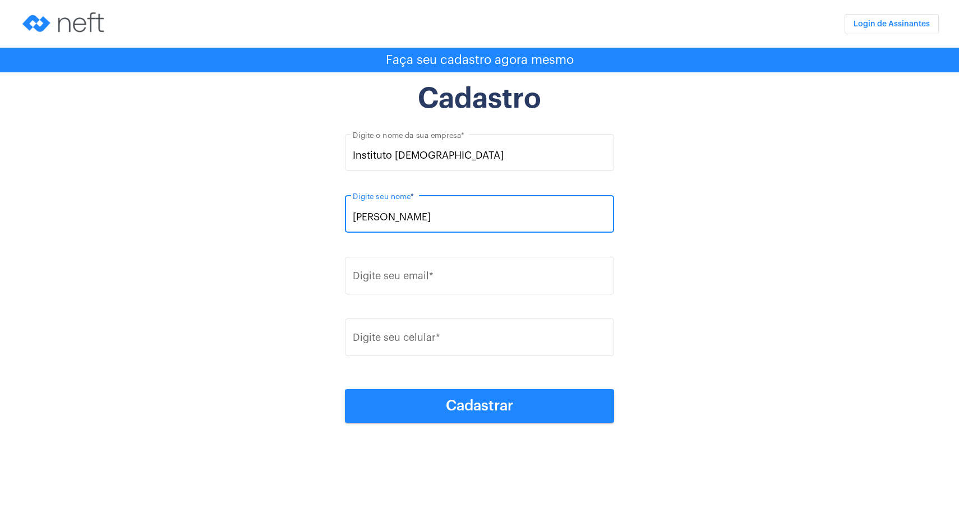
type input "Leandro"
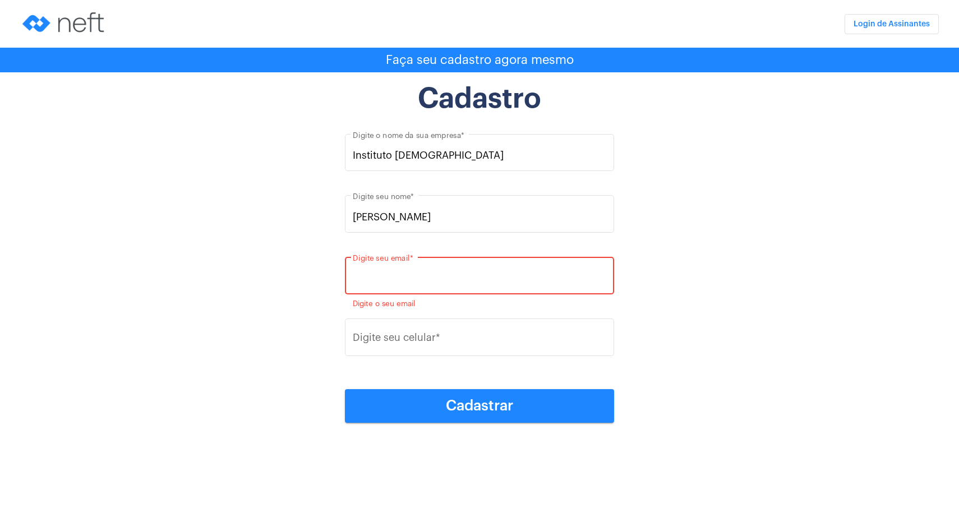
paste input "multversocontato@multverso.com"
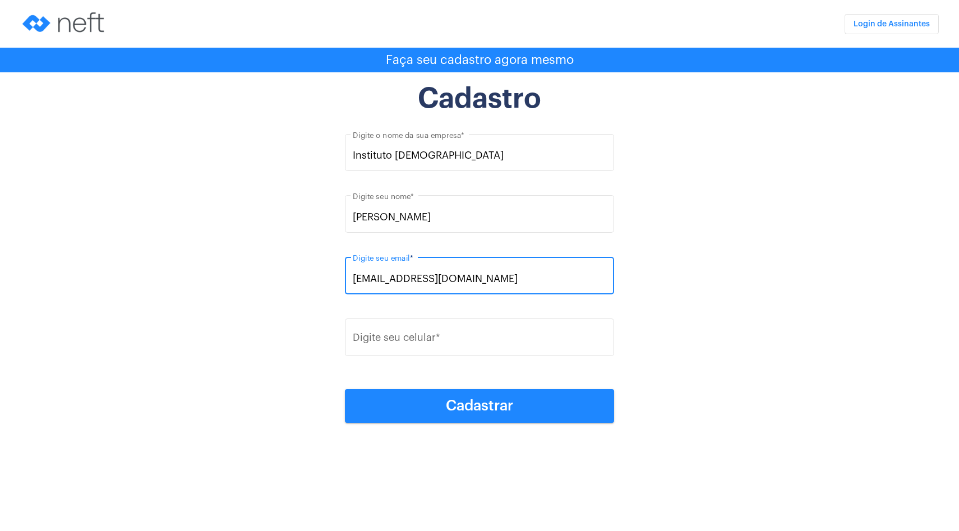
type input "multversocontato@multverso.com"
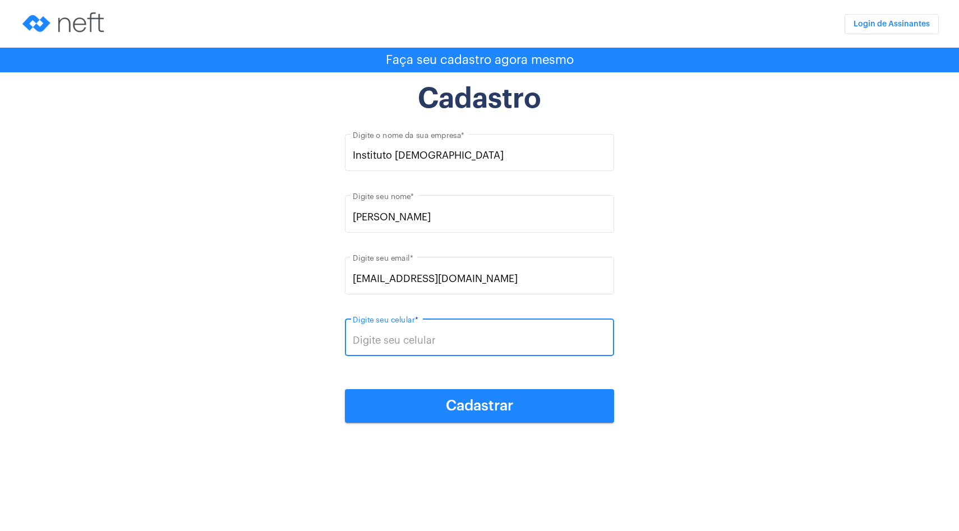
click at [497, 342] on input "Digite seu celular *" at bounding box center [480, 340] width 254 height 11
paste input ") 99658-8500"
type input "(27) 99658-8500"
click at [455, 404] on span "Cadastrar" at bounding box center [479, 406] width 67 height 15
